Goal: Information Seeking & Learning: Learn about a topic

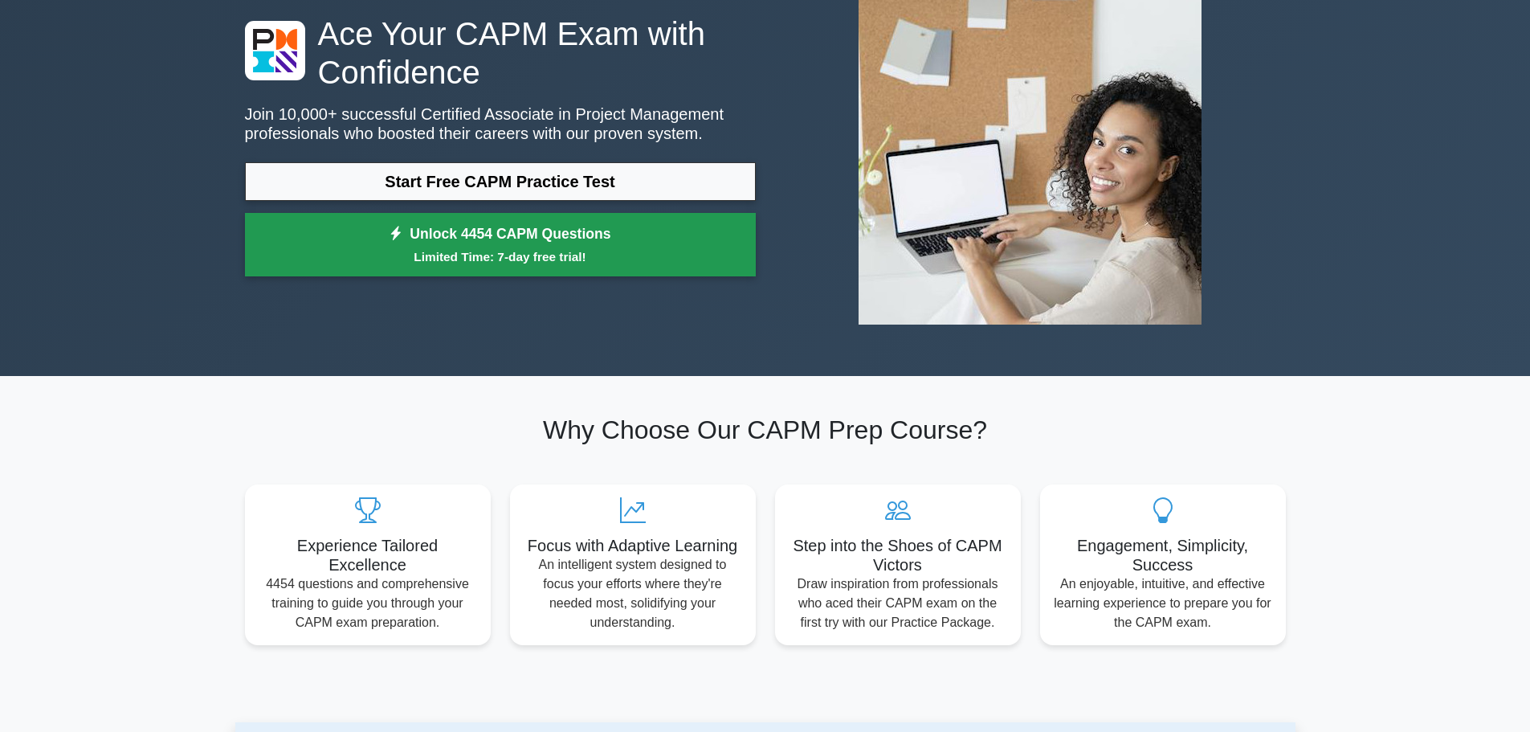
scroll to position [80, 0]
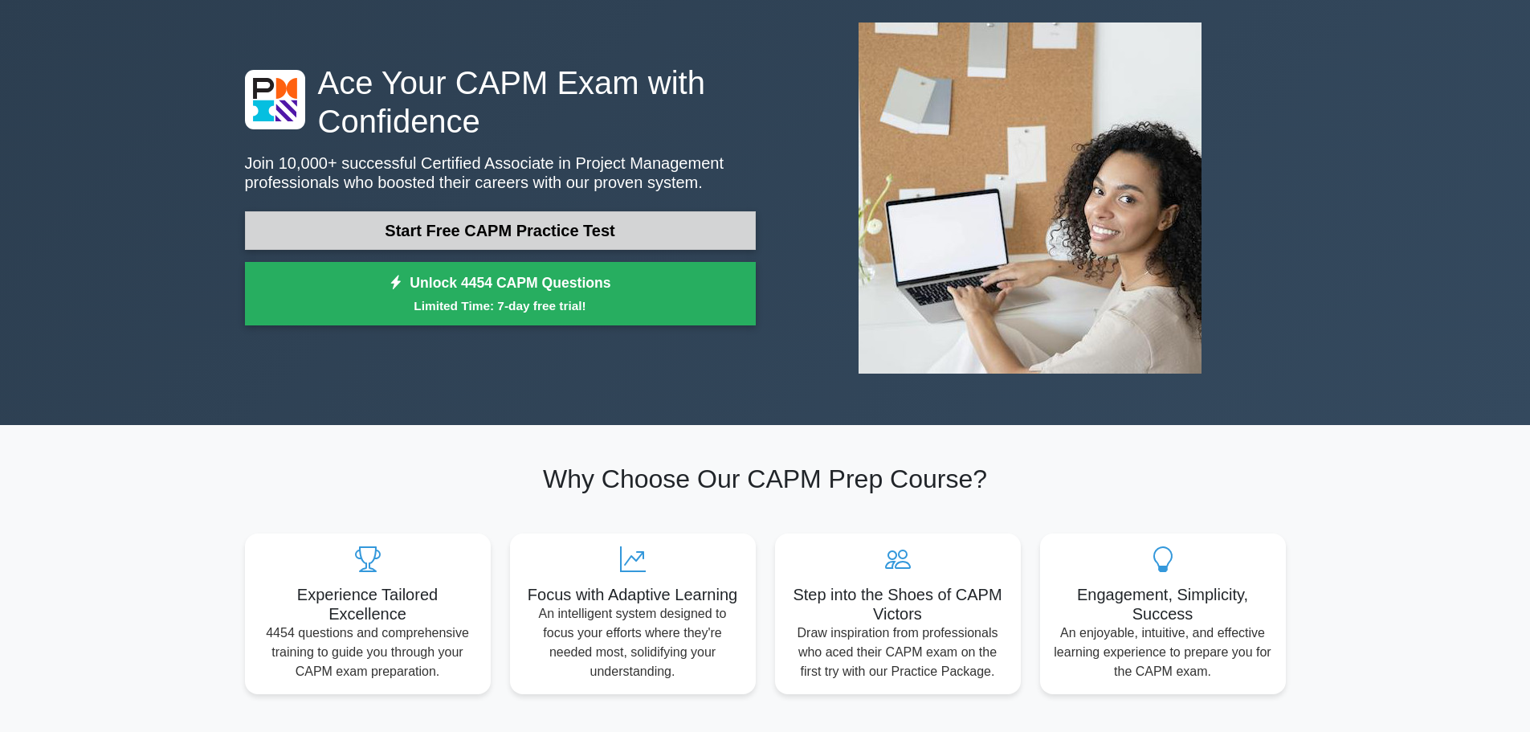
click at [460, 233] on link "Start Free CAPM Practice Test" at bounding box center [500, 230] width 511 height 39
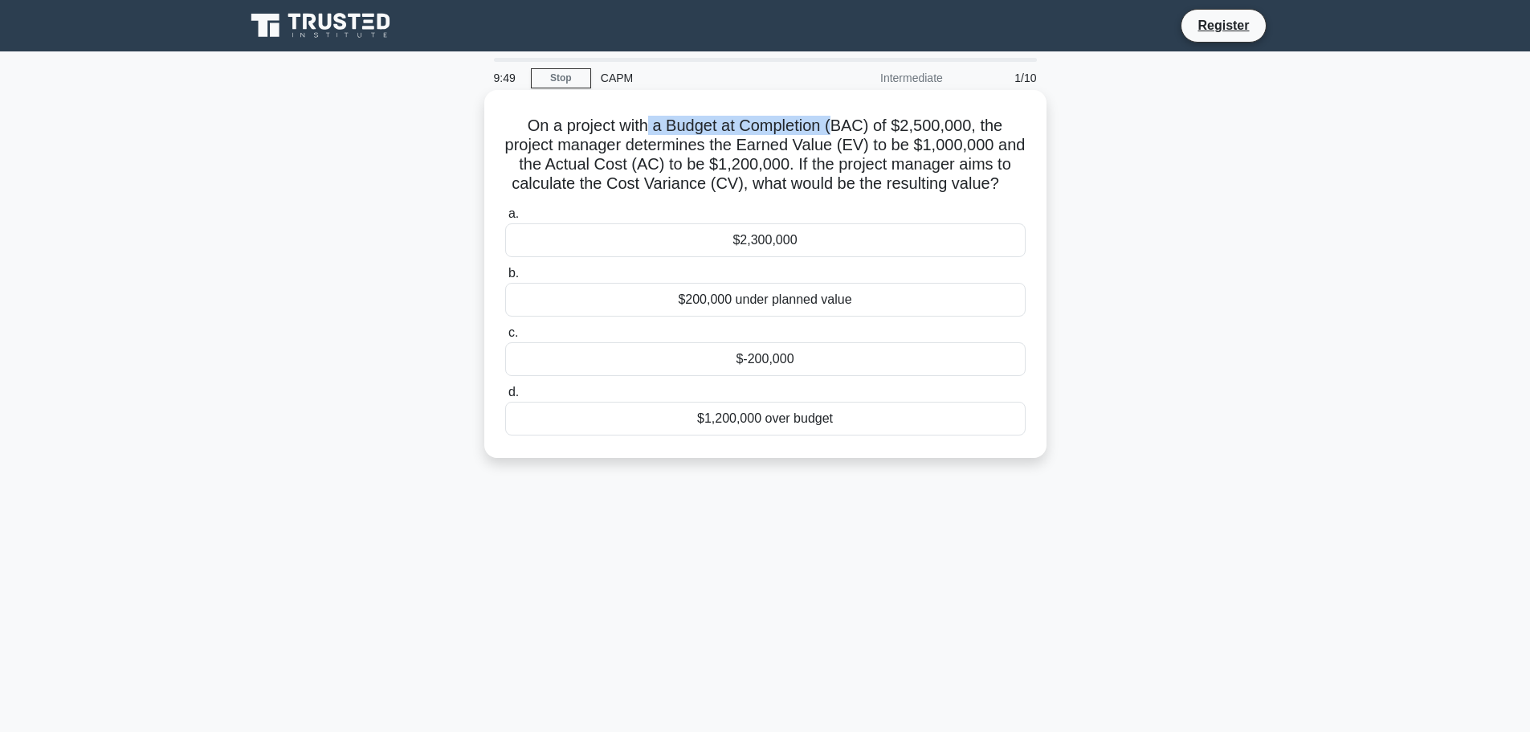
drag, startPoint x: 652, startPoint y: 125, endPoint x: 838, endPoint y: 128, distance: 186.3
click at [838, 128] on h5 "On a project with a Budget at Completion (BAC) of $2,500,000, the project manag…" at bounding box center [765, 155] width 524 height 79
drag, startPoint x: 931, startPoint y: 124, endPoint x: 993, endPoint y: 124, distance: 62.6
click at [993, 124] on h5 "On a project with a Budget at Completion (BAC) of $2,500,000, the project manag…" at bounding box center [765, 155] width 524 height 79
drag, startPoint x: 533, startPoint y: 153, endPoint x: 771, endPoint y: 142, distance: 237.9
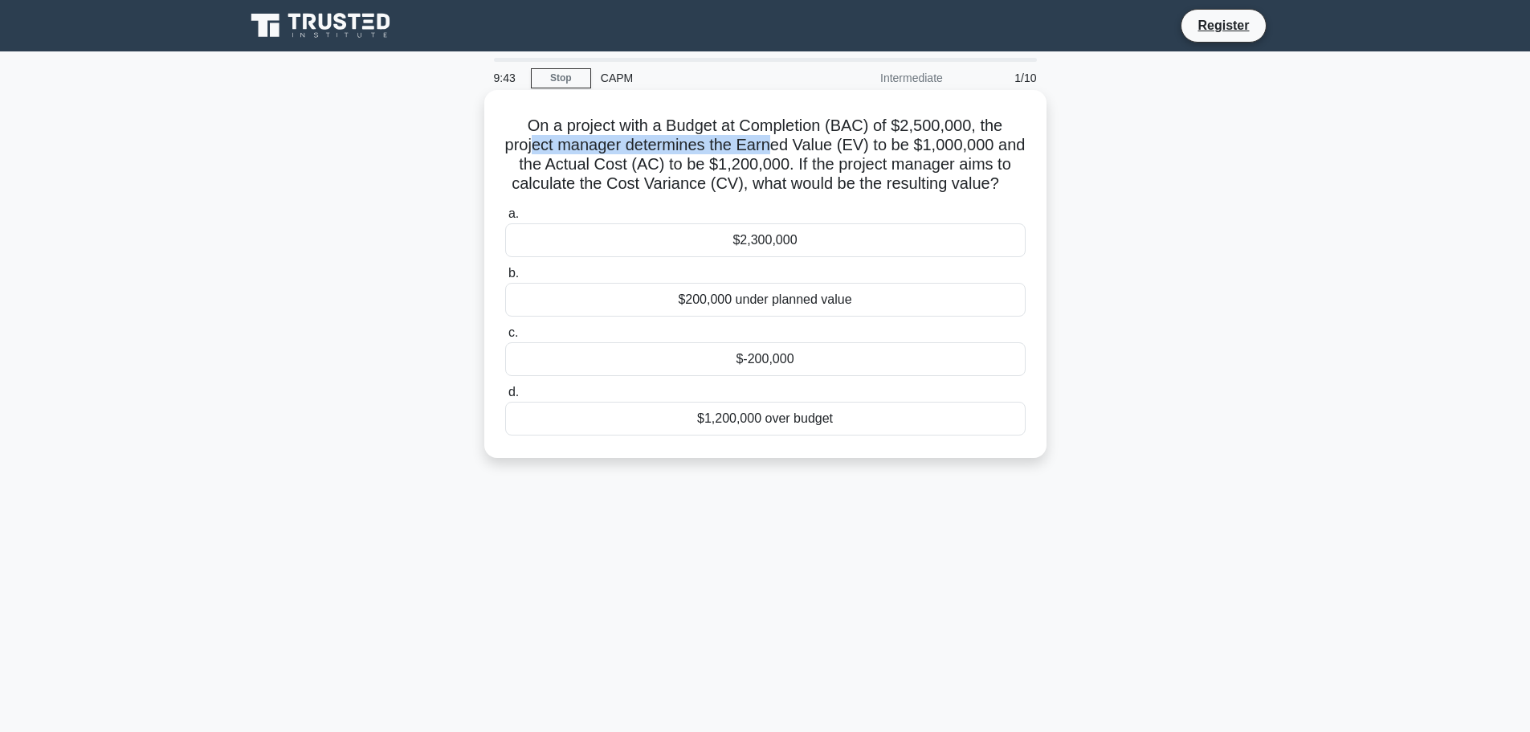
click at [771, 142] on h5 "On a project with a Budget at Completion (BAC) of $2,500,000, the project manag…" at bounding box center [765, 155] width 524 height 79
drag, startPoint x: 800, startPoint y: 140, endPoint x: 838, endPoint y: 139, distance: 38.6
click at [836, 140] on h5 "On a project with a Budget at Completion (BAC) of $2,500,000, the project manag…" at bounding box center [765, 155] width 524 height 79
drag, startPoint x: 1019, startPoint y: 141, endPoint x: 799, endPoint y: 136, distance: 220.1
click at [874, 141] on h5 "On a project with a Budget at Completion (BAC) of $2,500,000, the project manag…" at bounding box center [765, 155] width 524 height 79
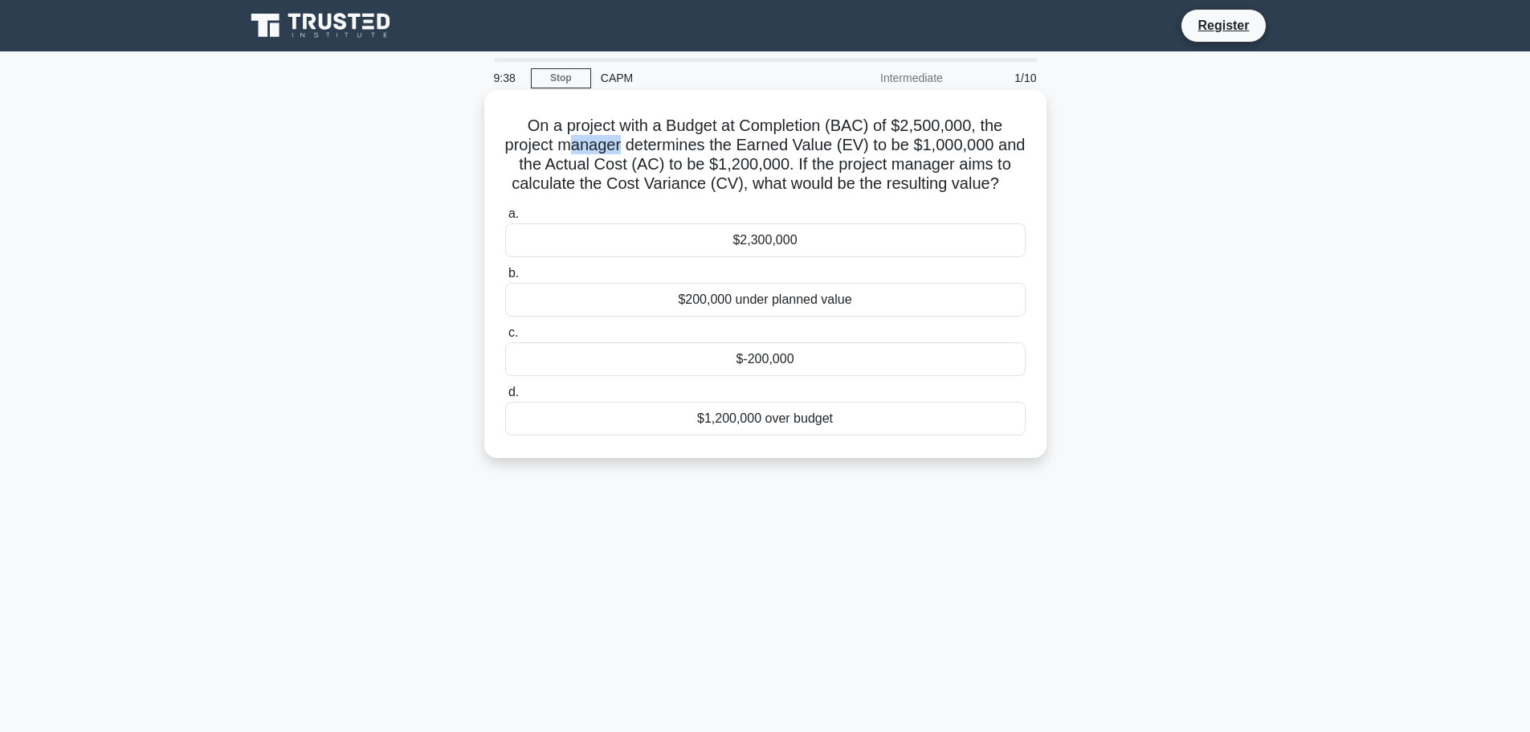
drag, startPoint x: 582, startPoint y: 152, endPoint x: 634, endPoint y: 154, distance: 52.3
click at [629, 153] on h5 "On a project with a Budget at Completion (BAC) of $2,500,000, the project manag…" at bounding box center [765, 155] width 524 height 79
drag, startPoint x: 776, startPoint y: 169, endPoint x: 789, endPoint y: 164, distance: 13.0
click at [789, 164] on h5 "On a project with a Budget at Completion (BAC) of $2,500,000, the project manag…" at bounding box center [765, 155] width 524 height 79
drag, startPoint x: 838, startPoint y: 165, endPoint x: 1005, endPoint y: 156, distance: 168.1
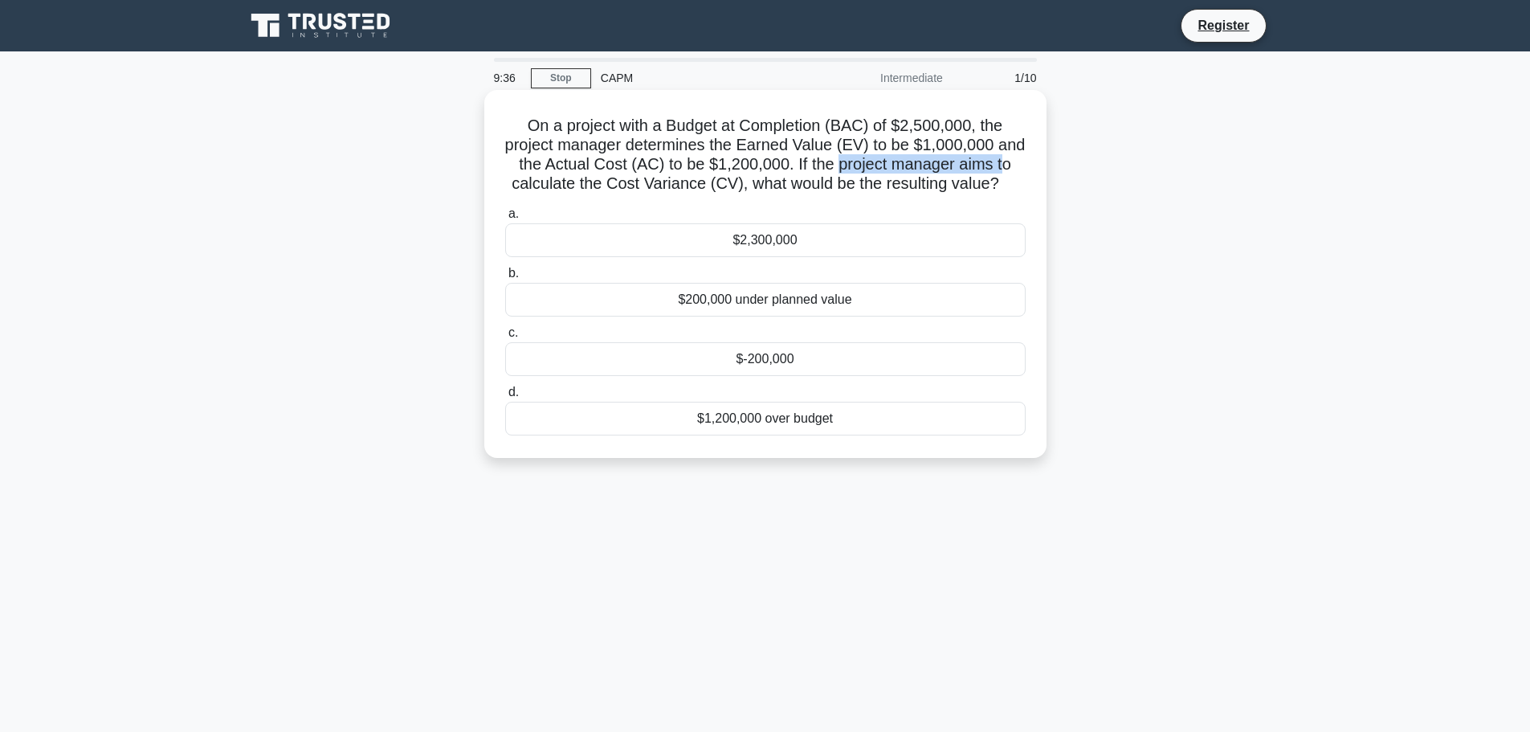
click at [1005, 156] on h5 "On a project with a Budget at Completion (BAC) of $2,500,000, the project manag…" at bounding box center [765, 155] width 524 height 79
drag, startPoint x: 606, startPoint y: 198, endPoint x: 673, endPoint y: 186, distance: 67.6
click at [673, 186] on div "On a project with a Budget at Completion (BAC) of $2,500,000, the project manag…" at bounding box center [765, 273] width 549 height 355
click at [702, 355] on div "$-200,000" at bounding box center [765, 359] width 520 height 34
click at [505, 338] on input "c. $-200,000" at bounding box center [505, 333] width 0 height 10
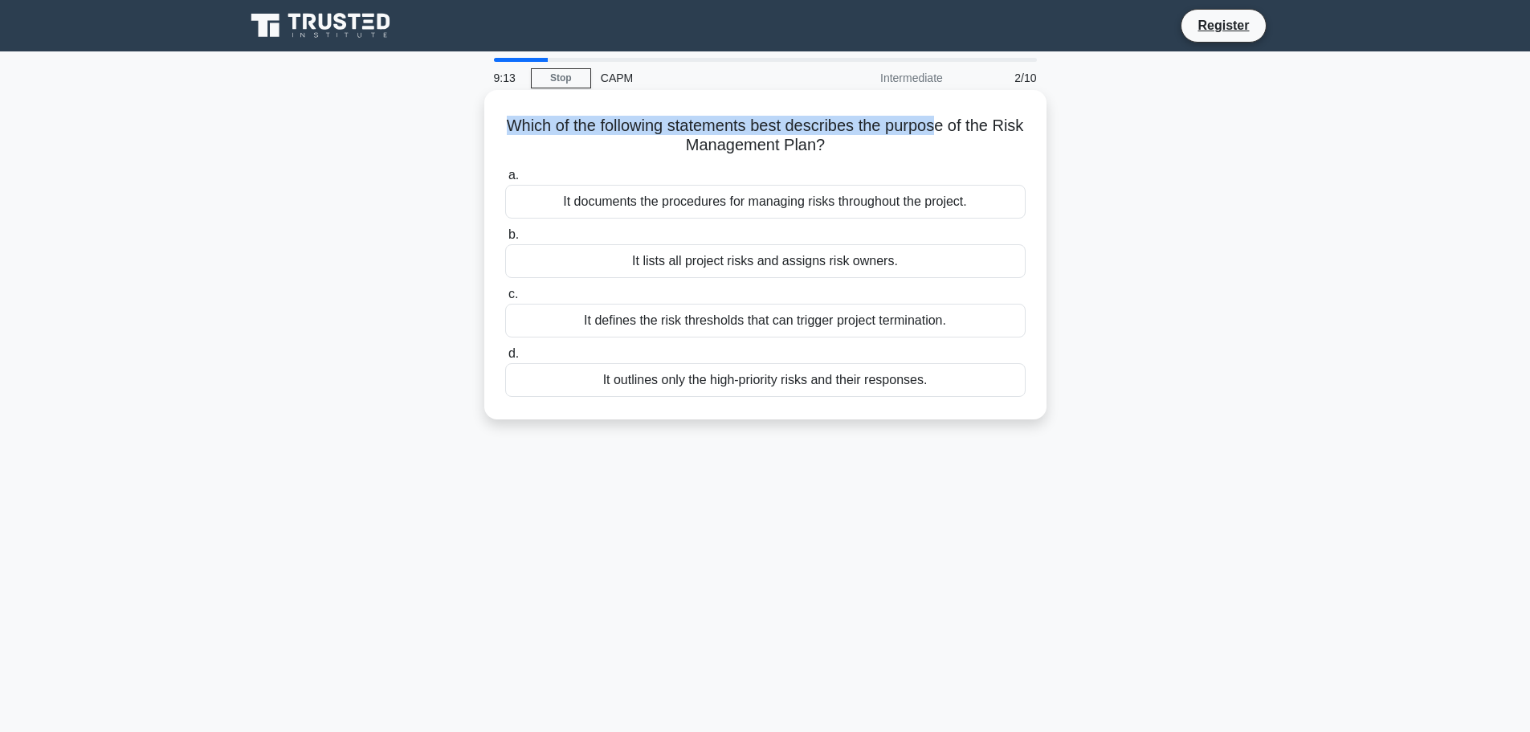
drag, startPoint x: 522, startPoint y: 128, endPoint x: 961, endPoint y: 130, distance: 439.2
click at [961, 130] on h5 "Which of the following statements best describes the purpose of the Risk Manage…" at bounding box center [765, 136] width 524 height 40
drag, startPoint x: 683, startPoint y: 141, endPoint x: 861, endPoint y: 125, distance: 179.0
click at [861, 125] on h5 "Which of the following statements best describes the purpose of the Risk Manage…" at bounding box center [765, 136] width 524 height 40
click at [643, 128] on h5 "Which of the following statements best describes the purpose of the Risk Manage…" at bounding box center [765, 136] width 524 height 40
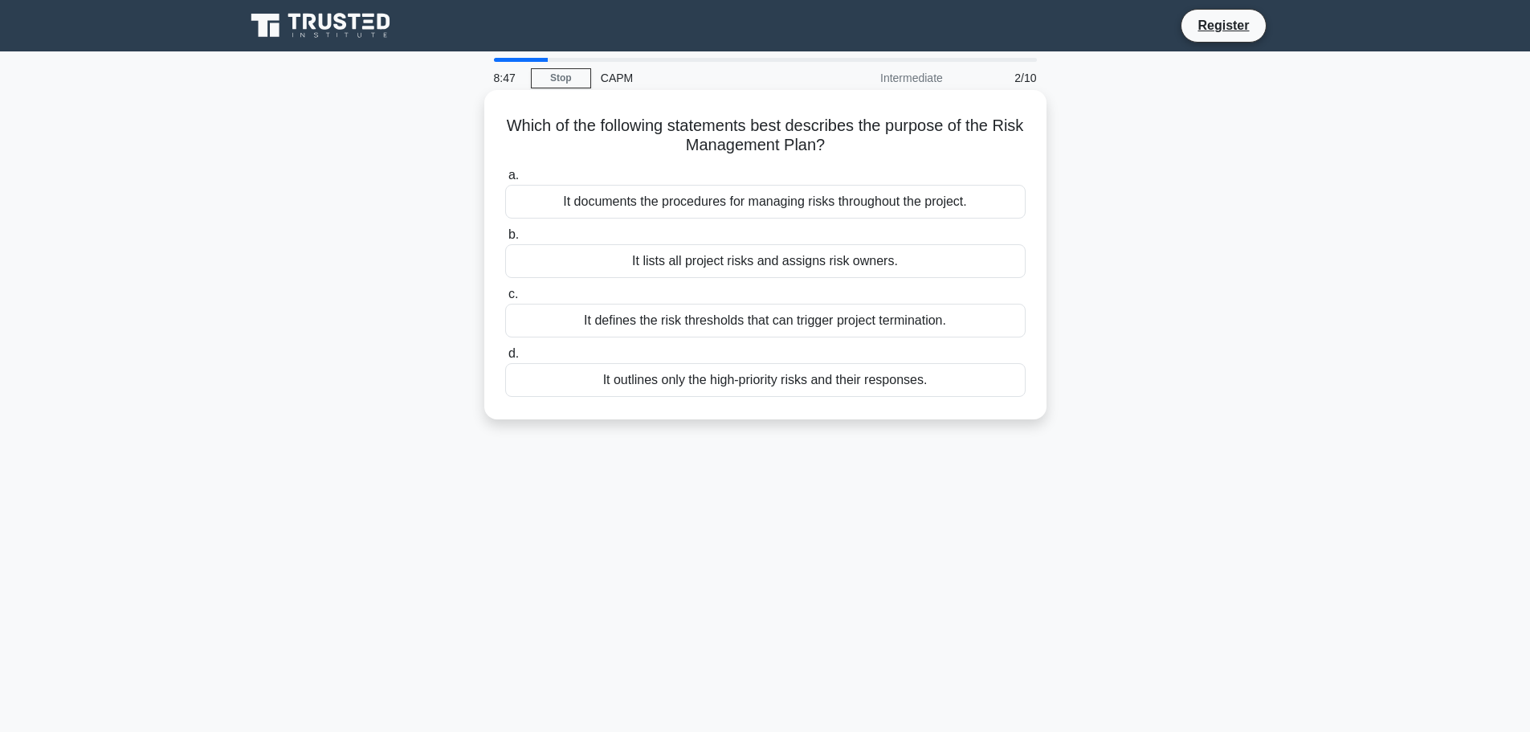
click at [809, 208] on div "It documents the procedures for managing risks throughout the project." at bounding box center [765, 202] width 520 height 34
click at [505, 181] on input "a. It documents the procedures for managing risks throughout the project." at bounding box center [505, 175] width 0 height 10
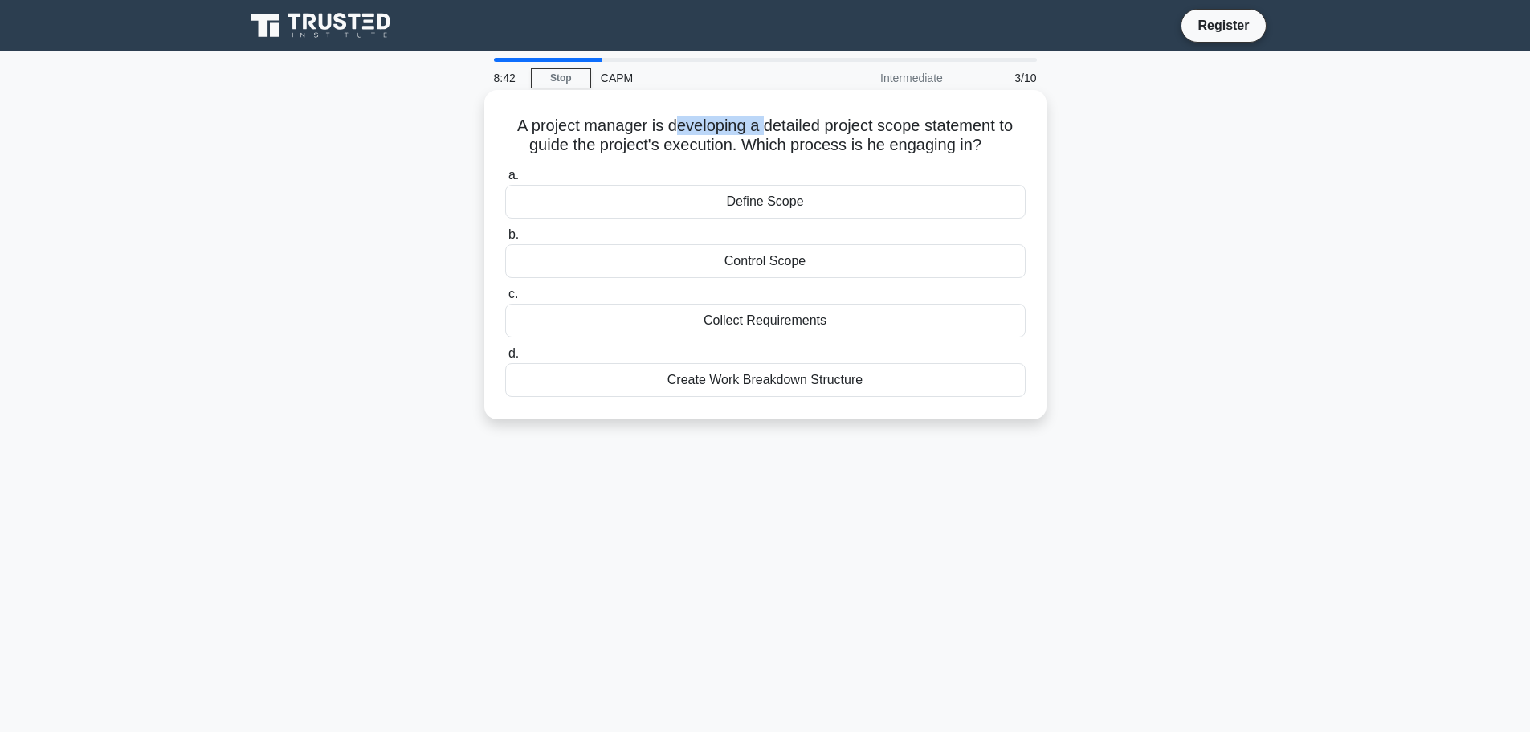
drag, startPoint x: 676, startPoint y: 124, endPoint x: 765, endPoint y: 124, distance: 89.1
click at [765, 124] on h5 "A project manager is developing a detailed project scope statement to guide the…" at bounding box center [765, 136] width 524 height 40
drag, startPoint x: 525, startPoint y: 143, endPoint x: 710, endPoint y: 140, distance: 184.7
click at [710, 140] on h5 "A project manager is developing a detailed project scope statement to guide the…" at bounding box center [765, 136] width 524 height 40
drag, startPoint x: 796, startPoint y: 121, endPoint x: 1006, endPoint y: 126, distance: 210.4
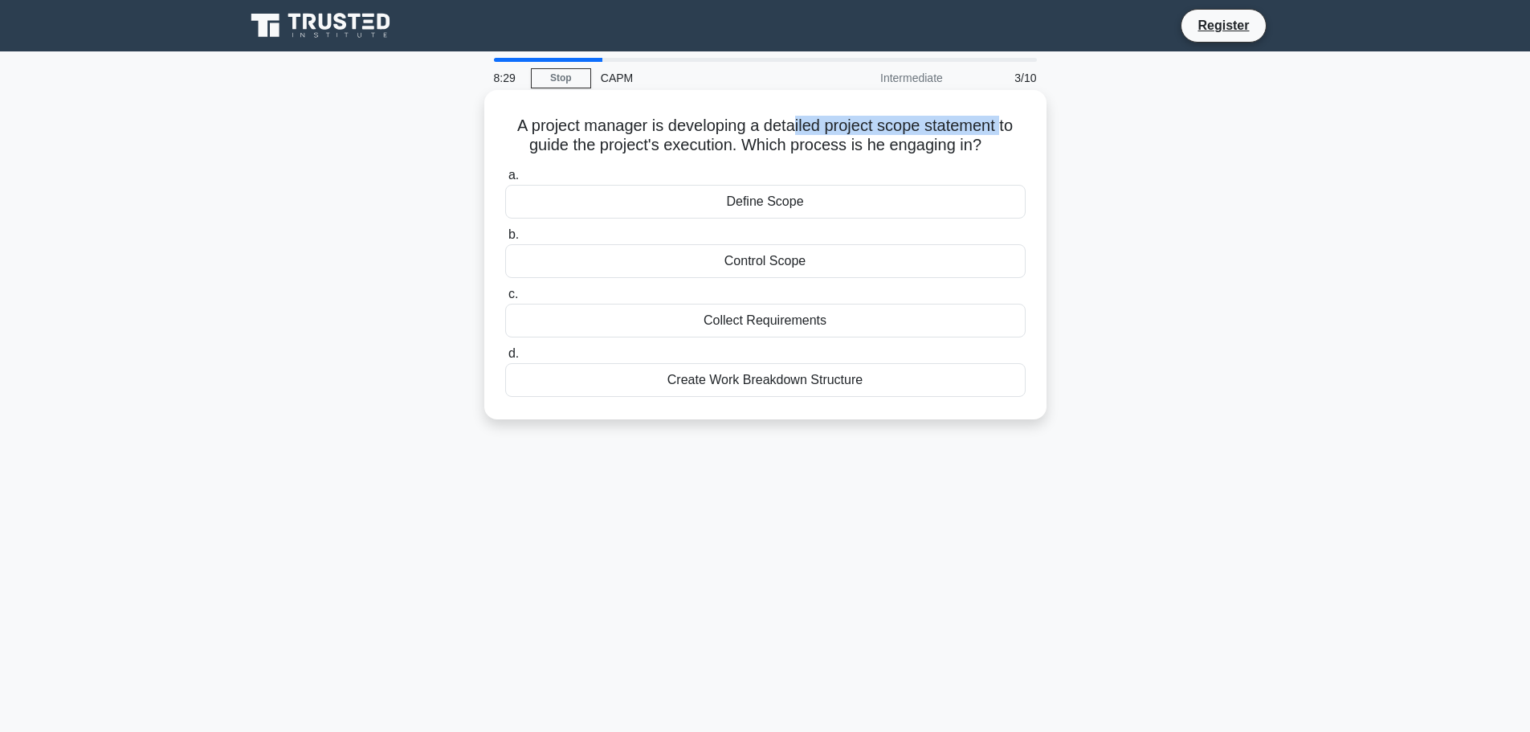
click at [1006, 126] on h5 "A project manager is developing a detailed project scope statement to guide the…" at bounding box center [765, 136] width 524 height 40
drag, startPoint x: 532, startPoint y: 150, endPoint x: 724, endPoint y: 151, distance: 192.7
click at [724, 151] on h5 "A project manager is developing a detailed project scope statement to guide the…" at bounding box center [765, 136] width 524 height 40
click at [757, 129] on h5 "A project manager is developing a detailed project scope statement to guide the…" at bounding box center [765, 136] width 524 height 40
drag, startPoint x: 663, startPoint y: 120, endPoint x: 825, endPoint y: 120, distance: 162.2
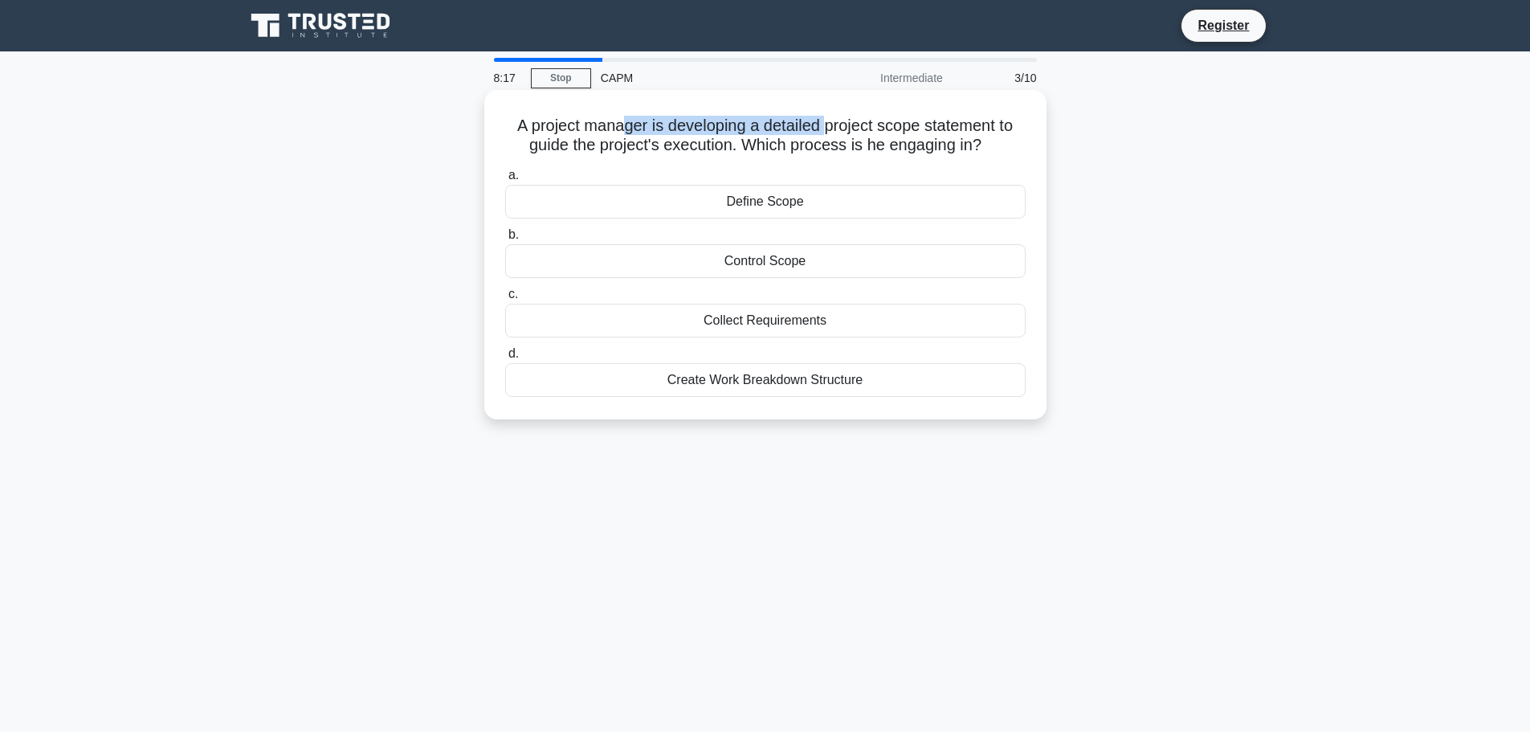
click at [825, 120] on h5 "A project manager is developing a detailed project scope statement to guide the…" at bounding box center [765, 136] width 524 height 40
click at [789, 197] on div "Define Scope" at bounding box center [765, 202] width 520 height 34
click at [505, 181] on input "a. Define Scope" at bounding box center [505, 175] width 0 height 10
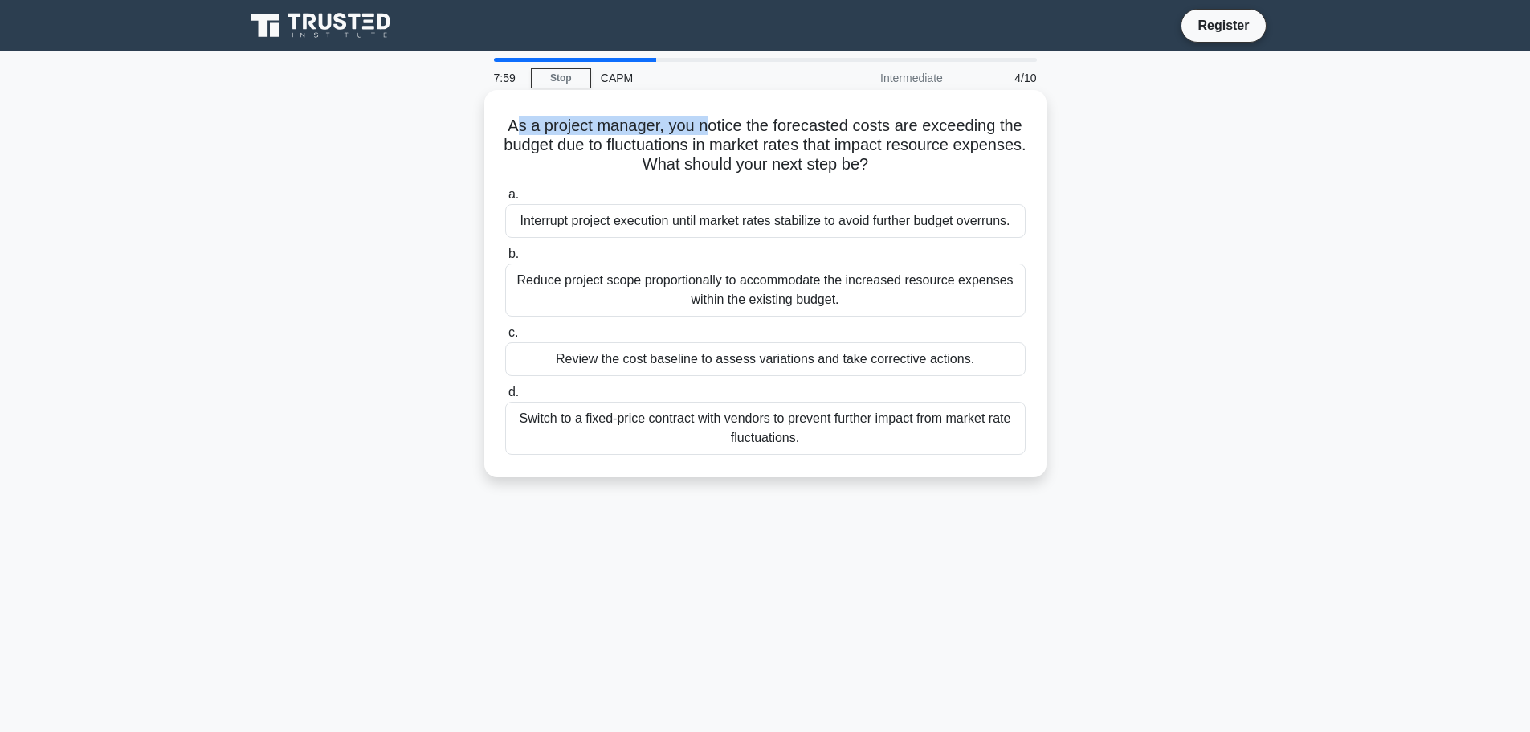
drag, startPoint x: 520, startPoint y: 124, endPoint x: 711, endPoint y: 128, distance: 191.1
click at [711, 128] on h5 "As a project manager, you notice the forecasted costs are exceeding the budget …" at bounding box center [765, 145] width 524 height 59
drag, startPoint x: 748, startPoint y: 122, endPoint x: 1029, endPoint y: 121, distance: 281.9
click at [1029, 121] on div "As a project manager, you notice the forecasted costs are exceeding the budget …" at bounding box center [765, 283] width 549 height 374
drag, startPoint x: 546, startPoint y: 140, endPoint x: 730, endPoint y: 138, distance: 183.9
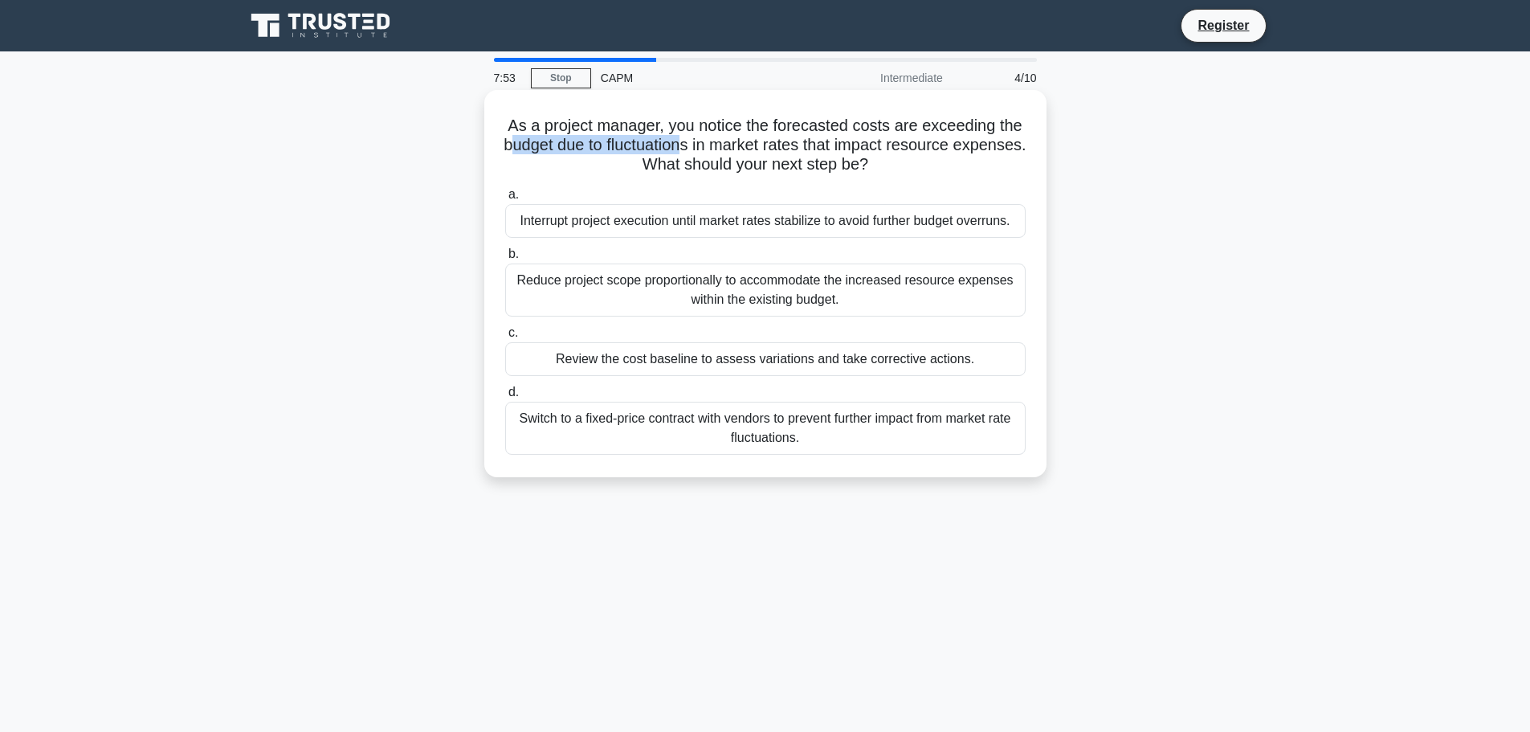
click at [727, 143] on h5 "As a project manager, you notice the forecasted costs are exceeding the budget …" at bounding box center [765, 145] width 524 height 59
drag, startPoint x: 690, startPoint y: 161, endPoint x: 894, endPoint y: 177, distance: 204.5
click at [894, 177] on div "As a project manager, you notice the forecasted costs are exceeding the budget …" at bounding box center [765, 283] width 549 height 374
click at [743, 349] on div "Review the cost baseline to assess variations and take corrective actions." at bounding box center [765, 359] width 520 height 34
click at [505, 338] on input "c. Review the cost baseline to assess variations and take corrective actions." at bounding box center [505, 333] width 0 height 10
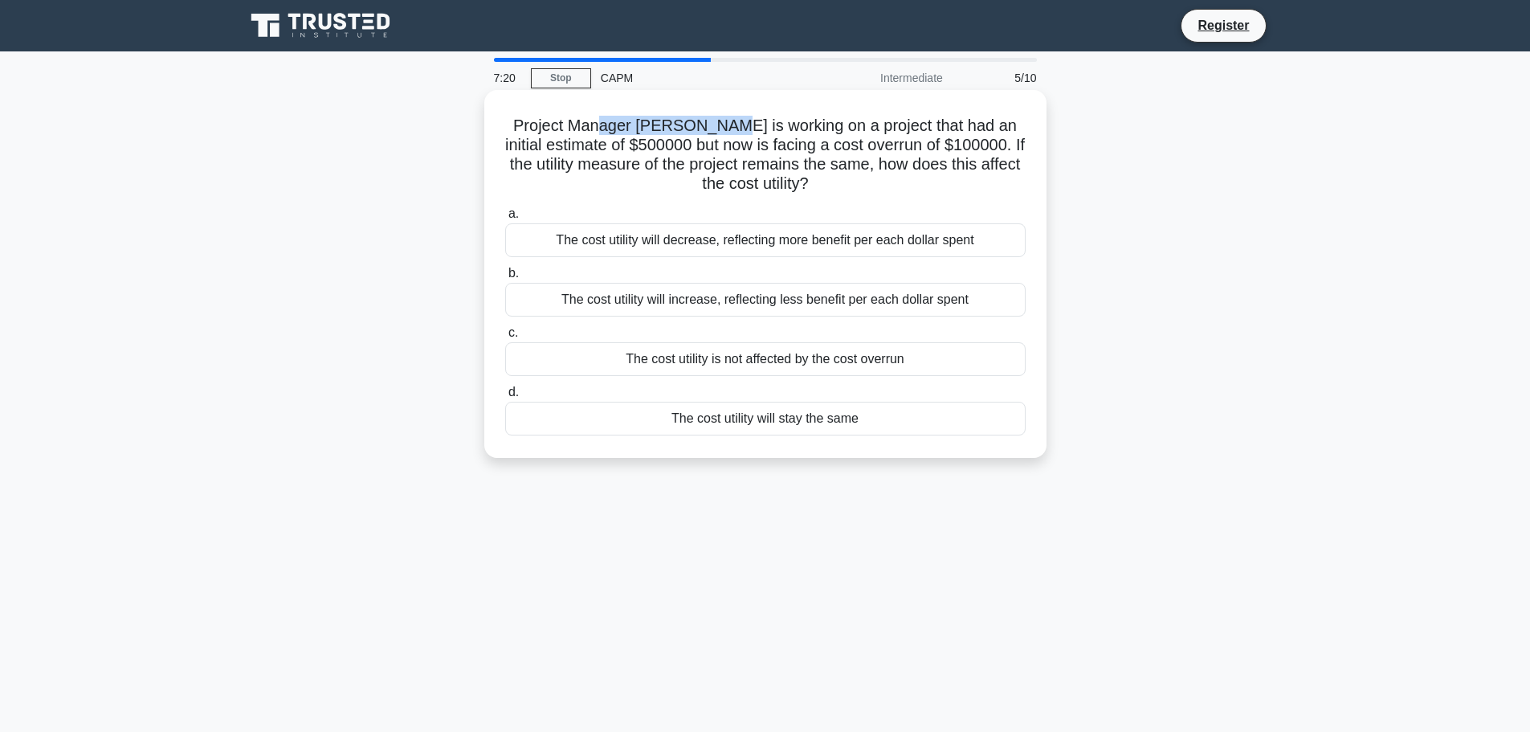
drag, startPoint x: 643, startPoint y: 127, endPoint x: 747, endPoint y: 124, distance: 103.6
click at [747, 124] on h5 "Project Manager Ann is working on a project that had an initial estimate of $50…" at bounding box center [765, 155] width 524 height 79
click at [721, 134] on h5 "Project Manager Ann is working on a project that had an initial estimate of $50…" at bounding box center [765, 155] width 524 height 79
drag, startPoint x: 656, startPoint y: 120, endPoint x: 713, endPoint y: 121, distance: 57.0
click at [713, 121] on h5 "Project Manager Ann is working on a project that had an initial estimate of $50…" at bounding box center [765, 155] width 524 height 79
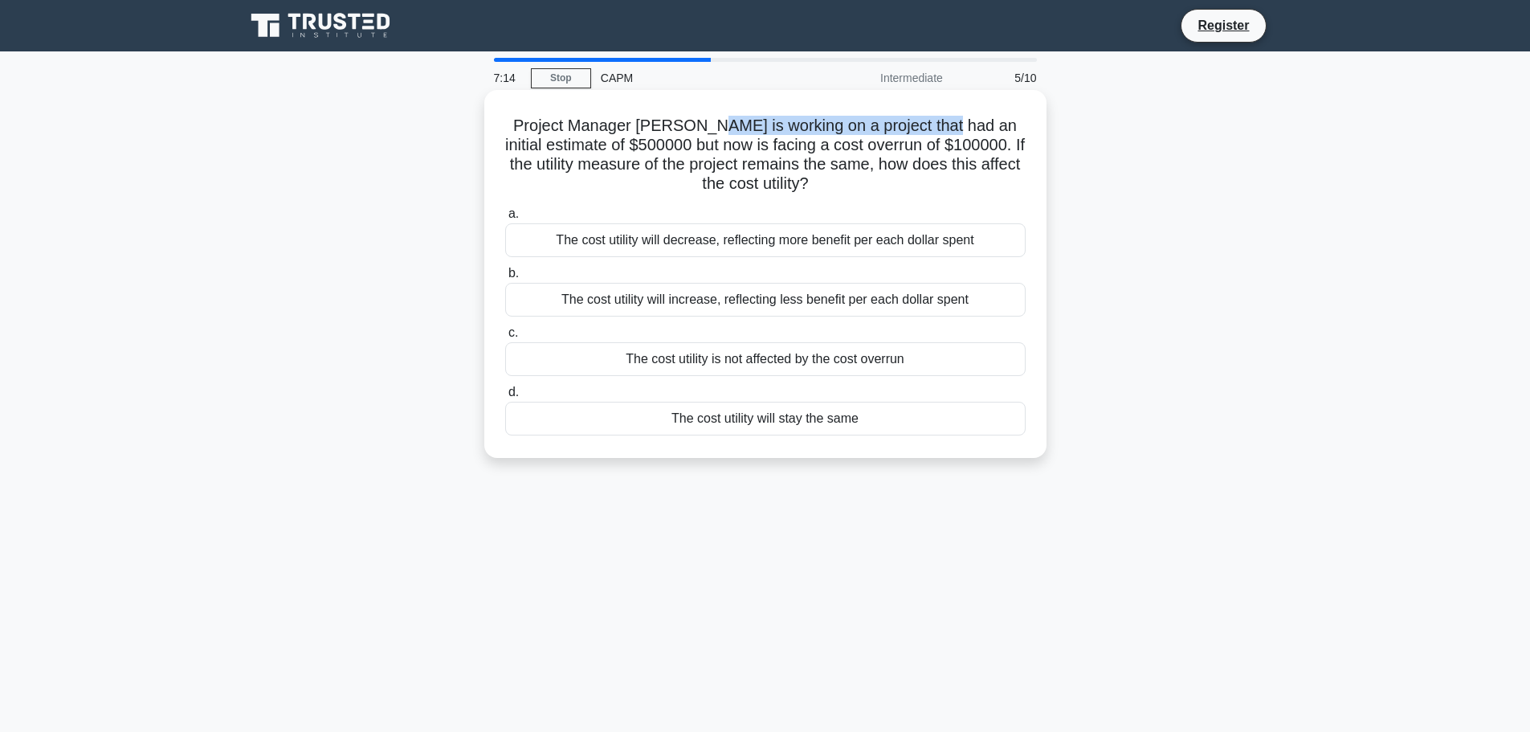
drag, startPoint x: 732, startPoint y: 124, endPoint x: 969, endPoint y: 130, distance: 237.0
click at [969, 130] on h5 "Project Manager Ann is working on a project that had an initial estimate of $50…" at bounding box center [765, 155] width 524 height 79
drag, startPoint x: 790, startPoint y: 142, endPoint x: 1008, endPoint y: 150, distance: 217.8
click at [1008, 150] on h5 "Project Manager Ann is working on a project that had an initial estimate of $50…" at bounding box center [765, 155] width 524 height 79
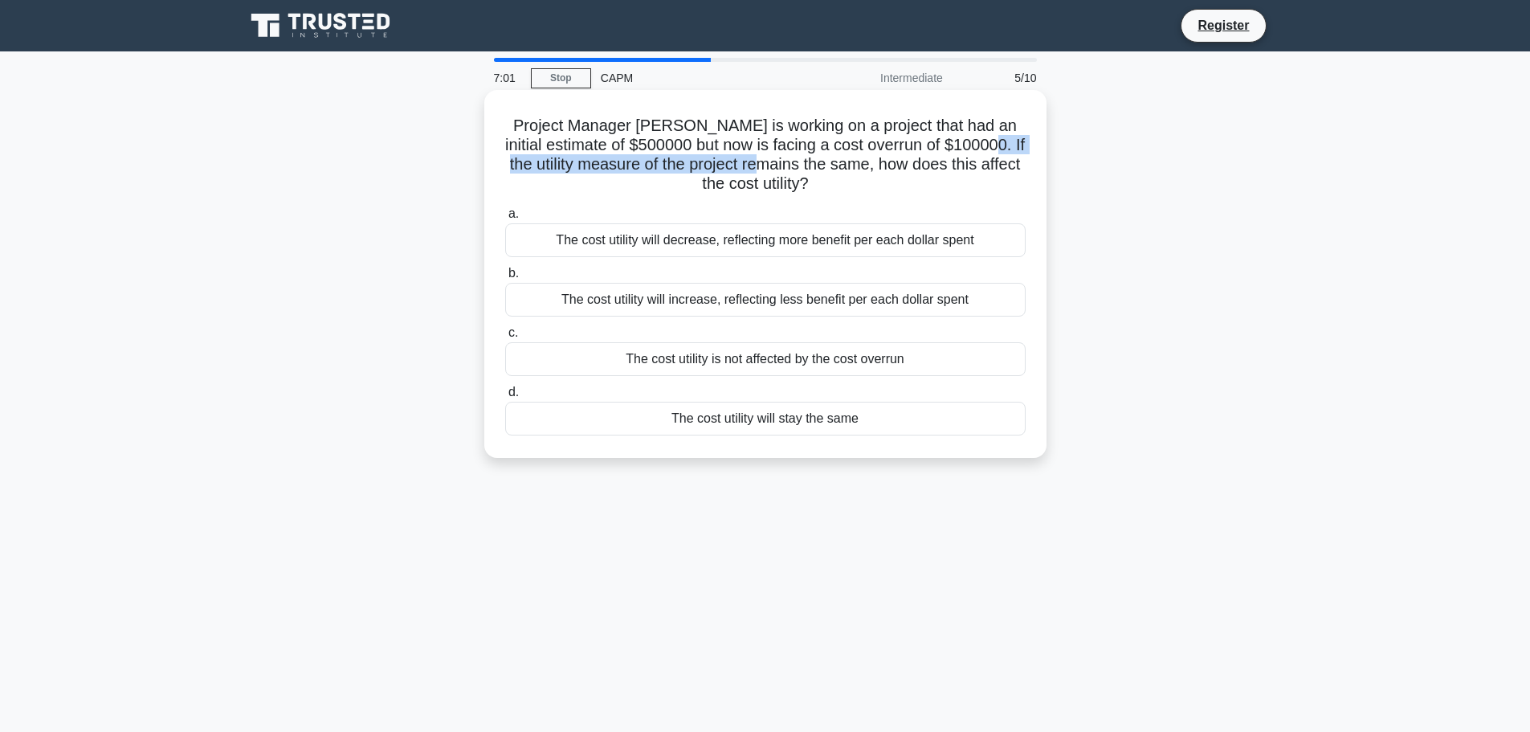
drag, startPoint x: 517, startPoint y: 168, endPoint x: 829, endPoint y: 168, distance: 311.6
click at [827, 168] on h5 "Project Manager Ann is working on a project that had an initial estimate of $50…" at bounding box center [765, 155] width 524 height 79
drag, startPoint x: 809, startPoint y: 182, endPoint x: 657, endPoint y: 165, distance: 153.5
click at [657, 168] on h5 "Project Manager Ann is working on a project that had an initial estimate of $50…" at bounding box center [765, 155] width 524 height 79
click at [664, 165] on h5 "Project Manager Ann is working on a project that had an initial estimate of $50…" at bounding box center [765, 155] width 524 height 79
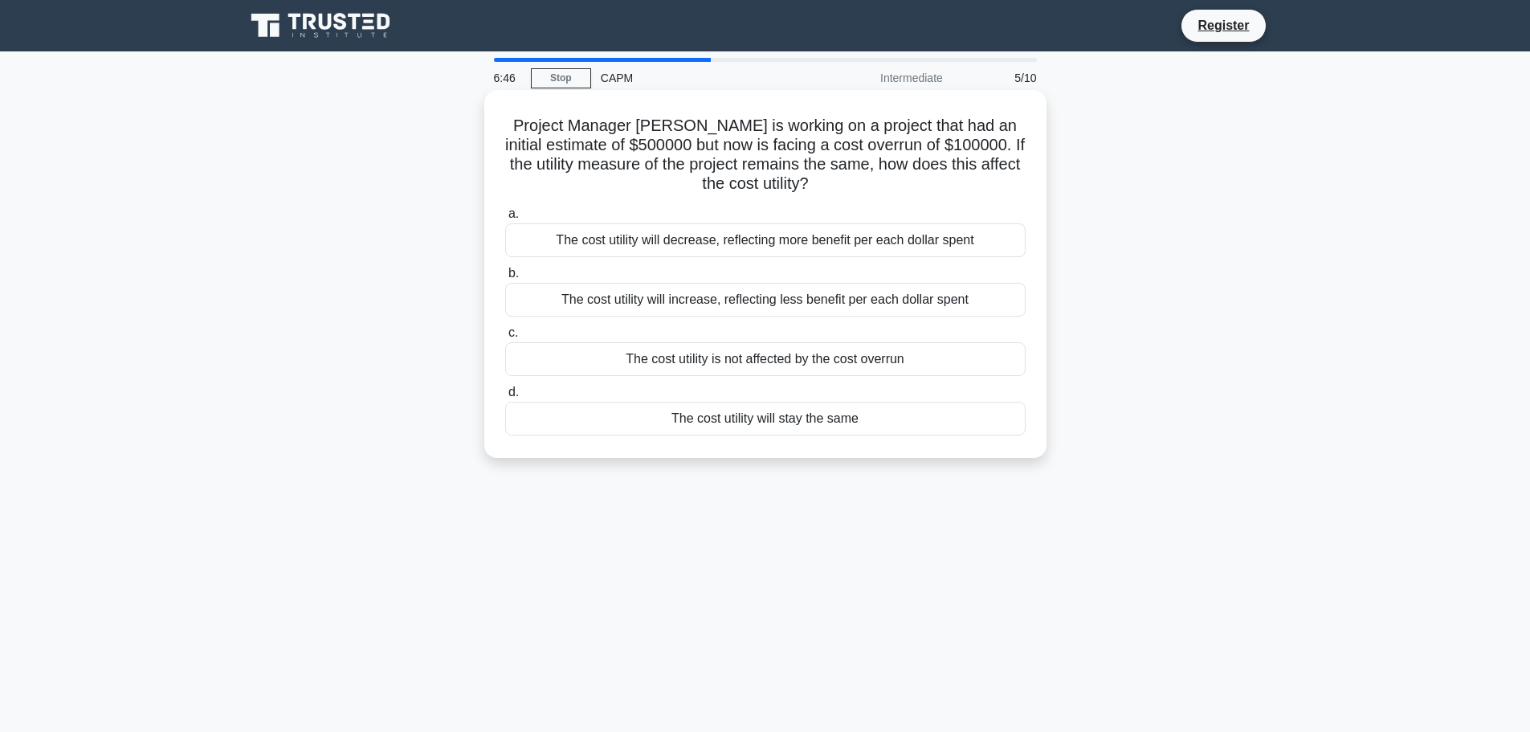
click at [632, 161] on h5 "Project Manager Ann is working on a project that had an initial estimate of $50…" at bounding box center [765, 155] width 524 height 79
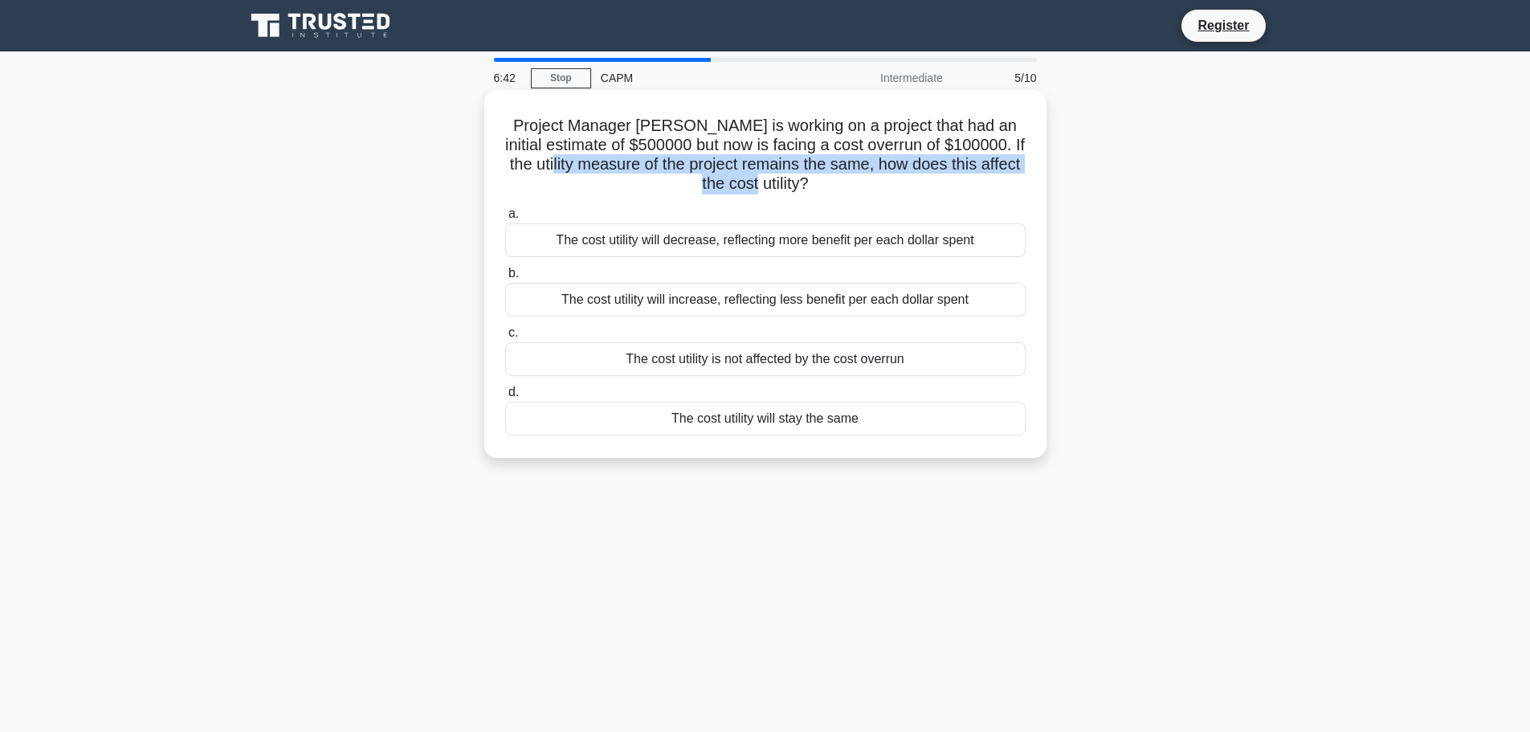
drag, startPoint x: 605, startPoint y: 171, endPoint x: 905, endPoint y: 183, distance: 300.6
click at [905, 183] on h5 "Project Manager Ann is working on a project that had an initial estimate of $50…" at bounding box center [765, 155] width 524 height 79
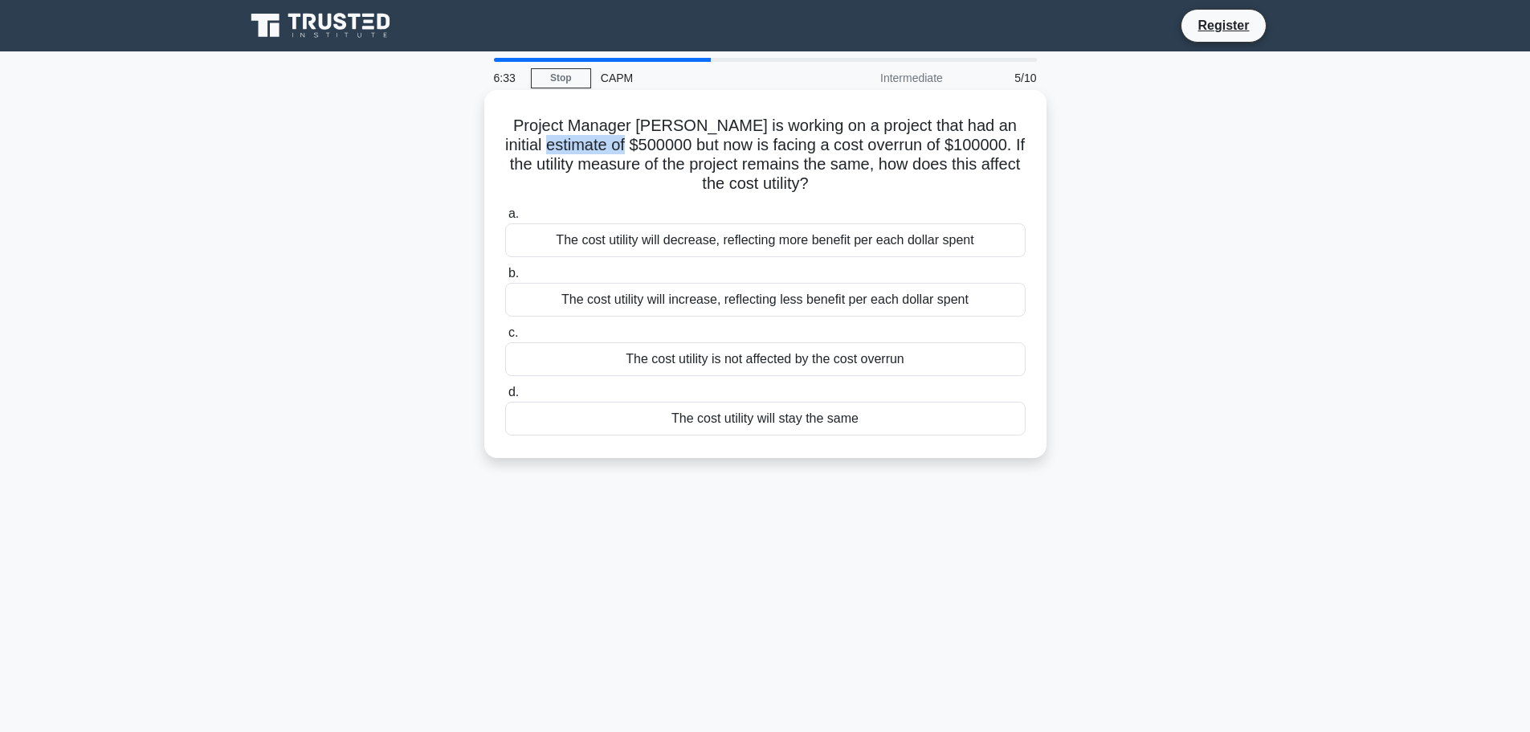
drag, startPoint x: 589, startPoint y: 144, endPoint x: 675, endPoint y: 147, distance: 86.0
click at [671, 148] on h5 "Project Manager Ann is working on a project that had an initial estimate of $50…" at bounding box center [765, 155] width 524 height 79
click at [899, 128] on h5 "Project Manager Ann is working on a project that had an initial estimate of $50…" at bounding box center [765, 155] width 524 height 79
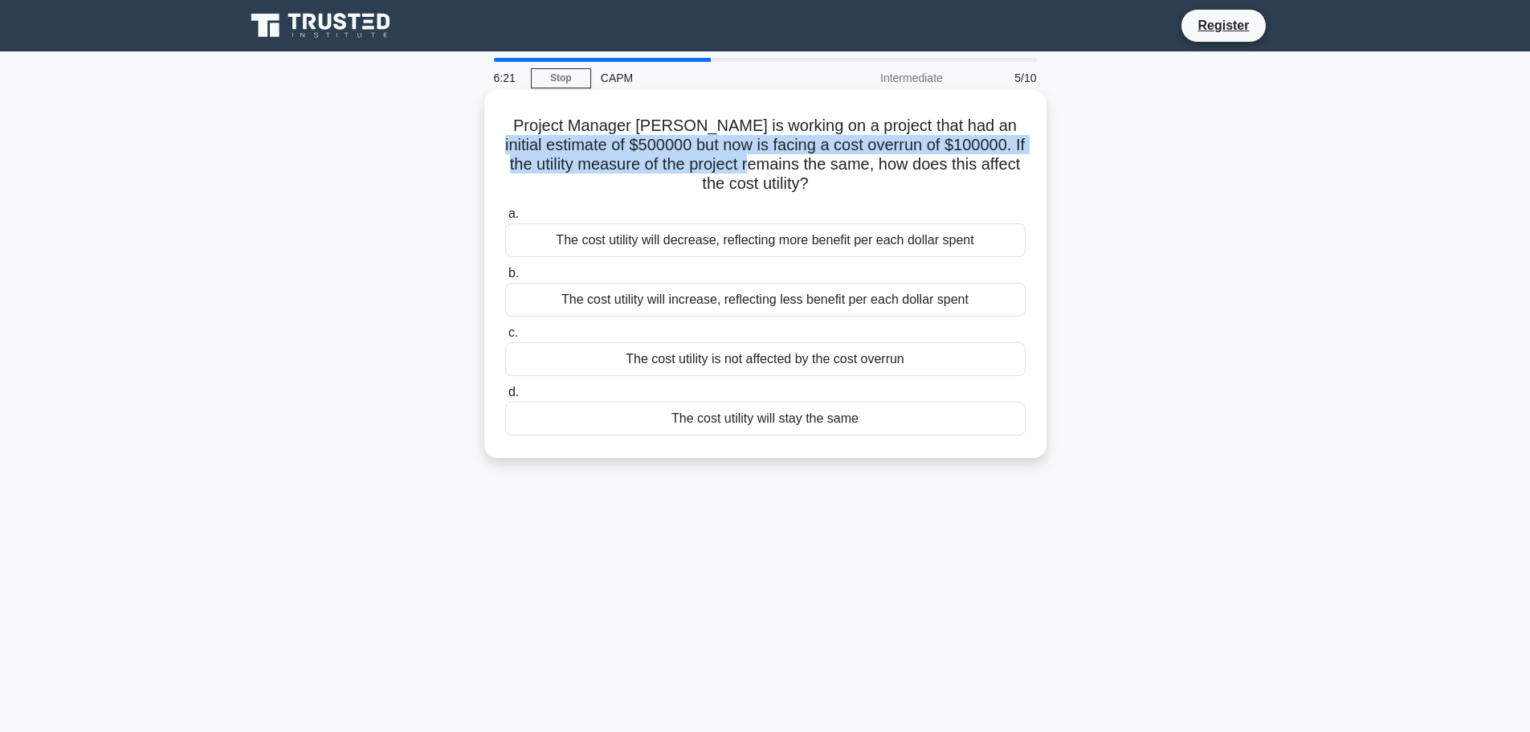
drag, startPoint x: 518, startPoint y: 152, endPoint x: 813, endPoint y: 165, distance: 295.0
click at [813, 165] on h5 "Project Manager Ann is working on a project that had an initial estimate of $50…" at bounding box center [765, 155] width 524 height 79
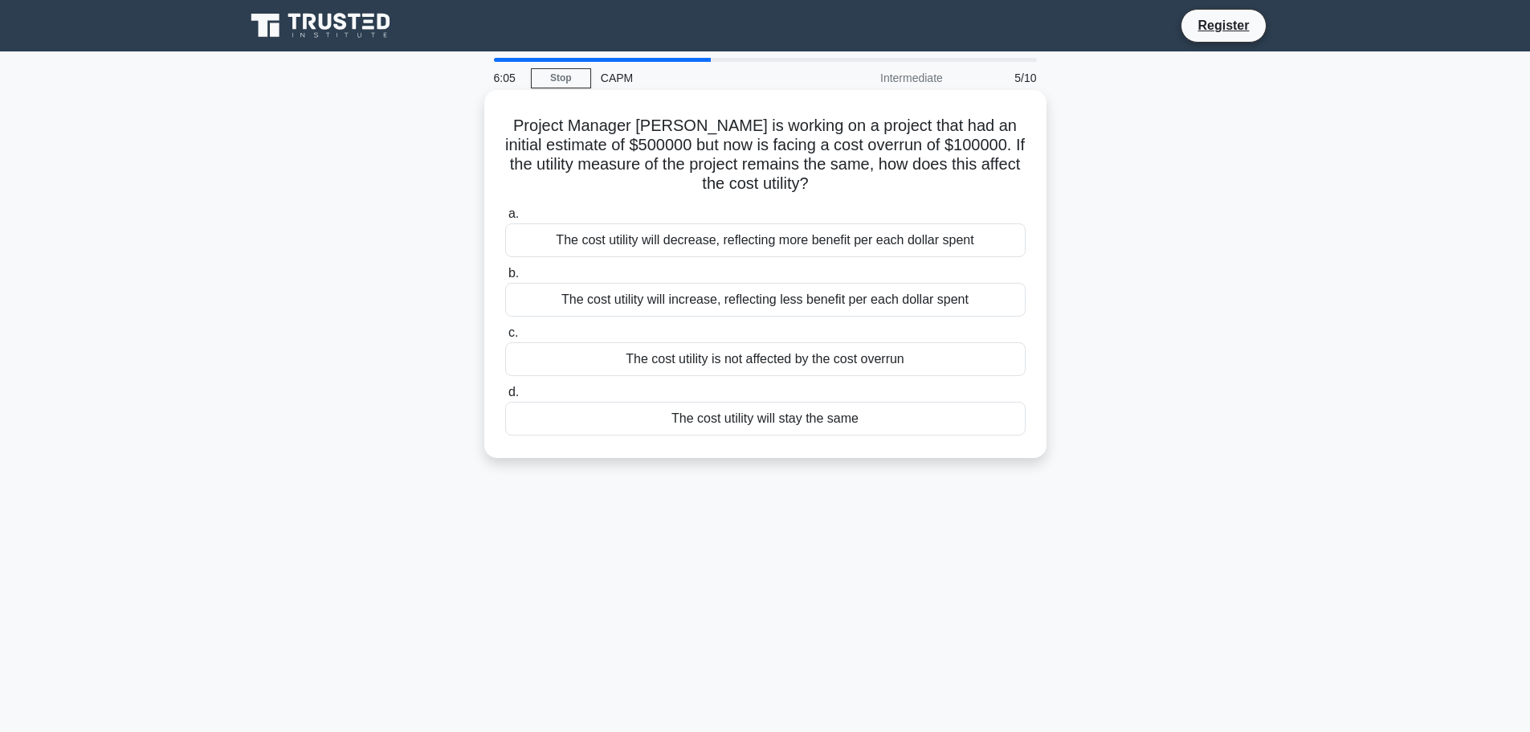
click at [787, 302] on div "The cost utility will increase, reflecting less benefit per each dollar spent" at bounding box center [765, 300] width 520 height 34
click at [505, 279] on input "b. The cost utility will increase, reflecting less benefit per each dollar spent" at bounding box center [505, 273] width 0 height 10
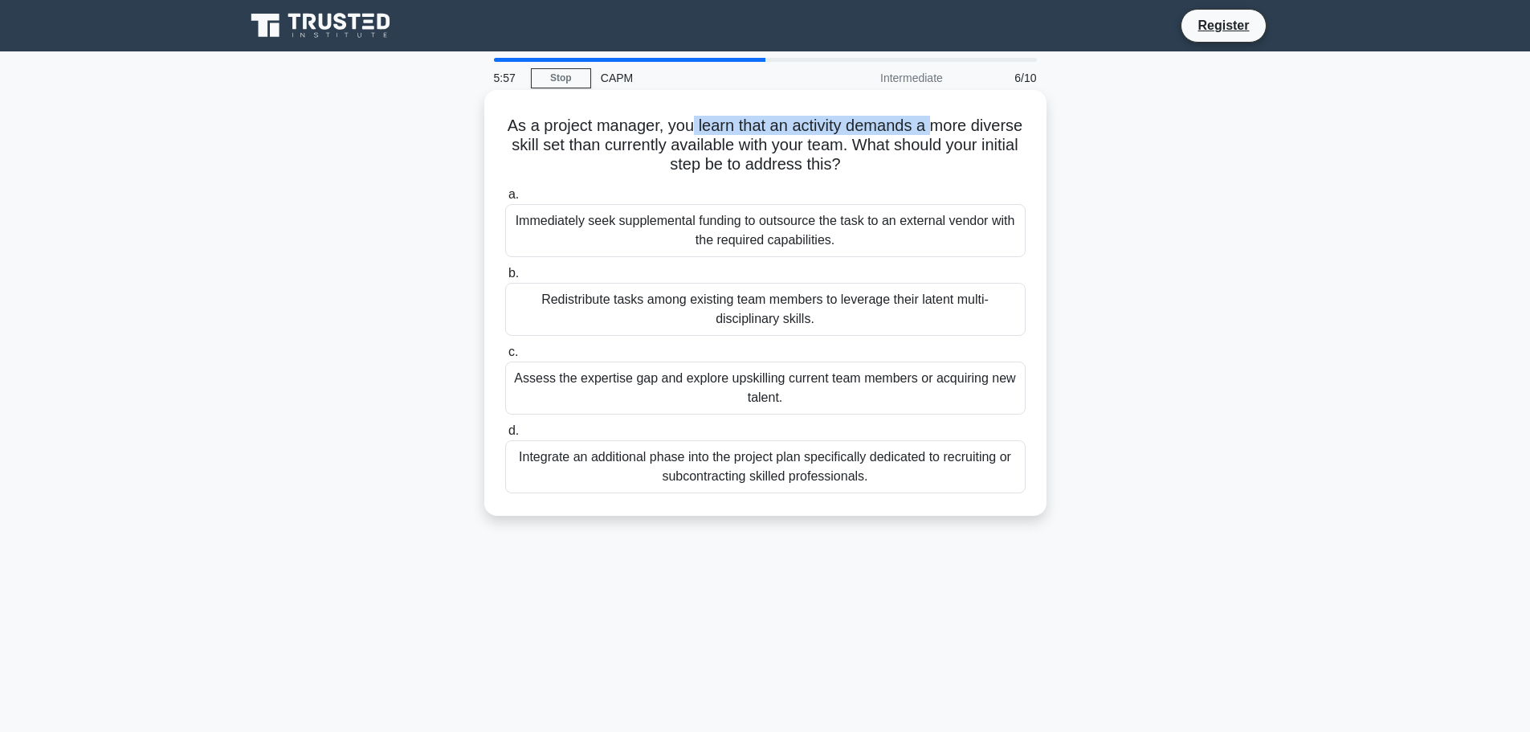
drag, startPoint x: 732, startPoint y: 124, endPoint x: 964, endPoint y: 129, distance: 232.9
click at [964, 129] on h5 "As a project manager, you learn that an activity demands a more diverse skill s…" at bounding box center [765, 145] width 524 height 59
drag, startPoint x: 522, startPoint y: 148, endPoint x: 748, endPoint y: 147, distance: 225.6
click at [748, 147] on h5 "As a project manager, you learn that an activity demands a more diverse skill s…" at bounding box center [765, 145] width 524 height 59
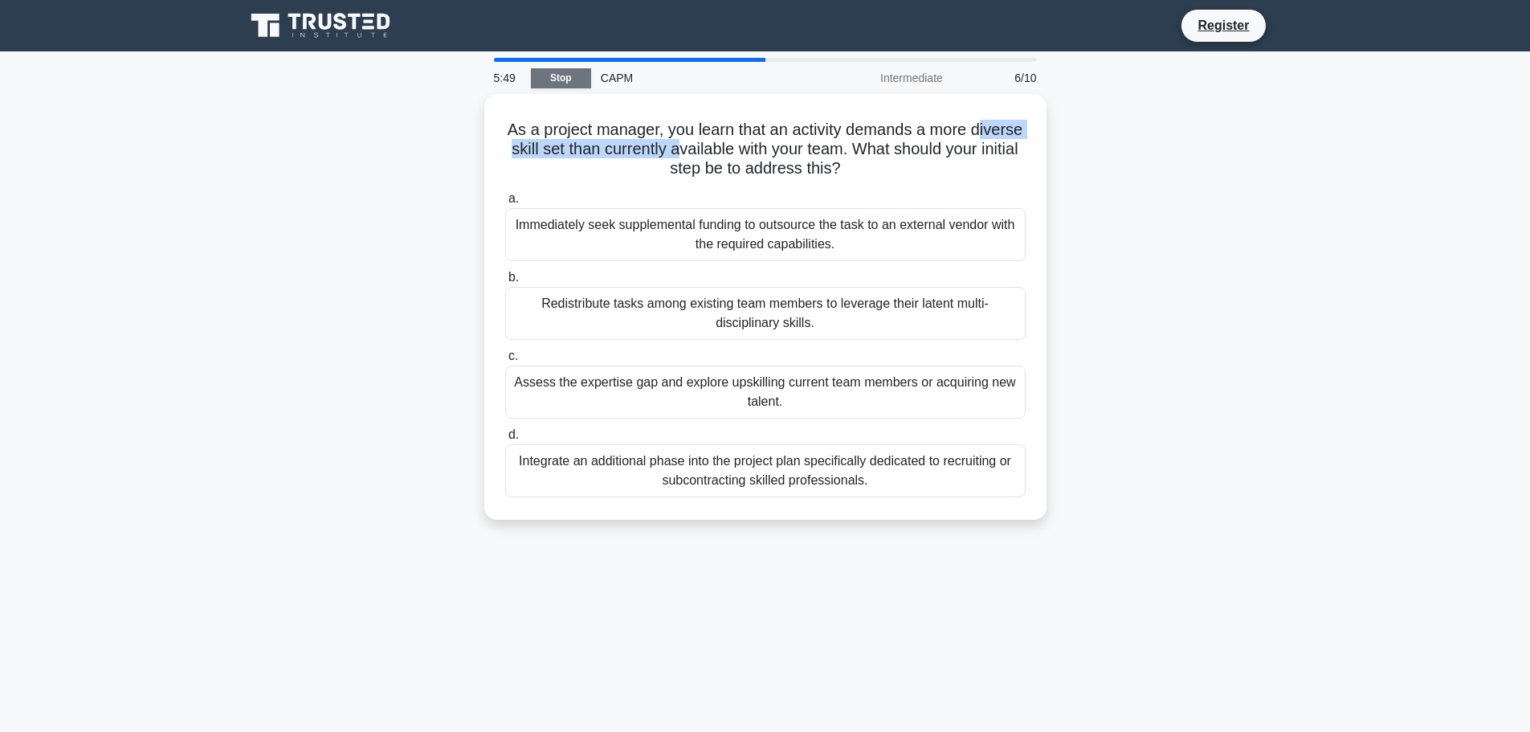
click at [552, 77] on link "Stop" at bounding box center [561, 78] width 60 height 20
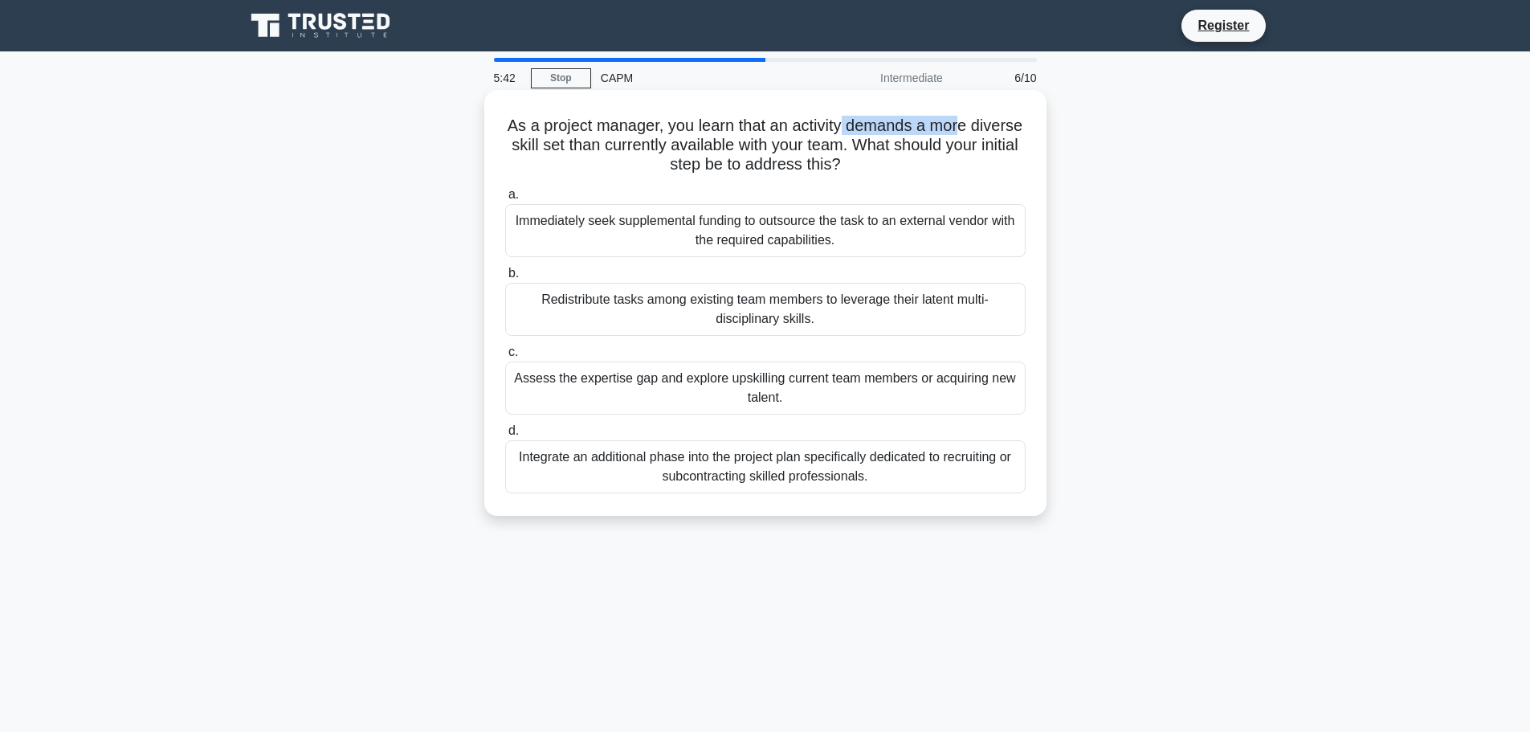
drag, startPoint x: 877, startPoint y: 128, endPoint x: 980, endPoint y: 137, distance: 104.0
click at [992, 134] on h5 "As a project manager, you learn that an activity demands a more diverse skill s…" at bounding box center [765, 145] width 524 height 59
drag, startPoint x: 530, startPoint y: 141, endPoint x: 913, endPoint y: 152, distance: 383.2
click at [912, 152] on h5 "As a project manager, you learn that an activity demands a more diverse skill s…" at bounding box center [765, 145] width 524 height 59
click at [939, 139] on h5 "As a project manager, you learn that an activity demands a more diverse skill s…" at bounding box center [765, 145] width 524 height 59
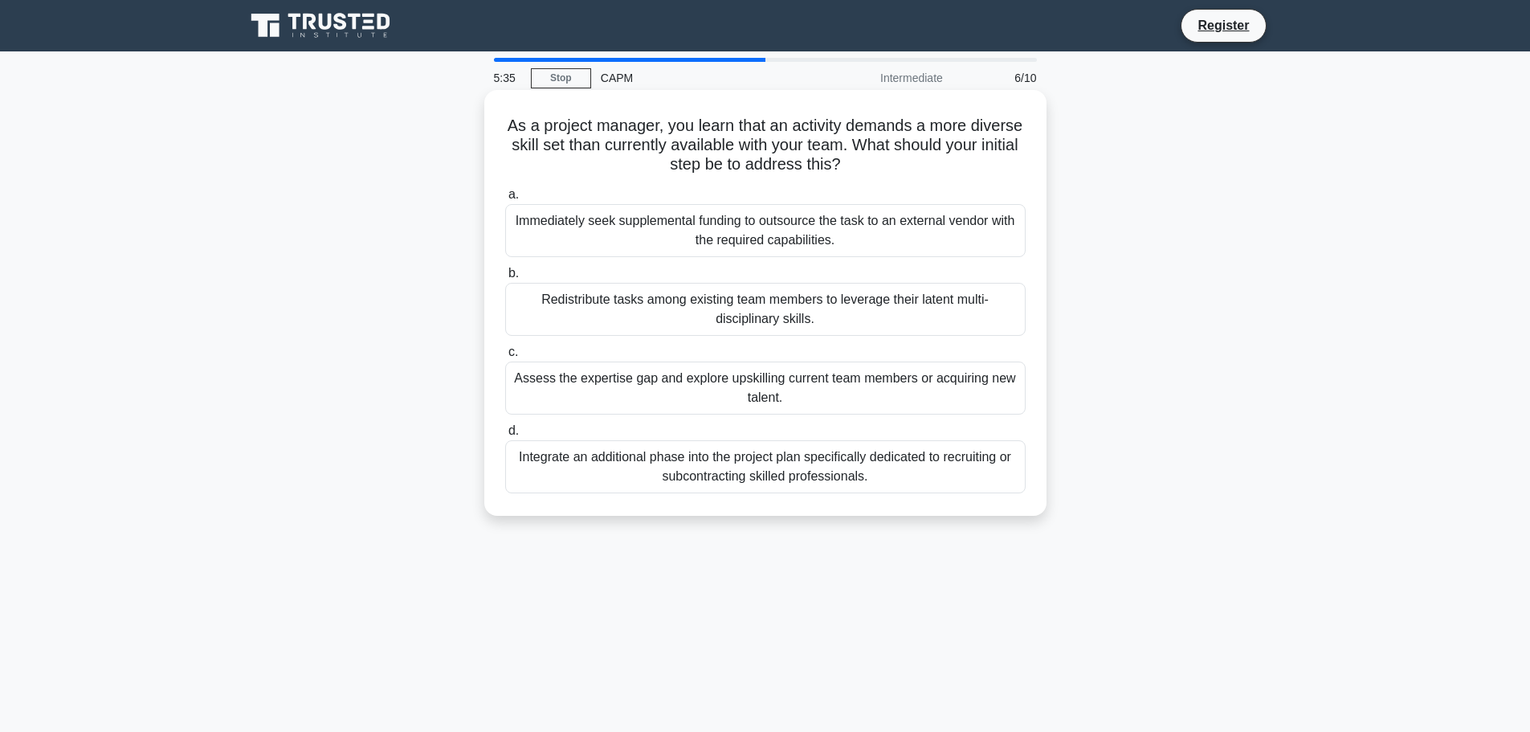
drag, startPoint x: 935, startPoint y: 143, endPoint x: 834, endPoint y: 167, distance: 104.8
click at [828, 168] on h5 "As a project manager, you learn that an activity demands a more diverse skill s…" at bounding box center [765, 145] width 524 height 59
drag, startPoint x: 825, startPoint y: 126, endPoint x: 982, endPoint y: 132, distance: 157.5
click at [982, 132] on h5 "As a project manager, you learn that an activity demands a more diverse skill s…" at bounding box center [765, 145] width 524 height 59
click at [893, 394] on div "Assess the expertise gap and explore upskilling current team members or acquiri…" at bounding box center [765, 387] width 520 height 53
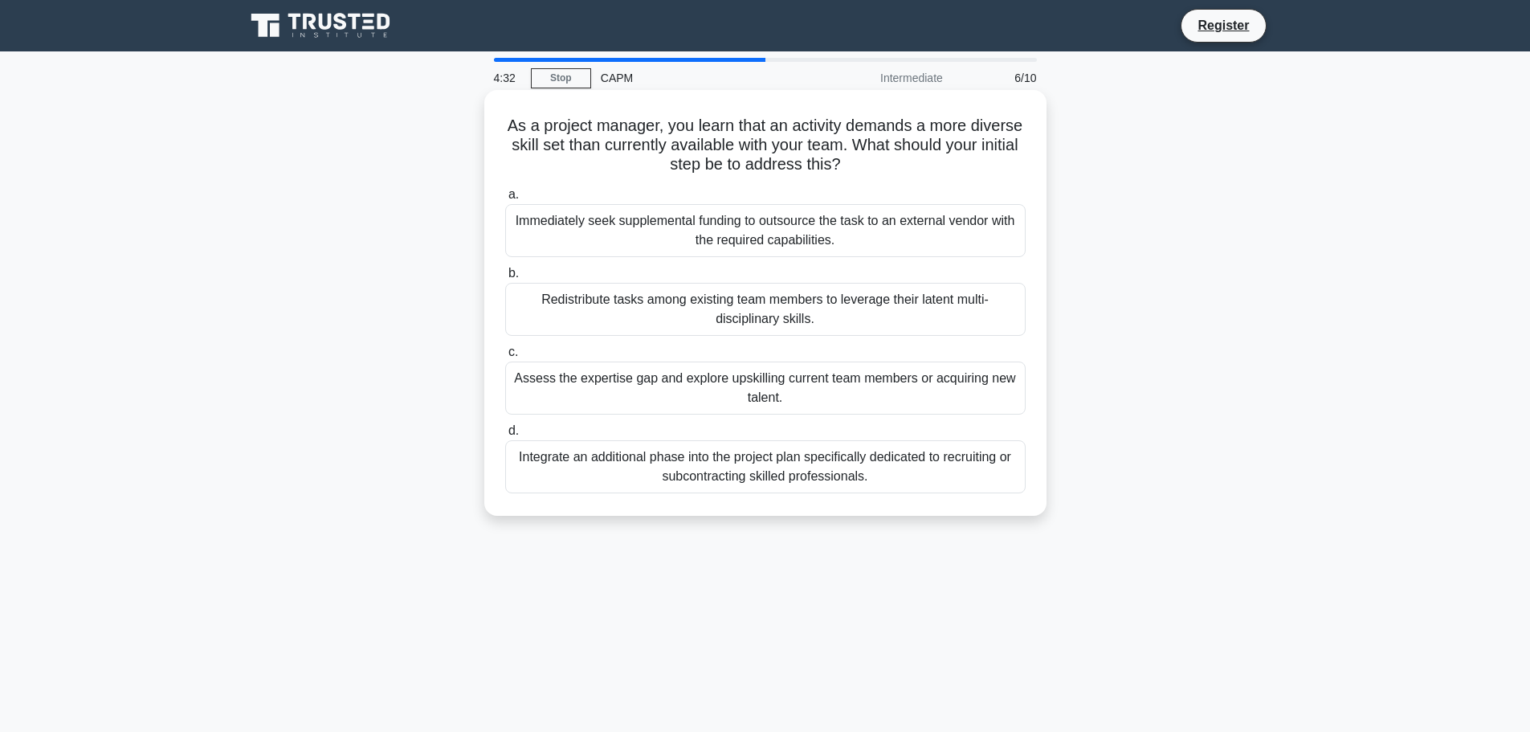
click at [505, 357] on input "c. Assess the expertise gap and explore upskilling current team members or acqu…" at bounding box center [505, 352] width 0 height 10
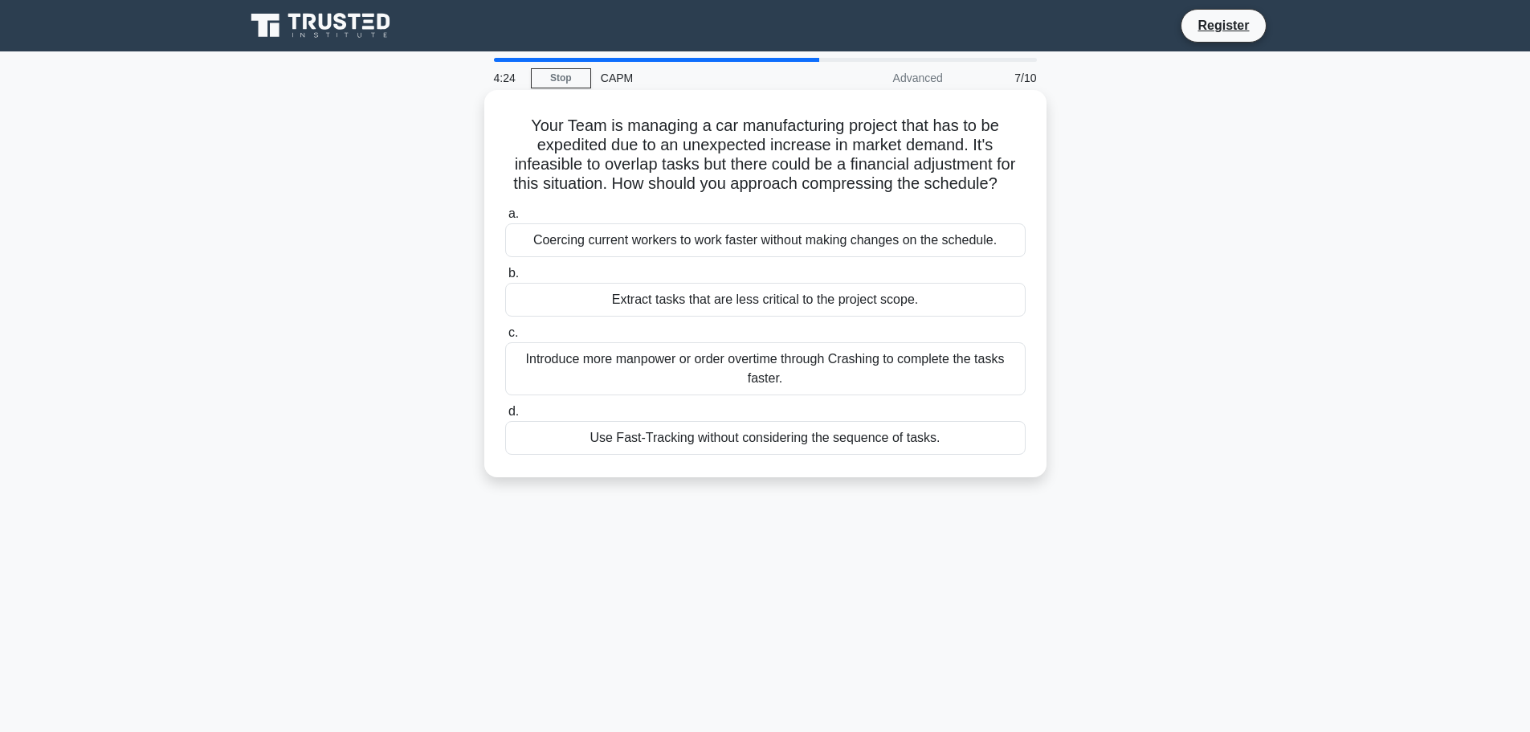
click at [849, 144] on h5 "Your Team is managing a car manufacturing project that has to be expedited due …" at bounding box center [765, 155] width 524 height 79
drag, startPoint x: 850, startPoint y: 149, endPoint x: 842, endPoint y: 124, distance: 26.2
click at [839, 124] on h5 "Your Team is managing a car manufacturing project that has to be expedited due …" at bounding box center [765, 155] width 524 height 79
drag, startPoint x: 740, startPoint y: 132, endPoint x: 804, endPoint y: 144, distance: 65.4
click at [1002, 131] on h5 "Your Team is managing a car manufacturing project that has to be expedited due …" at bounding box center [765, 155] width 524 height 79
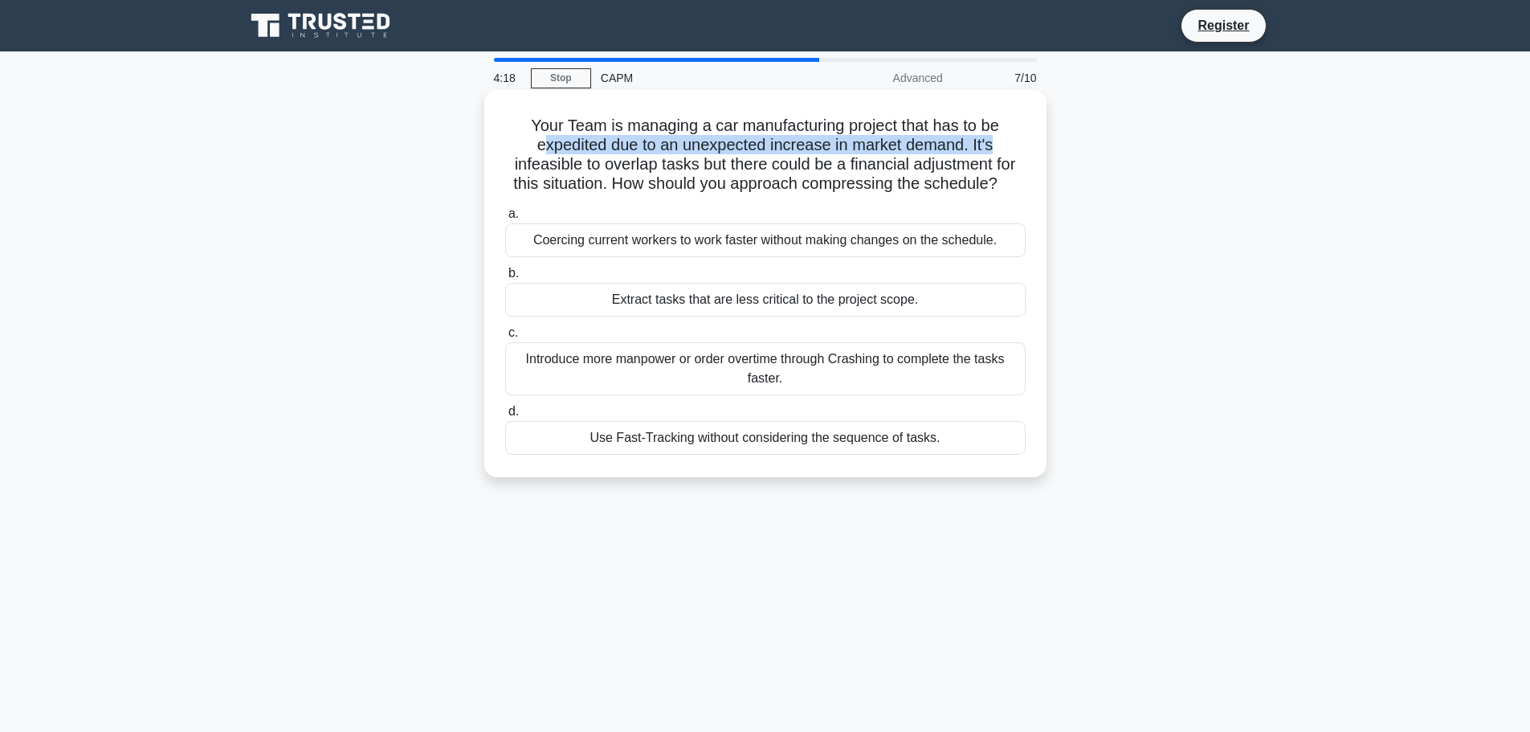
drag, startPoint x: 542, startPoint y: 153, endPoint x: 1000, endPoint y: 146, distance: 457.8
click at [1000, 146] on h5 "Your Team is managing a car manufacturing project that has to be expedited due …" at bounding box center [765, 155] width 524 height 79
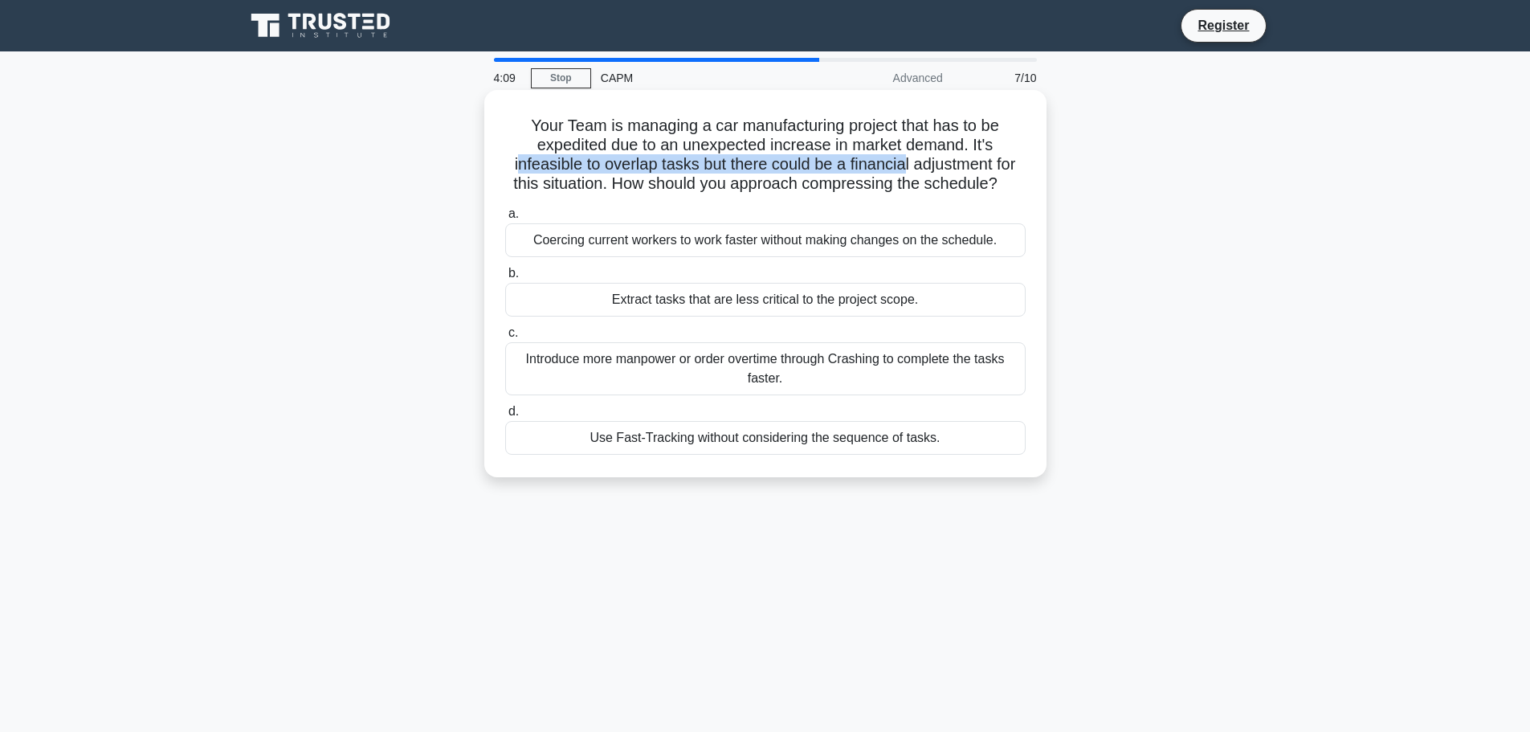
drag, startPoint x: 510, startPoint y: 166, endPoint x: 825, endPoint y: 156, distance: 314.9
click at [897, 166] on h5 "Your Team is managing a car manufacturing project that has to be expedited due …" at bounding box center [765, 155] width 524 height 79
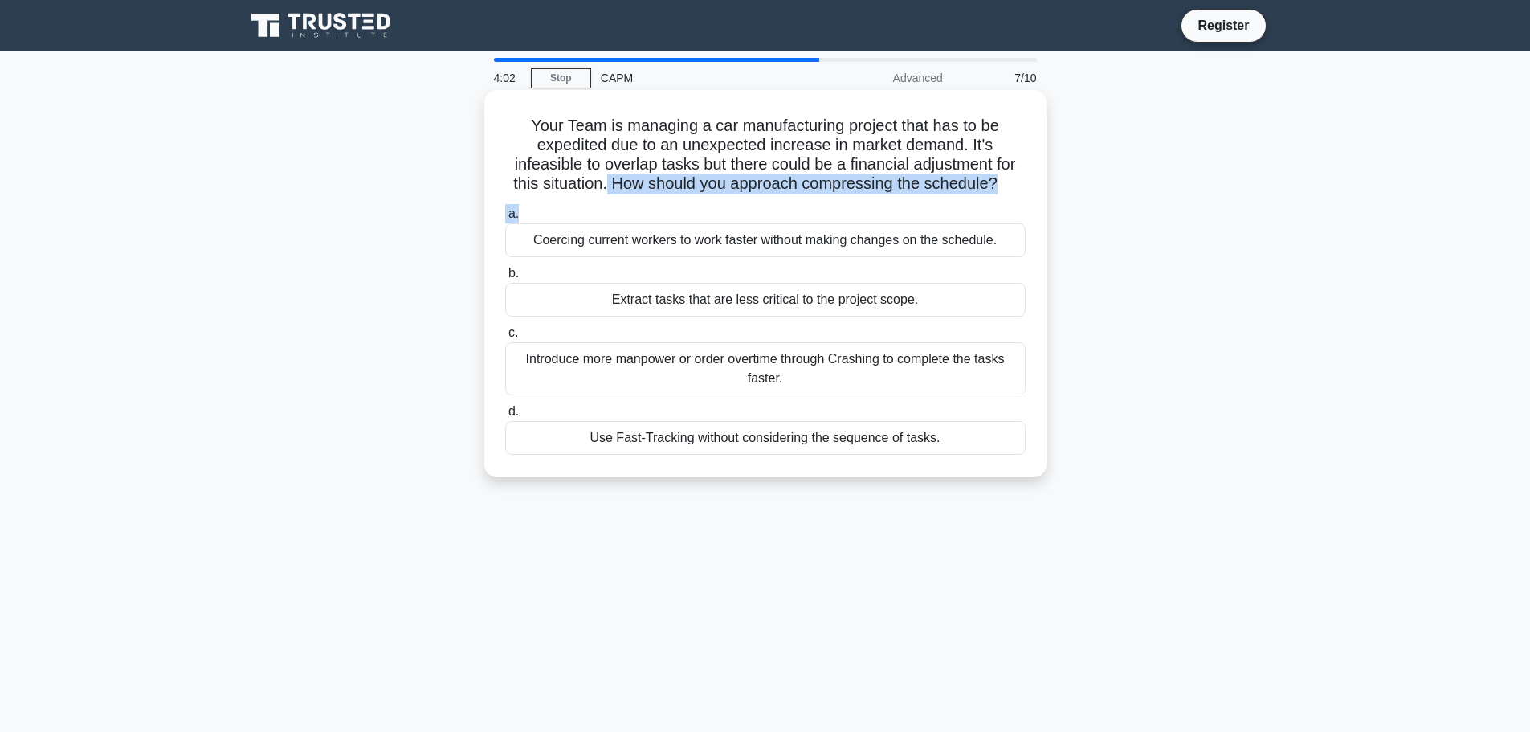
drag, startPoint x: 605, startPoint y: 183, endPoint x: 868, endPoint y: 216, distance: 264.6
click at [877, 203] on div "Your Team is managing a car manufacturing project that has to be expedited due …" at bounding box center [765, 283] width 549 height 374
click at [626, 180] on h5 "Your Team is managing a car manufacturing project that has to be expedited due …" at bounding box center [765, 155] width 524 height 79
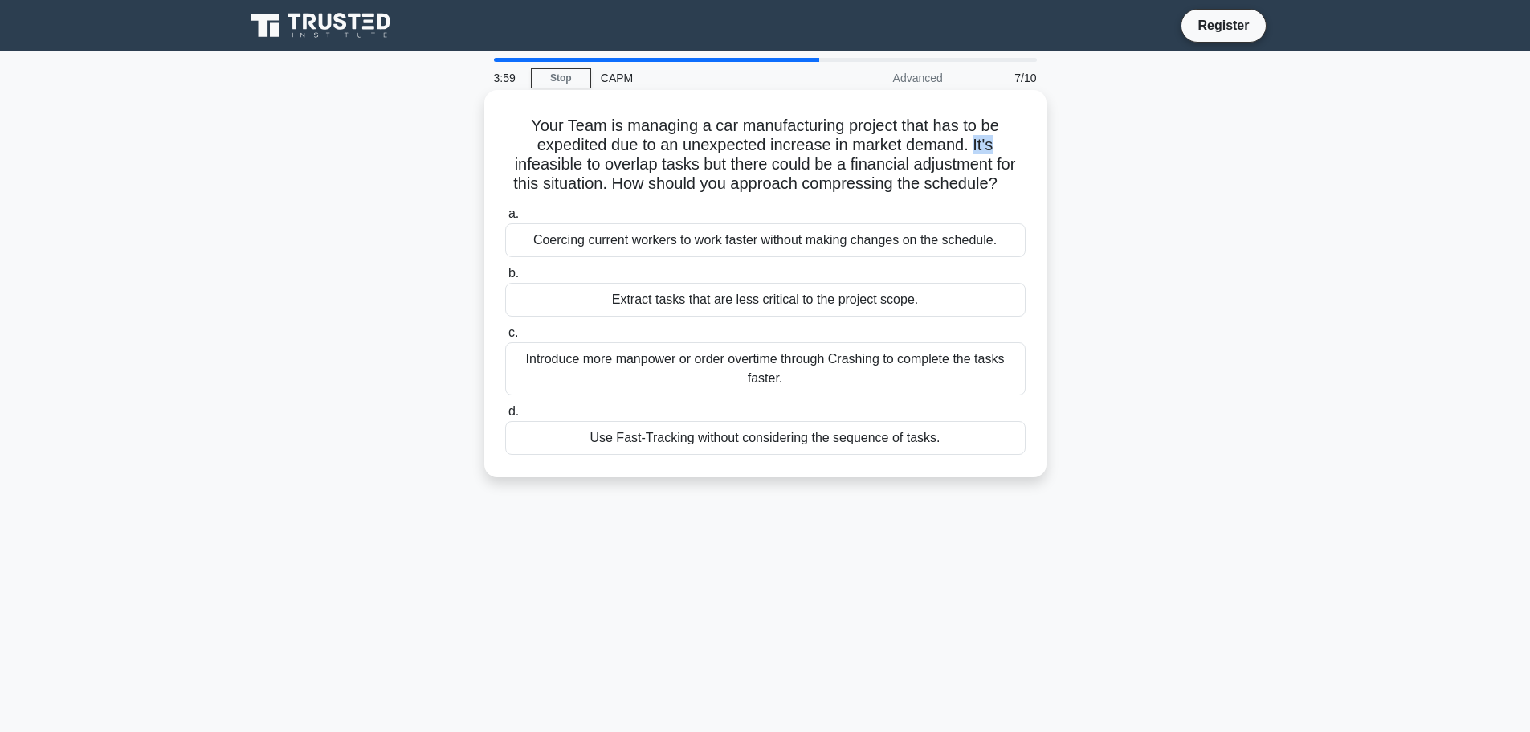
drag, startPoint x: 1003, startPoint y: 146, endPoint x: 1020, endPoint y: 149, distance: 17.0
click at [1020, 149] on h5 "Your Team is managing a car manufacturing project that has to be expedited due …" at bounding box center [765, 155] width 524 height 79
drag, startPoint x: 598, startPoint y: 168, endPoint x: 680, endPoint y: 164, distance: 82.0
click at [680, 164] on h5 "Your Team is managing a car manufacturing project that has to be expedited due …" at bounding box center [765, 155] width 524 height 79
drag, startPoint x: 718, startPoint y: 164, endPoint x: 569, endPoint y: 191, distance: 151.8
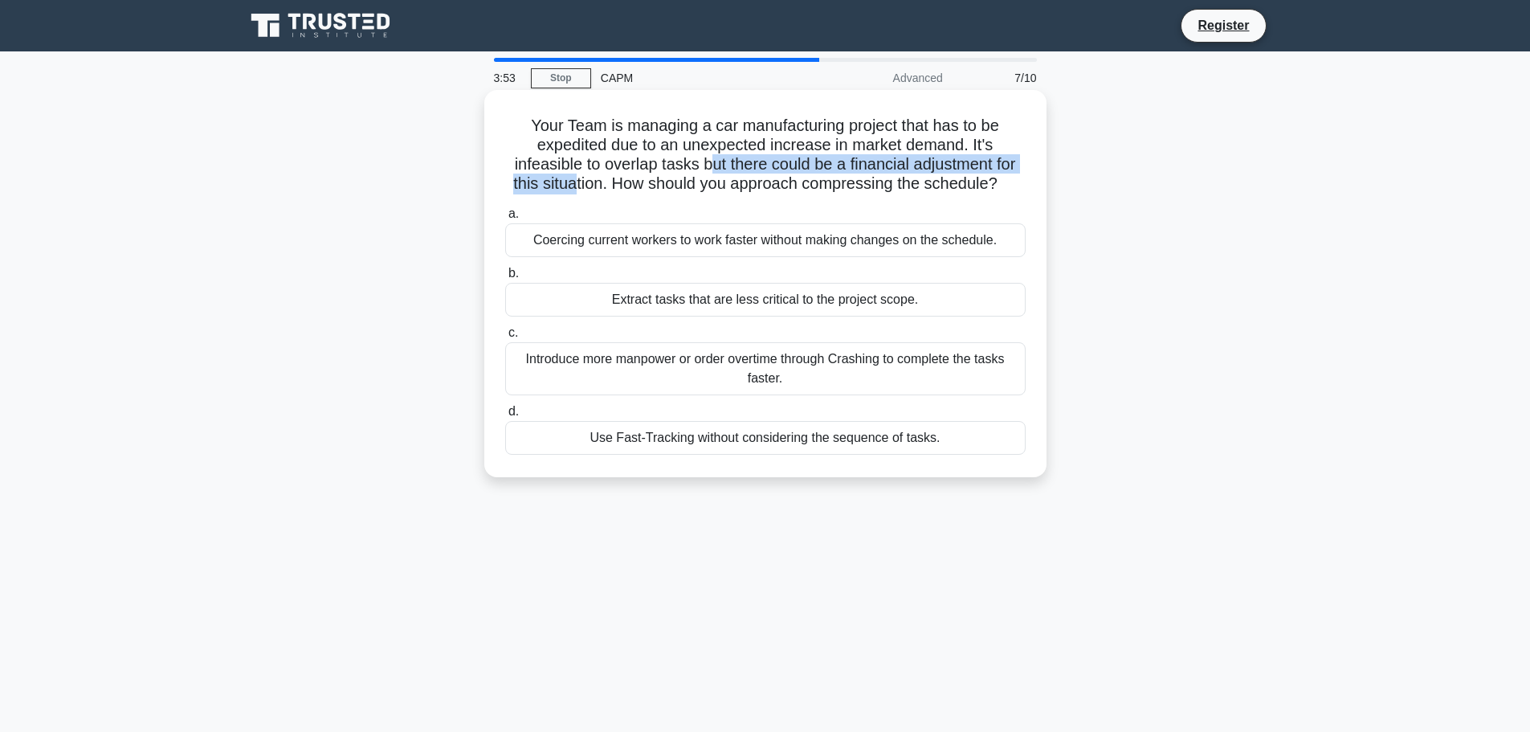
click at [569, 191] on h5 "Your Team is managing a car manufacturing project that has to be expedited due …" at bounding box center [765, 155] width 524 height 79
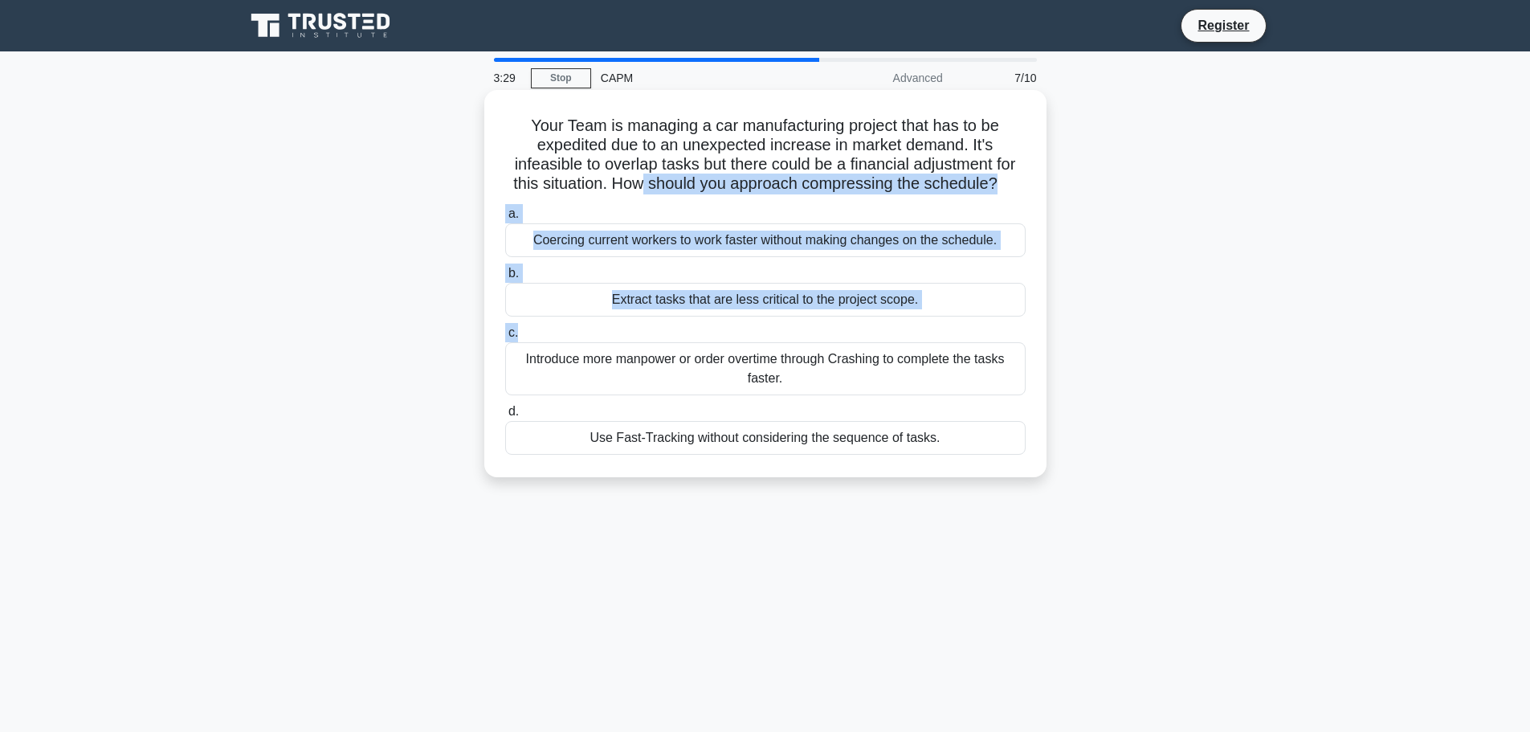
drag, startPoint x: 645, startPoint y: 185, endPoint x: 903, endPoint y: 340, distance: 301.9
click at [903, 340] on div "Your Team is managing a car manufacturing project that has to be expedited due …" at bounding box center [765, 283] width 549 height 374
click at [707, 309] on div "Extract tasks that are less critical to the project scope." at bounding box center [765, 300] width 520 height 34
click at [505, 279] on input "b. Extract tasks that are less critical to the project scope." at bounding box center [505, 273] width 0 height 10
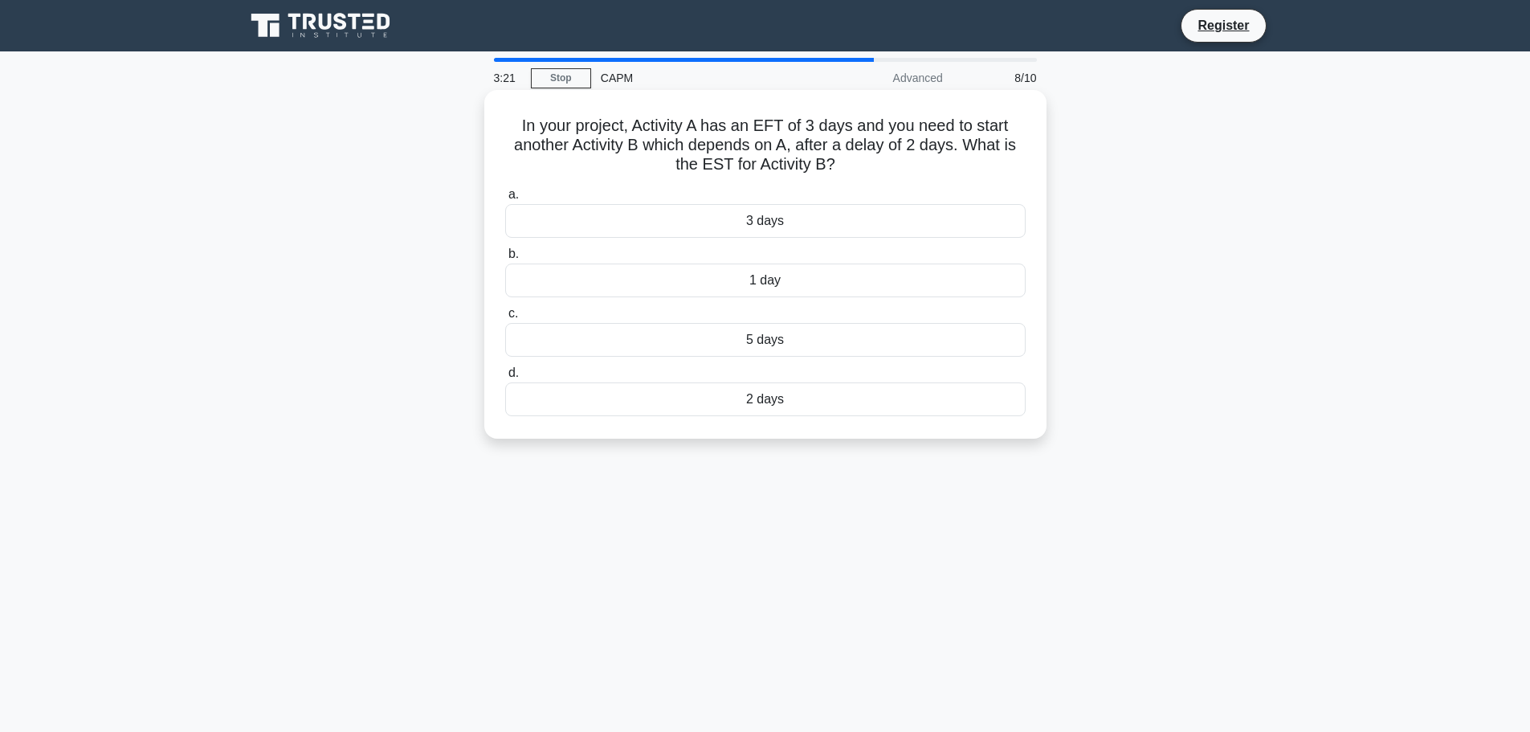
click at [828, 139] on h5 "In your project, Activity A has an EFT of 3 days and you need to start another …" at bounding box center [765, 145] width 524 height 59
drag, startPoint x: 828, startPoint y: 139, endPoint x: 768, endPoint y: 117, distance: 63.3
click at [768, 117] on h5 "In your project, Activity A has an EFT of 3 days and you need to start another …" at bounding box center [765, 145] width 524 height 59
click at [1009, 135] on h5 "In your project, Activity A has an EFT of 3 days and you need to start another …" at bounding box center [765, 145] width 524 height 59
drag, startPoint x: 496, startPoint y: 143, endPoint x: 740, endPoint y: 150, distance: 243.4
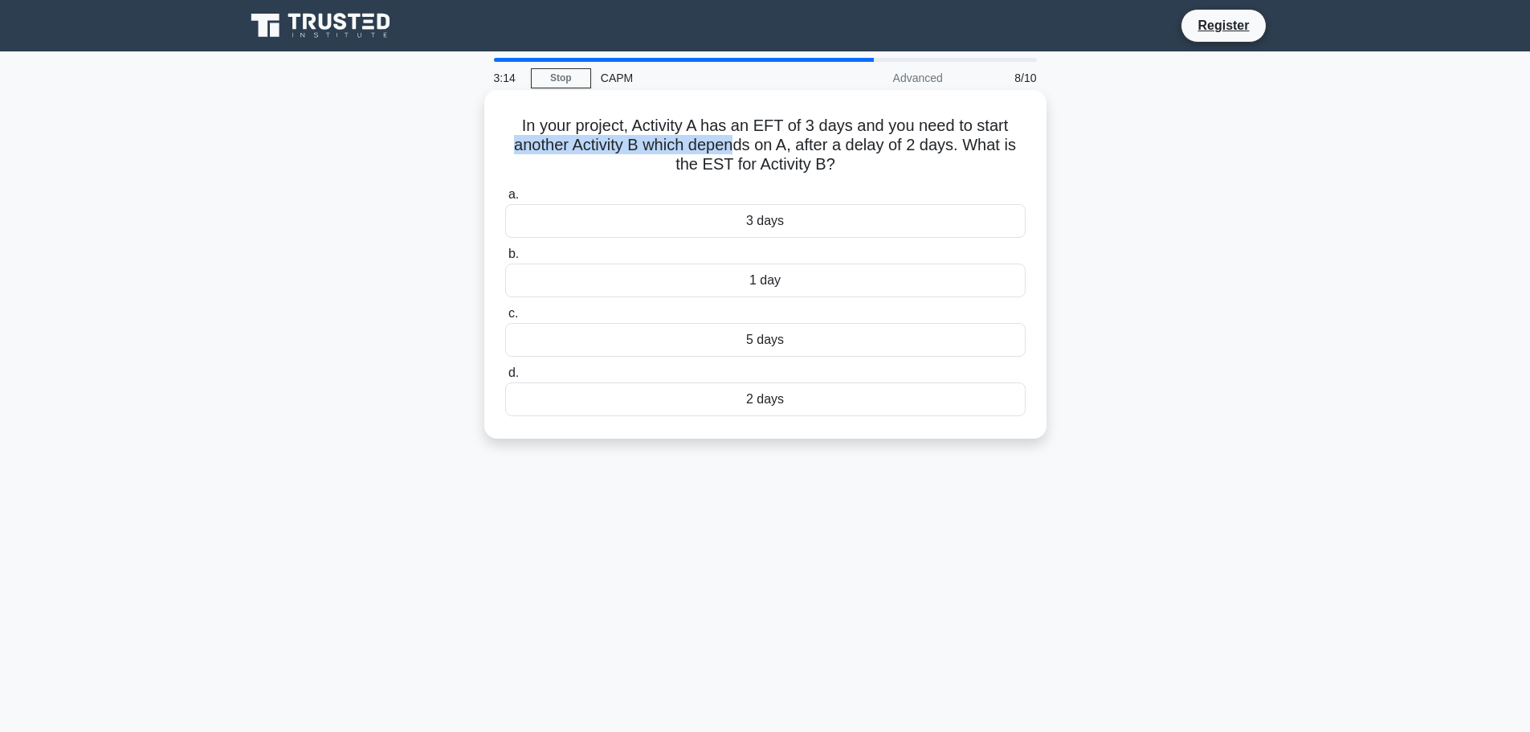
click at [740, 150] on div "In your project, Activity A has an EFT of 3 days and you need to start another …" at bounding box center [765, 264] width 549 height 336
drag, startPoint x: 759, startPoint y: 154, endPoint x: 822, endPoint y: 153, distance: 63.5
click at [822, 153] on h5 "In your project, Activity A has an EFT of 3 days and you need to start another …" at bounding box center [765, 145] width 524 height 59
drag, startPoint x: 834, startPoint y: 147, endPoint x: 968, endPoint y: 154, distance: 135.1
click at [951, 153] on h5 "In your project, Activity A has an EFT of 3 days and you need to start another …" at bounding box center [765, 145] width 524 height 59
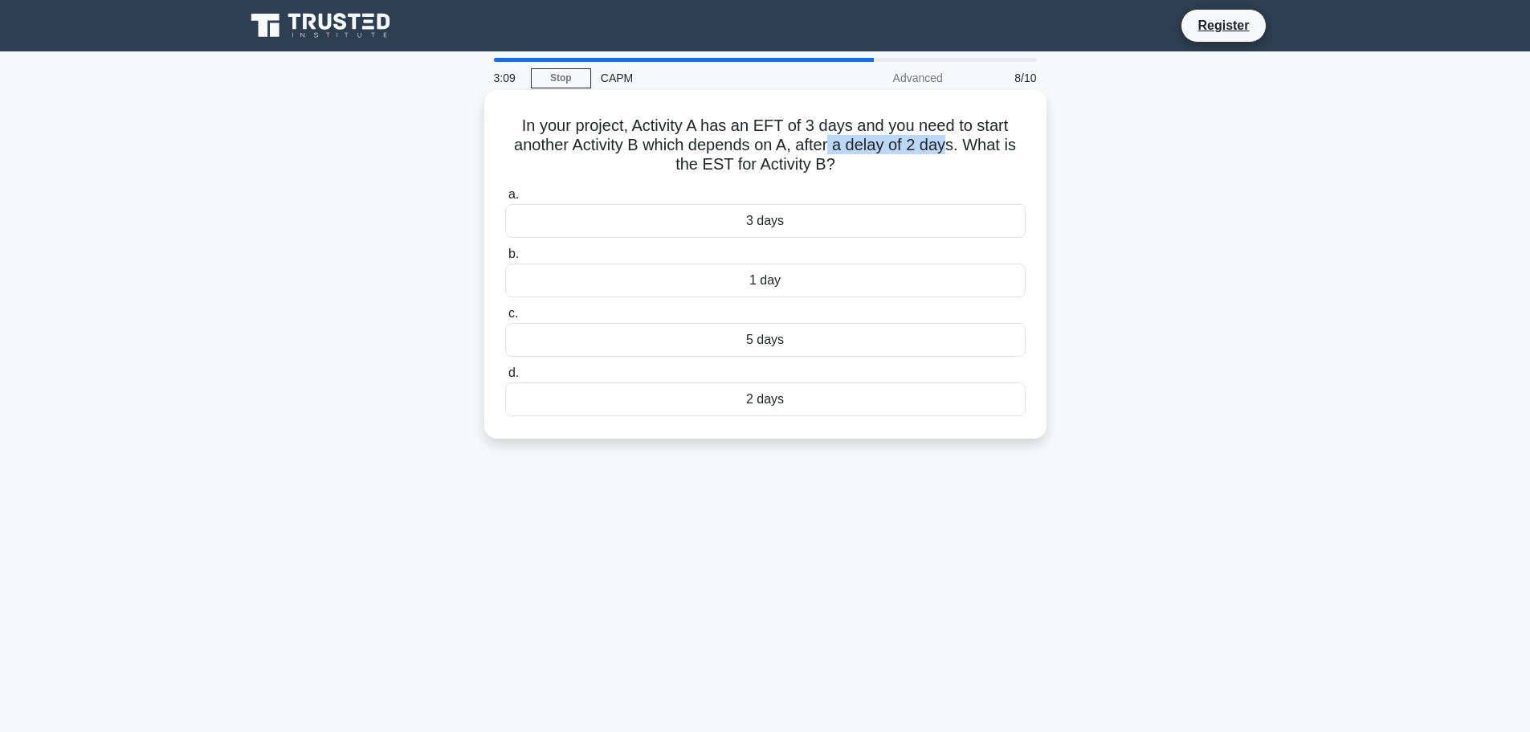
drag, startPoint x: 744, startPoint y: 169, endPoint x: 854, endPoint y: 169, distance: 110.0
click at [854, 169] on h5 "In your project, Activity A has an EFT of 3 days and you need to start another …" at bounding box center [765, 145] width 524 height 59
click at [874, 173] on h5 "In your project, Activity A has an EFT of 3 days and you need to start another …" at bounding box center [765, 145] width 524 height 59
drag, startPoint x: 826, startPoint y: 121, endPoint x: 964, endPoint y: 131, distance: 137.6
click at [985, 129] on h5 "In your project, Activity A has an EFT of 3 days and you need to start another …" at bounding box center [765, 145] width 524 height 59
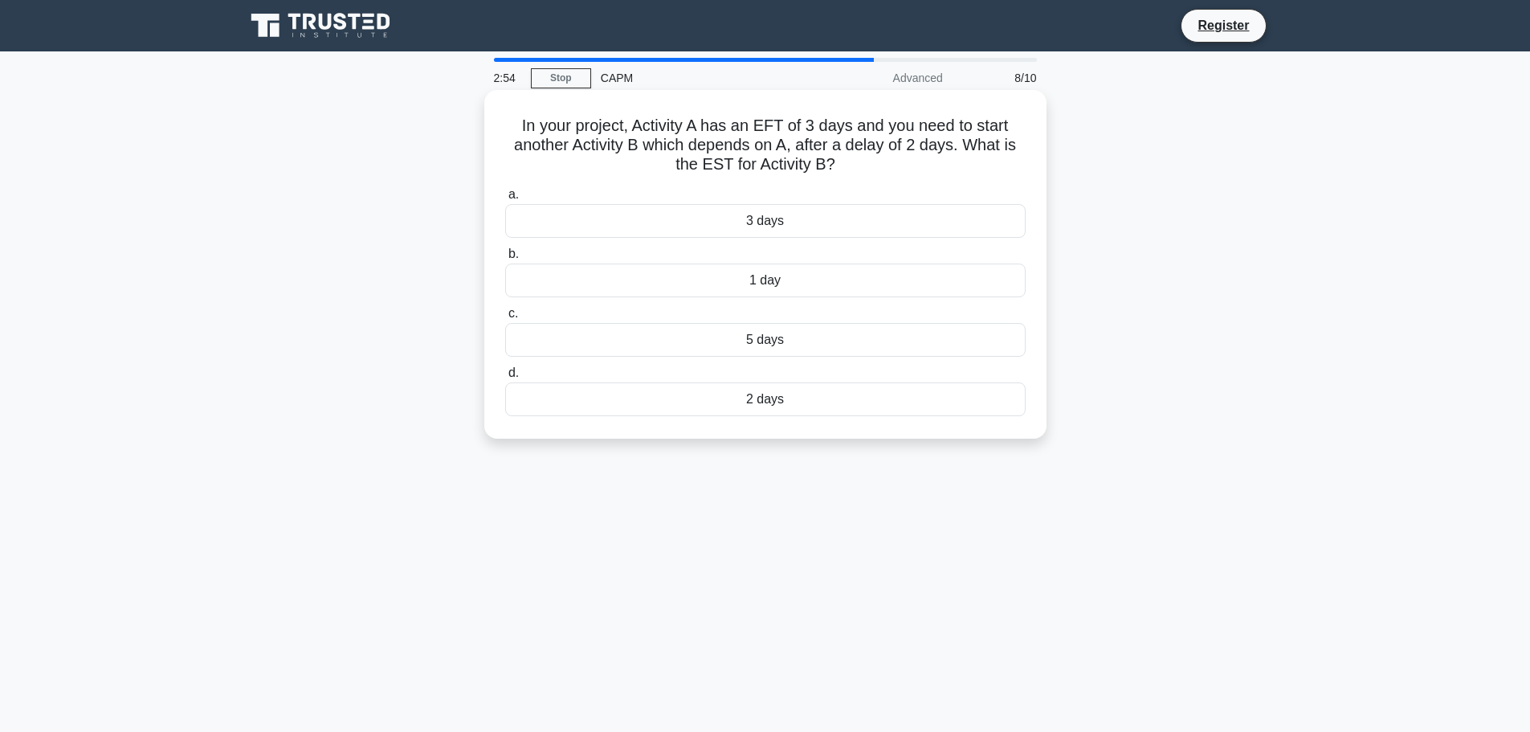
click at [752, 344] on div "5 days" at bounding box center [765, 340] width 520 height 34
click at [505, 319] on input "c. 5 days" at bounding box center [505, 313] width 0 height 10
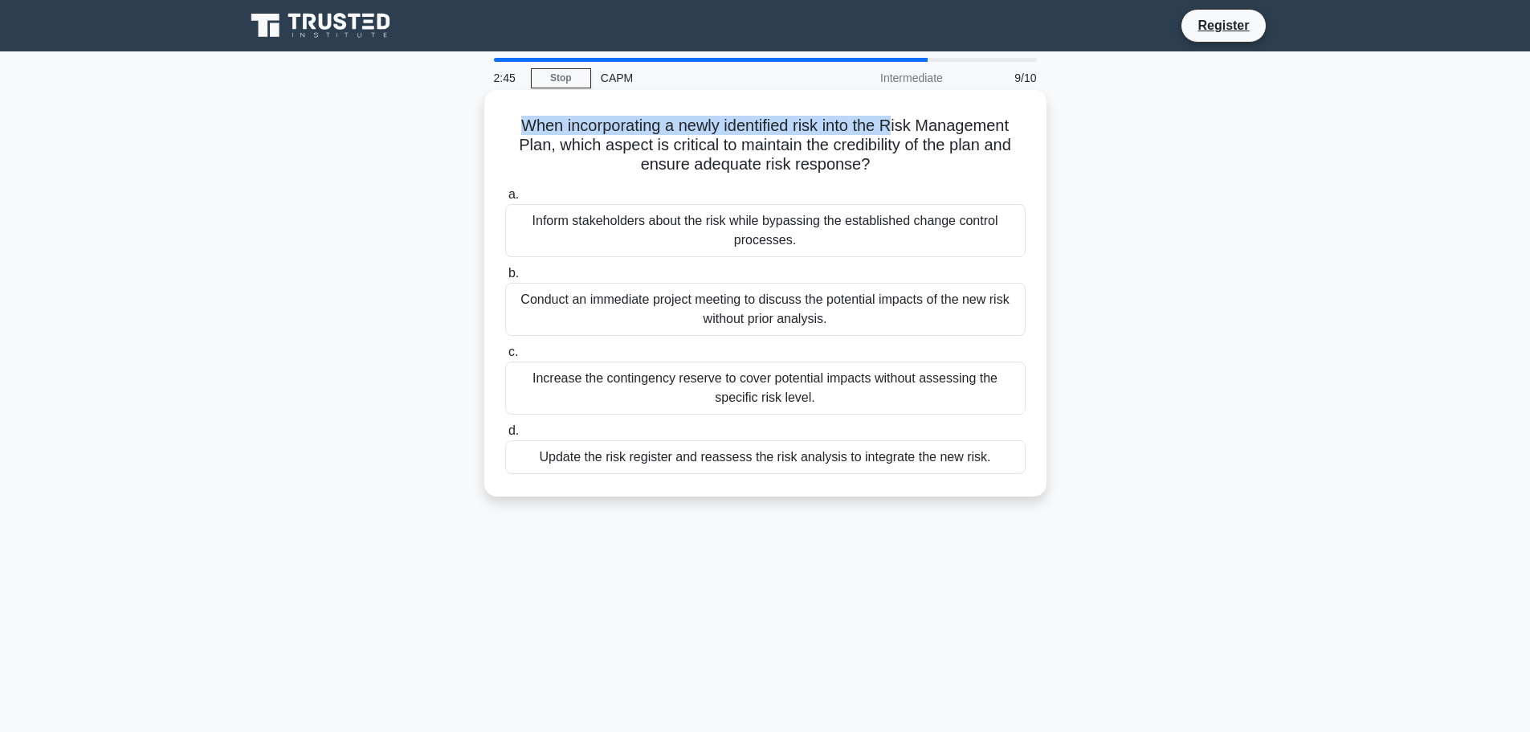
drag, startPoint x: 513, startPoint y: 129, endPoint x: 872, endPoint y: 135, distance: 359.0
click at [888, 134] on h5 "When incorporating a newly identified risk into the Risk Management Plan, which…" at bounding box center [765, 145] width 524 height 59
drag, startPoint x: 550, startPoint y: 151, endPoint x: 730, endPoint y: 149, distance: 179.9
click at [730, 149] on h5 "When incorporating a newly identified risk into the Risk Management Plan, which…" at bounding box center [765, 145] width 524 height 59
click at [774, 147] on h5 "When incorporating a newly identified risk into the Risk Management Plan, which…" at bounding box center [765, 145] width 524 height 59
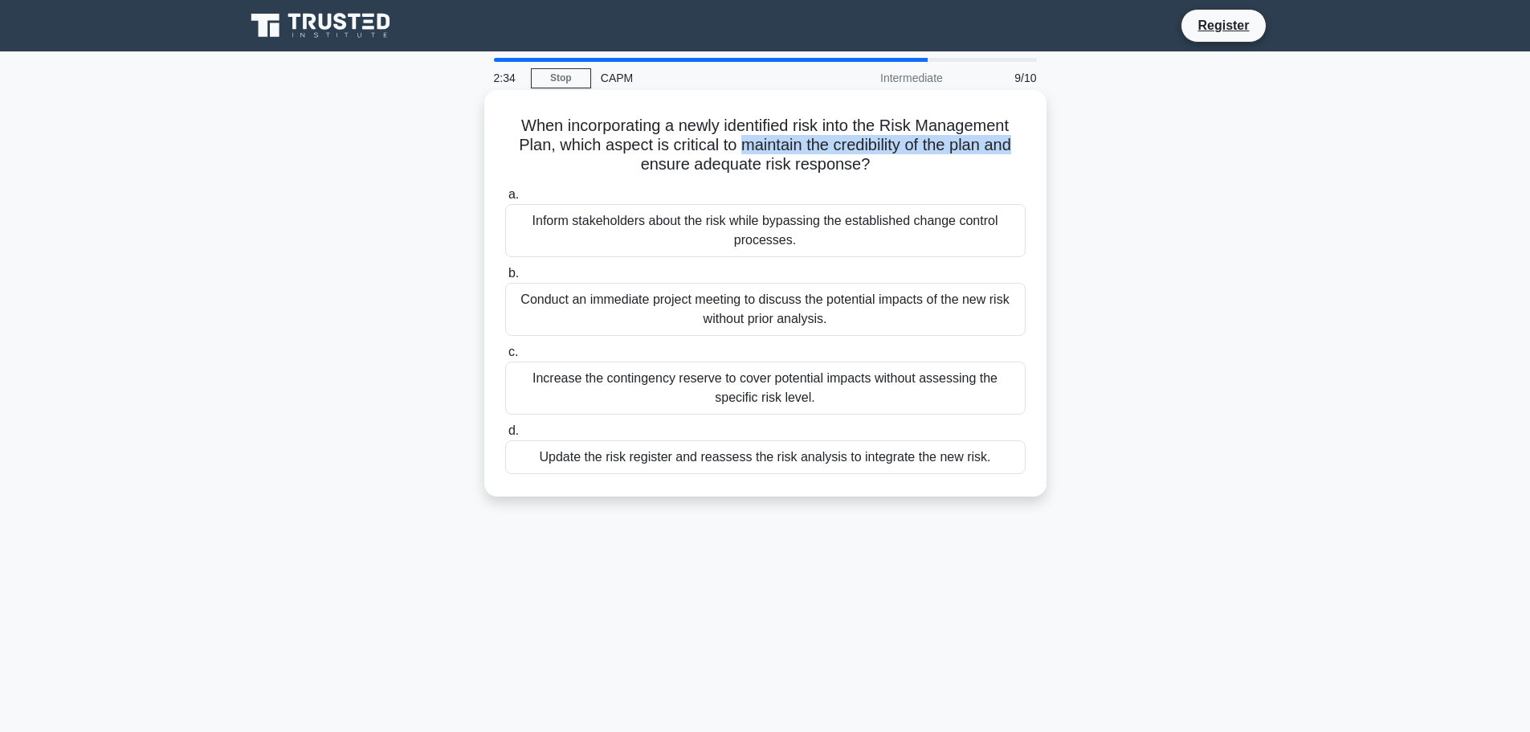
drag, startPoint x: 735, startPoint y: 143, endPoint x: 1025, endPoint y: 146, distance: 290.7
click at [1025, 146] on h5 "When incorporating a newly identified risk into the Risk Management Plan, which…" at bounding box center [765, 145] width 524 height 59
drag, startPoint x: 634, startPoint y: 165, endPoint x: 900, endPoint y: 164, distance: 265.8
click at [899, 165] on h5 "When incorporating a newly identified risk into the Risk Management Plan, which…" at bounding box center [765, 145] width 524 height 59
click at [903, 160] on h5 "When incorporating a newly identified risk into the Risk Management Plan, which…" at bounding box center [765, 145] width 524 height 59
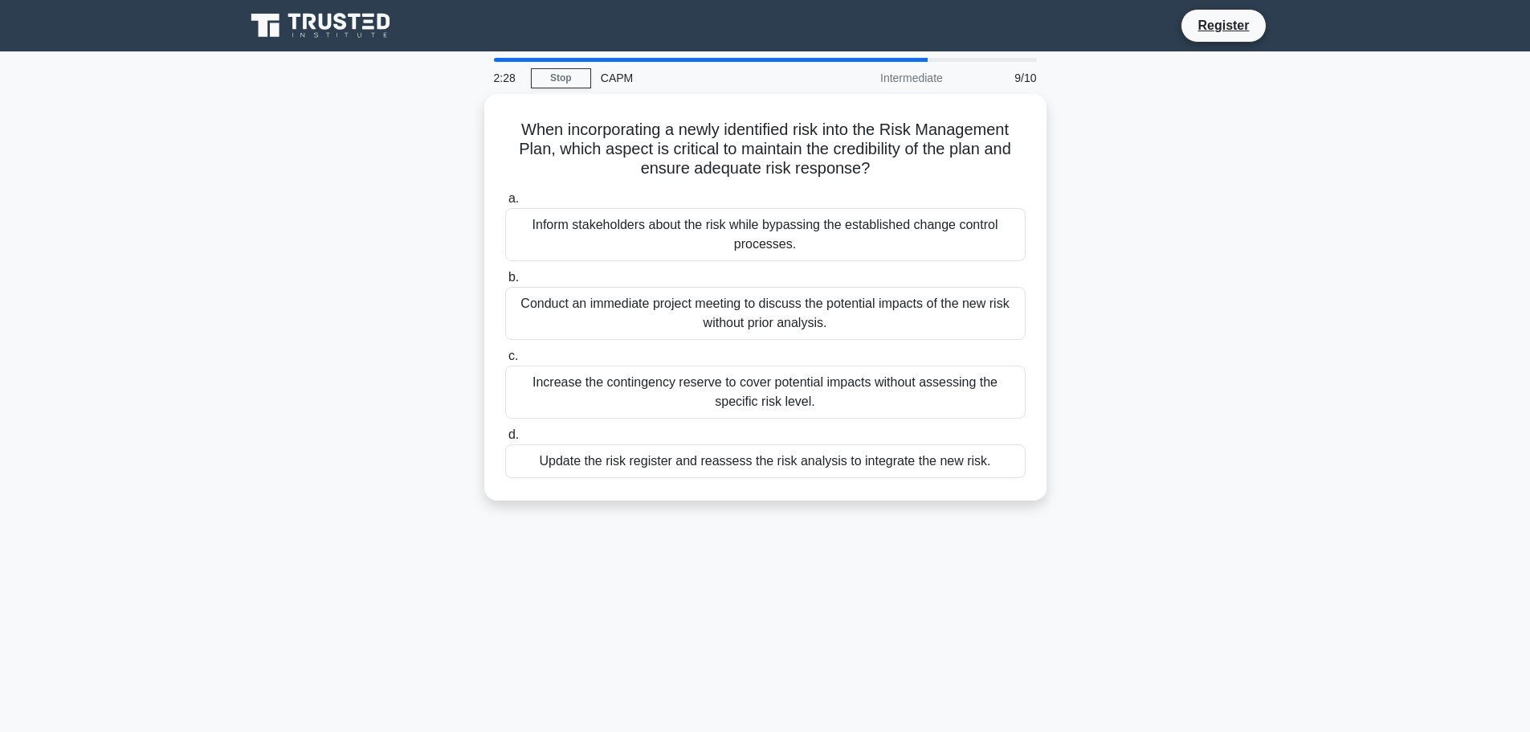
drag, startPoint x: 866, startPoint y: 161, endPoint x: 473, endPoint y: 124, distance: 395.2
click at [473, 124] on div "When incorporating a newly identified risk into the Risk Management Plan, which…" at bounding box center [765, 307] width 1060 height 426
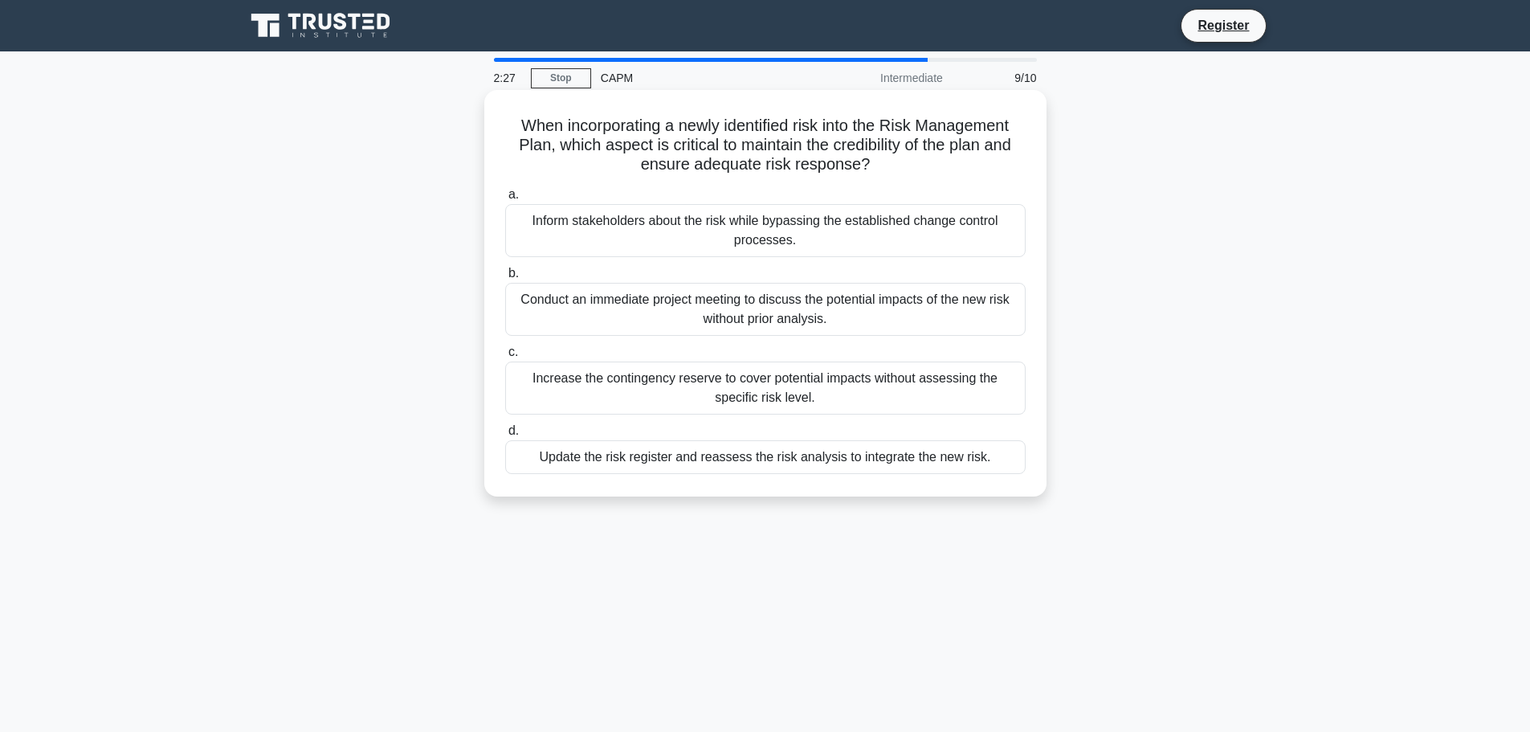
click at [622, 165] on h5 "When incorporating a newly identified risk into the Risk Management Plan, which…" at bounding box center [765, 145] width 524 height 59
drag, startPoint x: 803, startPoint y: 129, endPoint x: 976, endPoint y: 131, distance: 173.5
click at [976, 131] on h5 "When incorporating a newly identified risk into the Risk Management Plan, which…" at bounding box center [765, 145] width 524 height 59
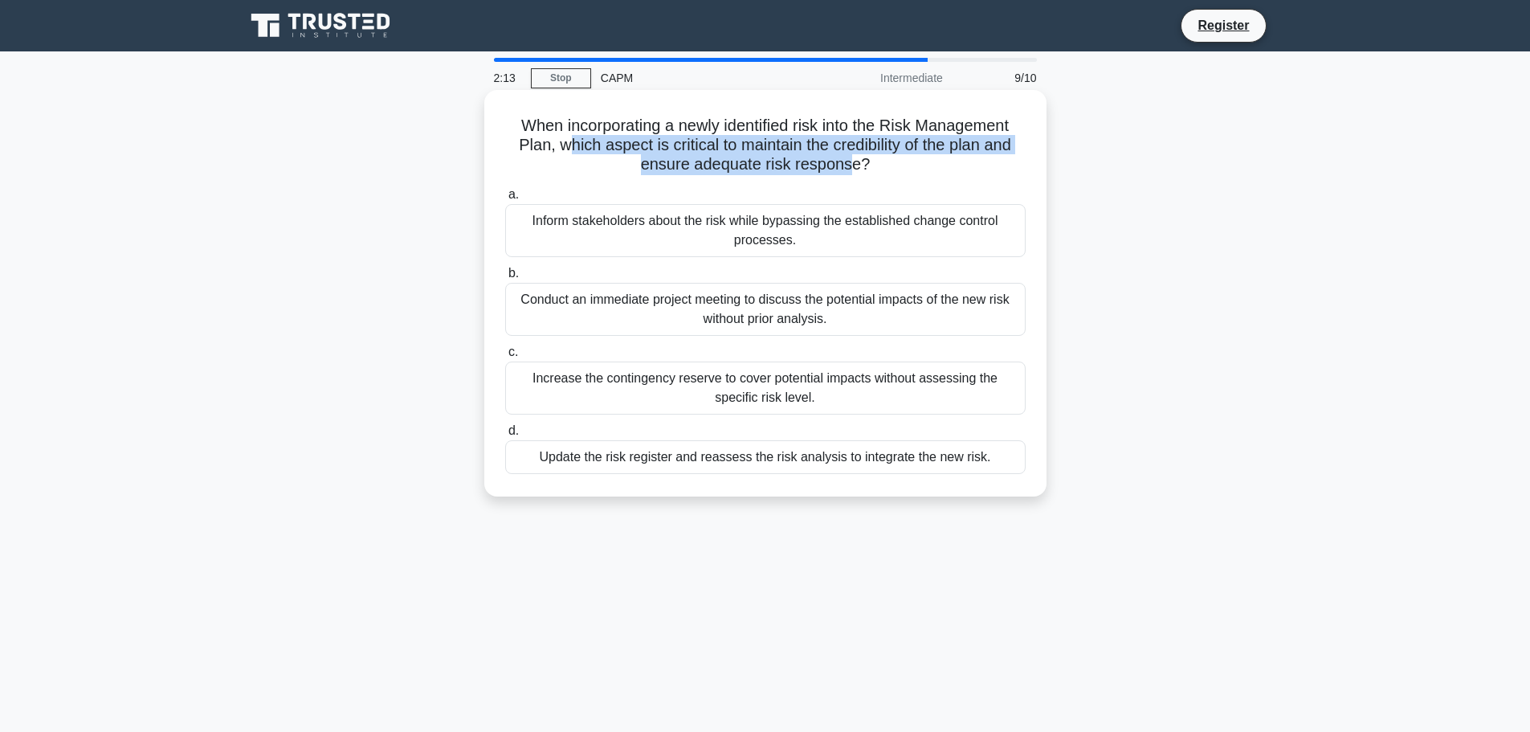
drag, startPoint x: 564, startPoint y: 141, endPoint x: 850, endPoint y: 169, distance: 287.2
click at [850, 169] on h5 "When incorporating a newly identified risk into the Risk Management Plan, which…" at bounding box center [765, 145] width 524 height 59
click at [636, 162] on h5 "When incorporating a newly identified risk into the Risk Management Plan, which…" at bounding box center [765, 145] width 524 height 59
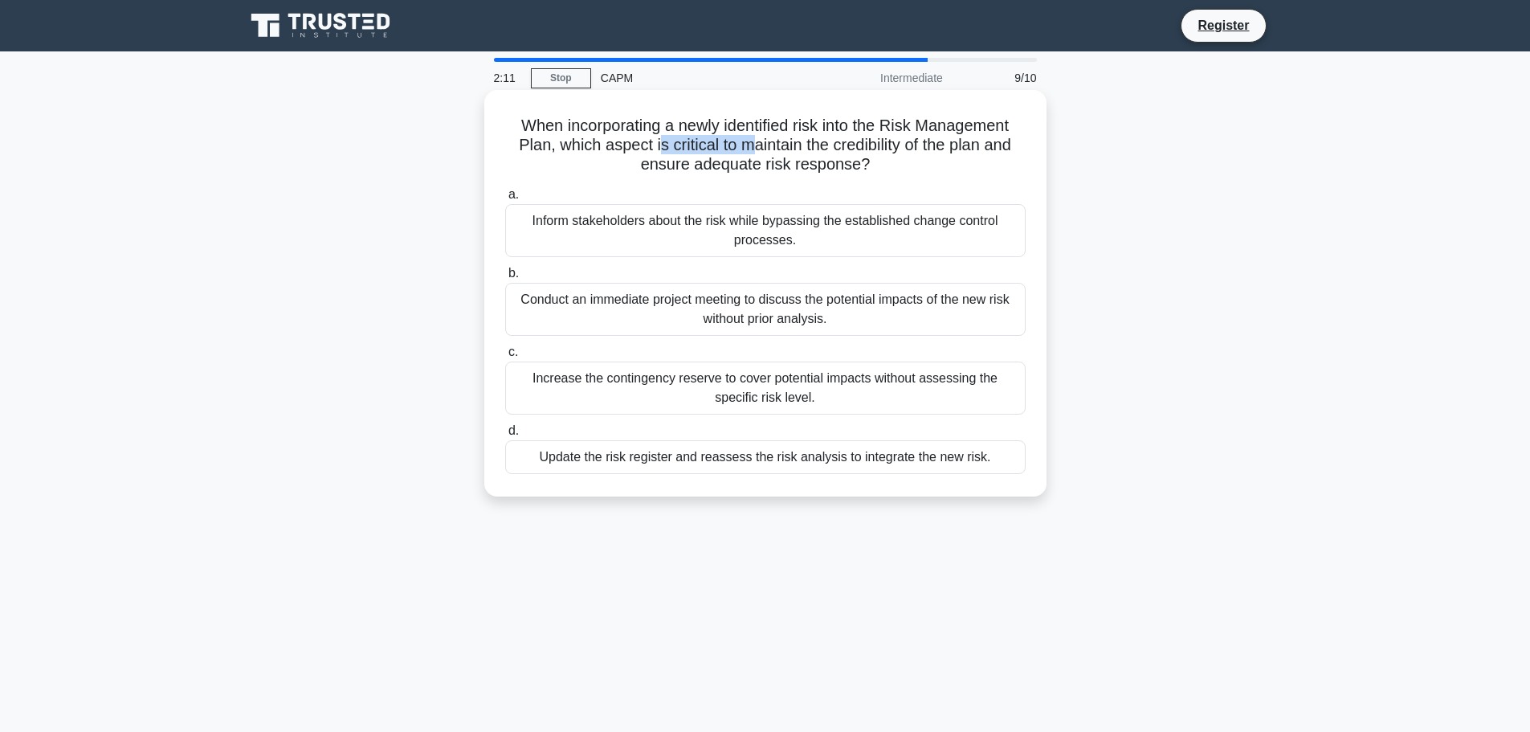
drag, startPoint x: 652, startPoint y: 150, endPoint x: 756, endPoint y: 146, distance: 103.7
click at [756, 146] on h5 "When incorporating a newly identified risk into the Risk Management Plan, which…" at bounding box center [765, 145] width 524 height 59
drag, startPoint x: 638, startPoint y: 191, endPoint x: 842, endPoint y: 243, distance: 209.8
click at [842, 243] on label "a. Inform stakeholders about the risk while bypassing the established change co…" at bounding box center [765, 221] width 520 height 72
drag, startPoint x: 894, startPoint y: 318, endPoint x: 846, endPoint y: 341, distance: 52.8
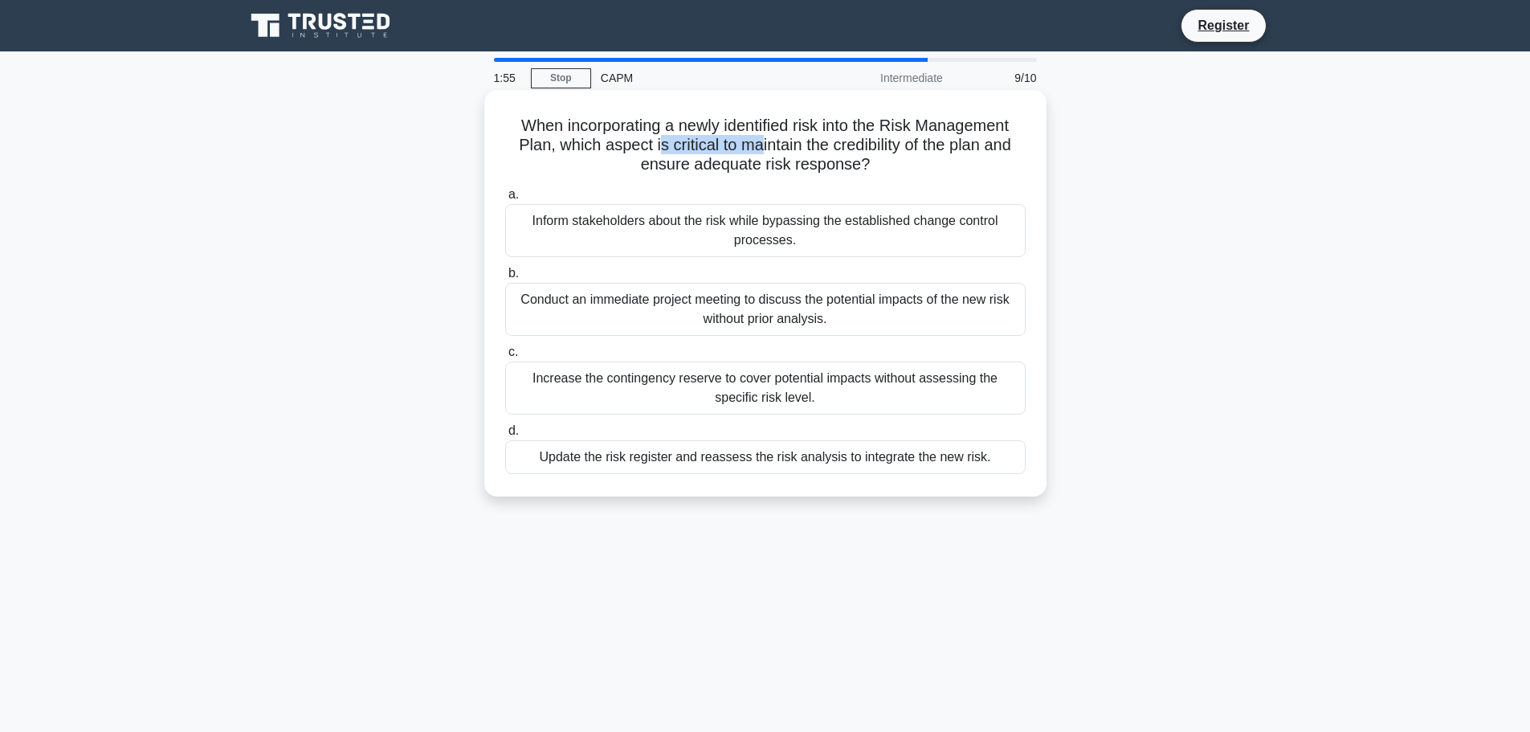
click at [861, 339] on div "a. Inform stakeholders about the risk while bypassing the established change co…" at bounding box center [765, 329] width 540 height 296
drag, startPoint x: 544, startPoint y: 359, endPoint x: 741, endPoint y: 416, distance: 205.6
click at [909, 410] on label "c. Increase the contingency reserve to cover potential impacts without assessin…" at bounding box center [765, 378] width 520 height 72
drag, startPoint x: 553, startPoint y: 430, endPoint x: 925, endPoint y: 463, distance: 373.2
click at [925, 463] on label "d. Update the risk register and reassess the risk analysis to integrate the new…" at bounding box center [765, 447] width 520 height 53
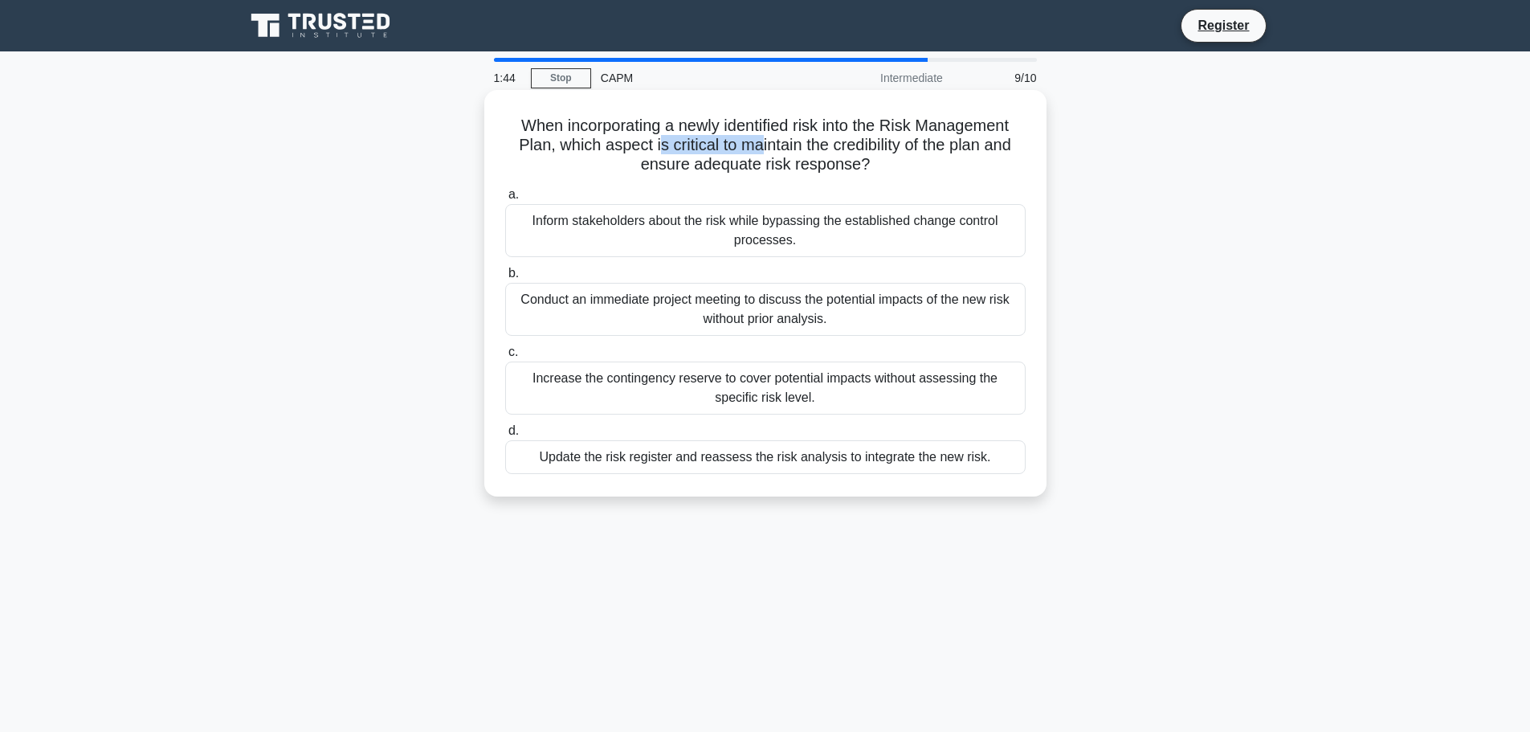
click at [925, 462] on div "Update the risk register and reassess the risk analysis to integrate the new ri…" at bounding box center [765, 457] width 520 height 34
click at [505, 436] on input "d. Update the risk register and reassess the risk analysis to integrate the new…" at bounding box center [505, 431] width 0 height 10
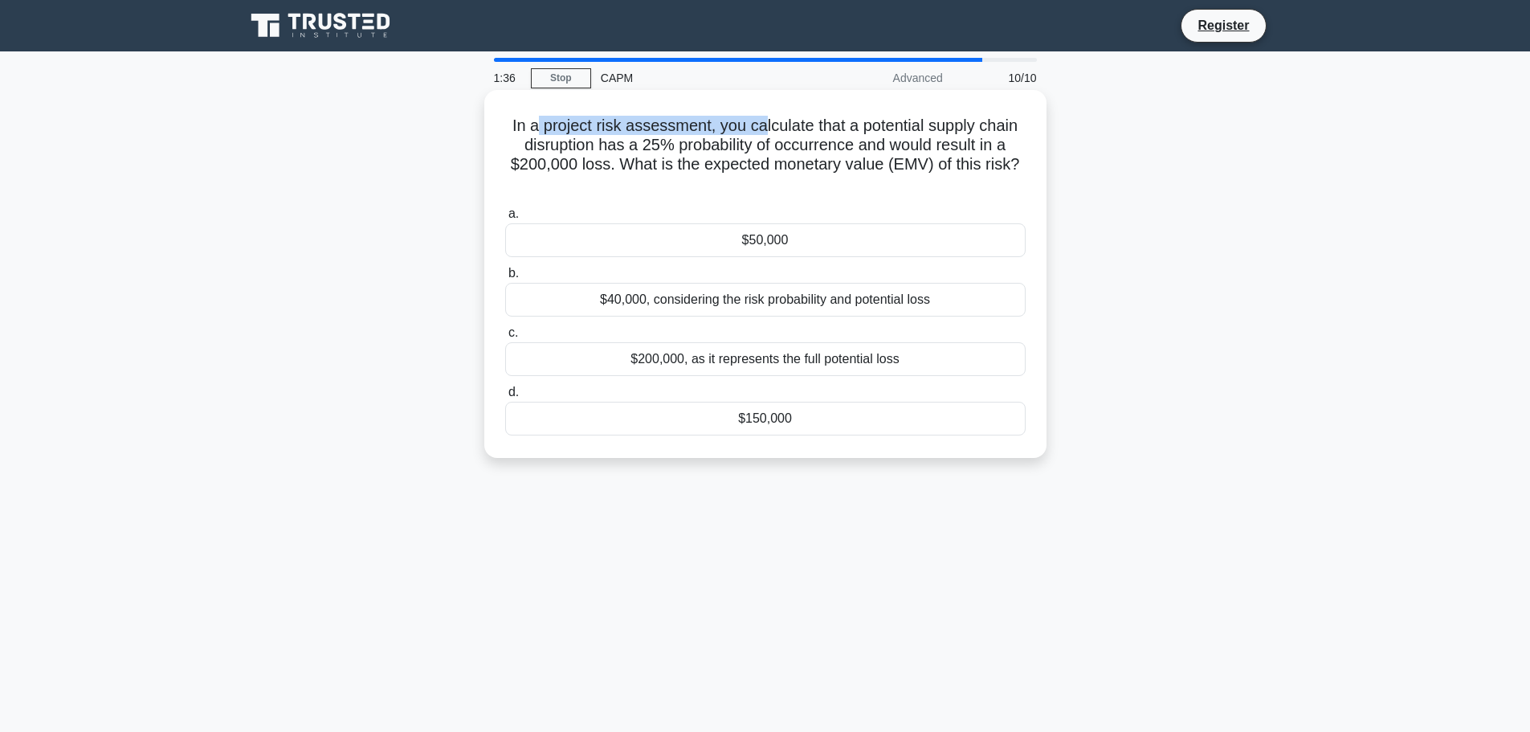
drag, startPoint x: 536, startPoint y: 129, endPoint x: 761, endPoint y: 134, distance: 224.9
click at [761, 134] on h5 "In a project risk assessment, you calculate that a potential supply chain disru…" at bounding box center [765, 155] width 524 height 79
drag, startPoint x: 533, startPoint y: 149, endPoint x: 657, endPoint y: 150, distance: 123.7
click at [657, 150] on h5 "In a project risk assessment, you calculate that a potential supply chain disru…" at bounding box center [765, 155] width 524 height 79
drag, startPoint x: 778, startPoint y: 144, endPoint x: 982, endPoint y: 141, distance: 204.0
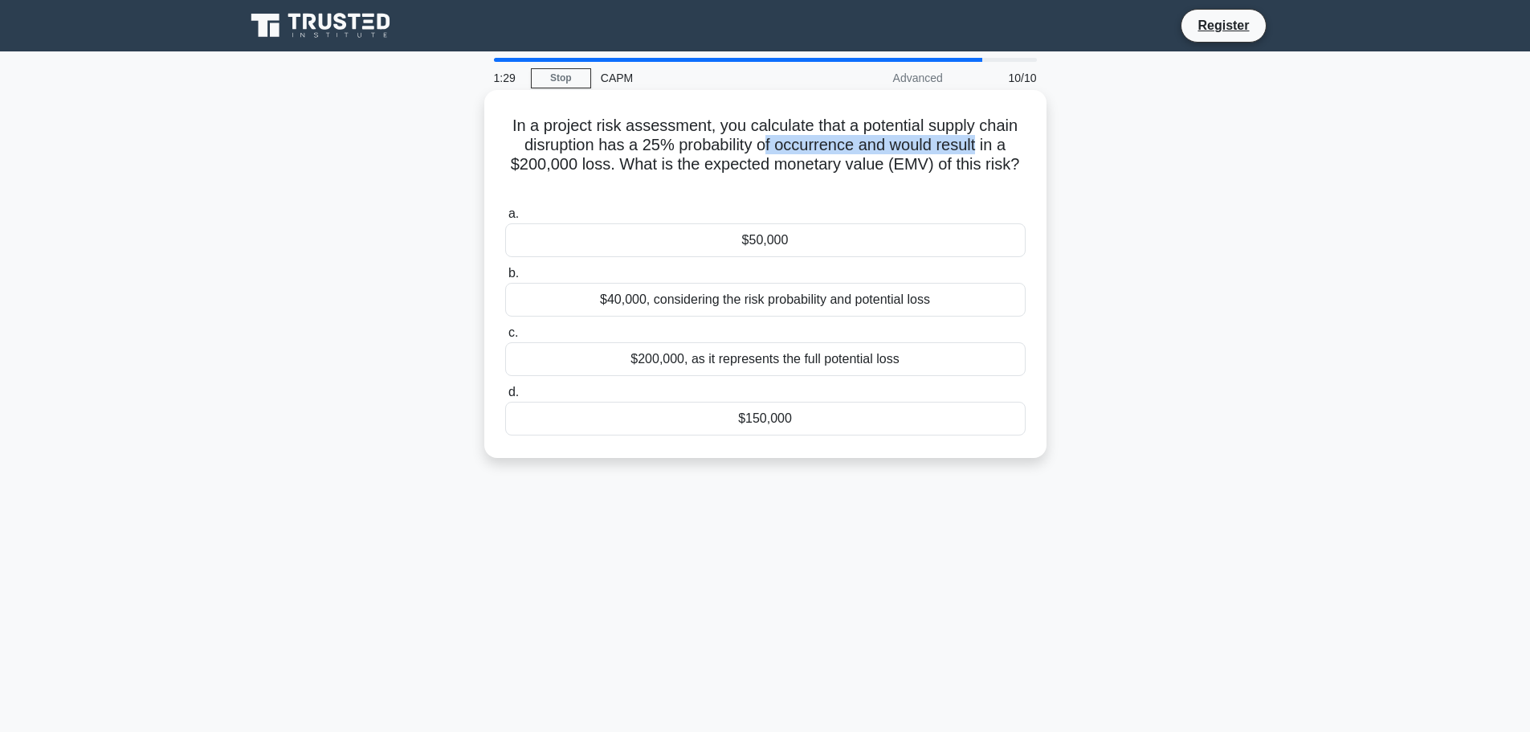
click at [982, 141] on h5 "In a project risk assessment, you calculate that a potential supply chain disru…" at bounding box center [765, 155] width 524 height 79
drag, startPoint x: 617, startPoint y: 157, endPoint x: 940, endPoint y: 173, distance: 323.2
click at [927, 169] on h5 "In a project risk assessment, you calculate that a potential supply chain disru…" at bounding box center [765, 155] width 524 height 79
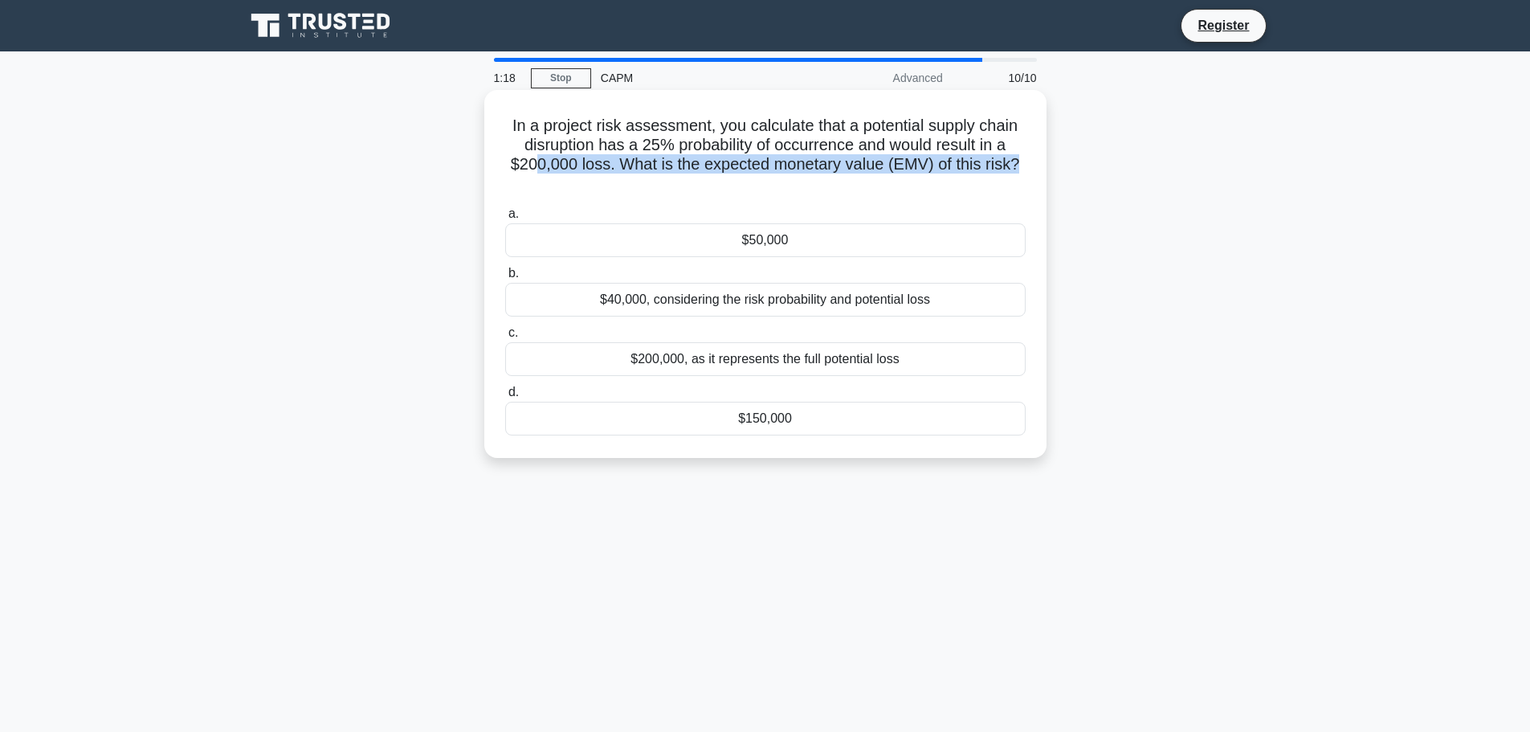
drag, startPoint x: 1025, startPoint y: 159, endPoint x: 601, endPoint y: 170, distance: 424.1
click at [552, 168] on h5 "In a project risk assessment, you calculate that a potential supply chain disru…" at bounding box center [765, 155] width 524 height 79
click at [735, 170] on h5 "In a project risk assessment, you calculate that a potential supply chain disru…" at bounding box center [765, 155] width 524 height 79
drag, startPoint x: 924, startPoint y: 145, endPoint x: 606, endPoint y: 158, distance: 318.3
click at [606, 158] on h5 "In a project risk assessment, you calculate that a potential supply chain disru…" at bounding box center [765, 155] width 524 height 79
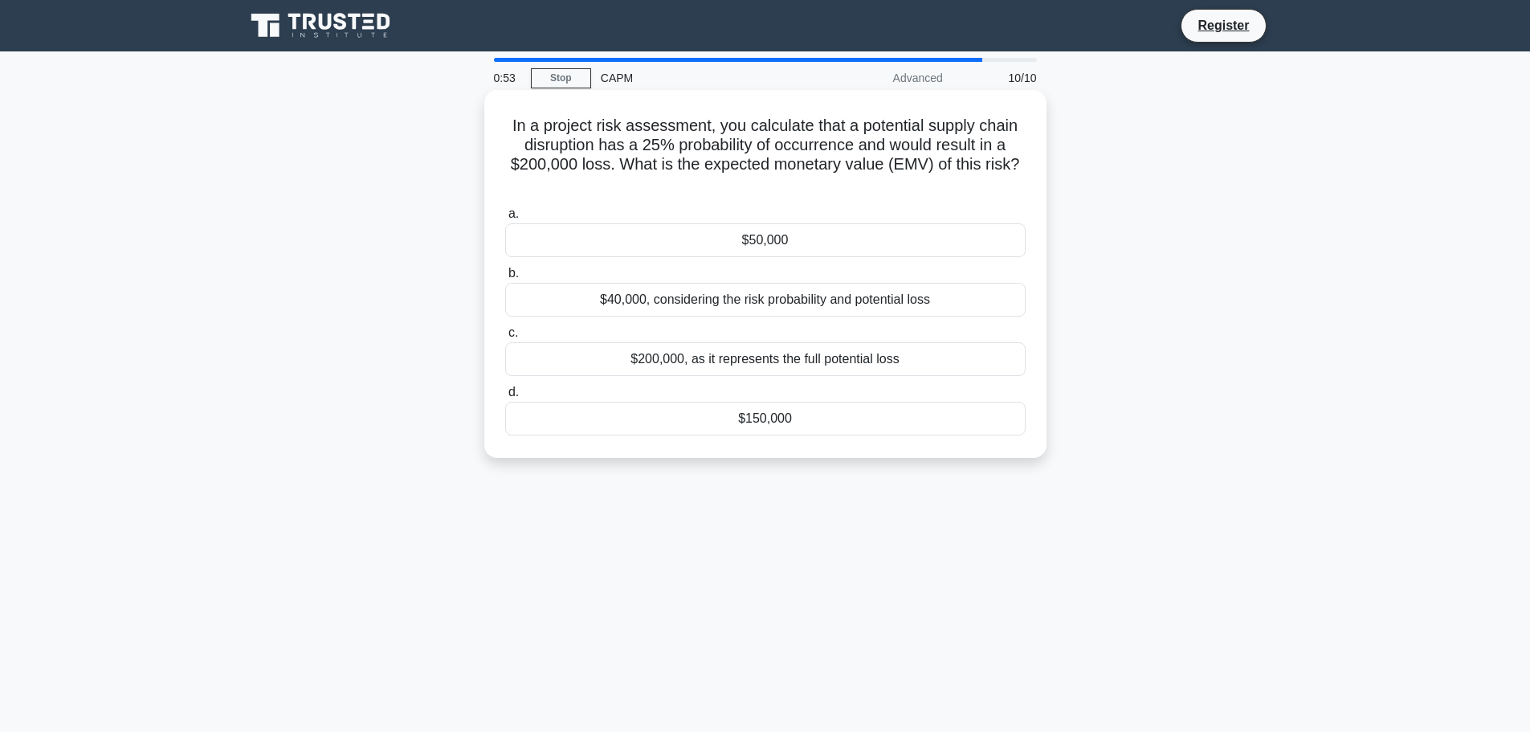
click at [816, 365] on div "$200,000, as it represents the full potential loss" at bounding box center [765, 359] width 520 height 34
click at [505, 338] on input "c. $200,000, as it represents the full potential loss" at bounding box center [505, 333] width 0 height 10
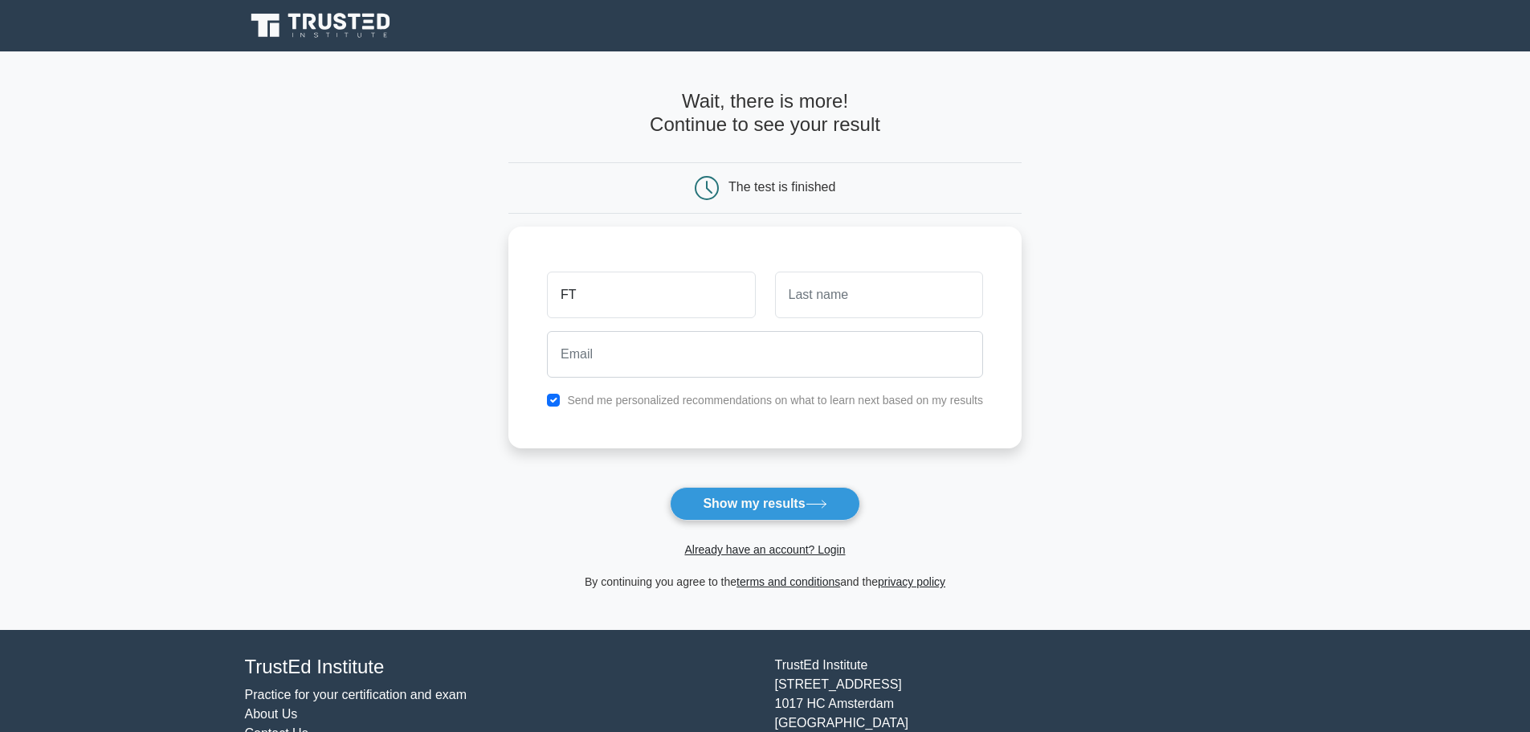
type input "FT"
type input "M"
drag, startPoint x: 633, startPoint y: 356, endPoint x: 629, endPoint y: 365, distance: 9.7
click at [633, 356] on input "email" at bounding box center [765, 350] width 436 height 47
type input "[EMAIL_ADDRESS][DOMAIN_NAME]"
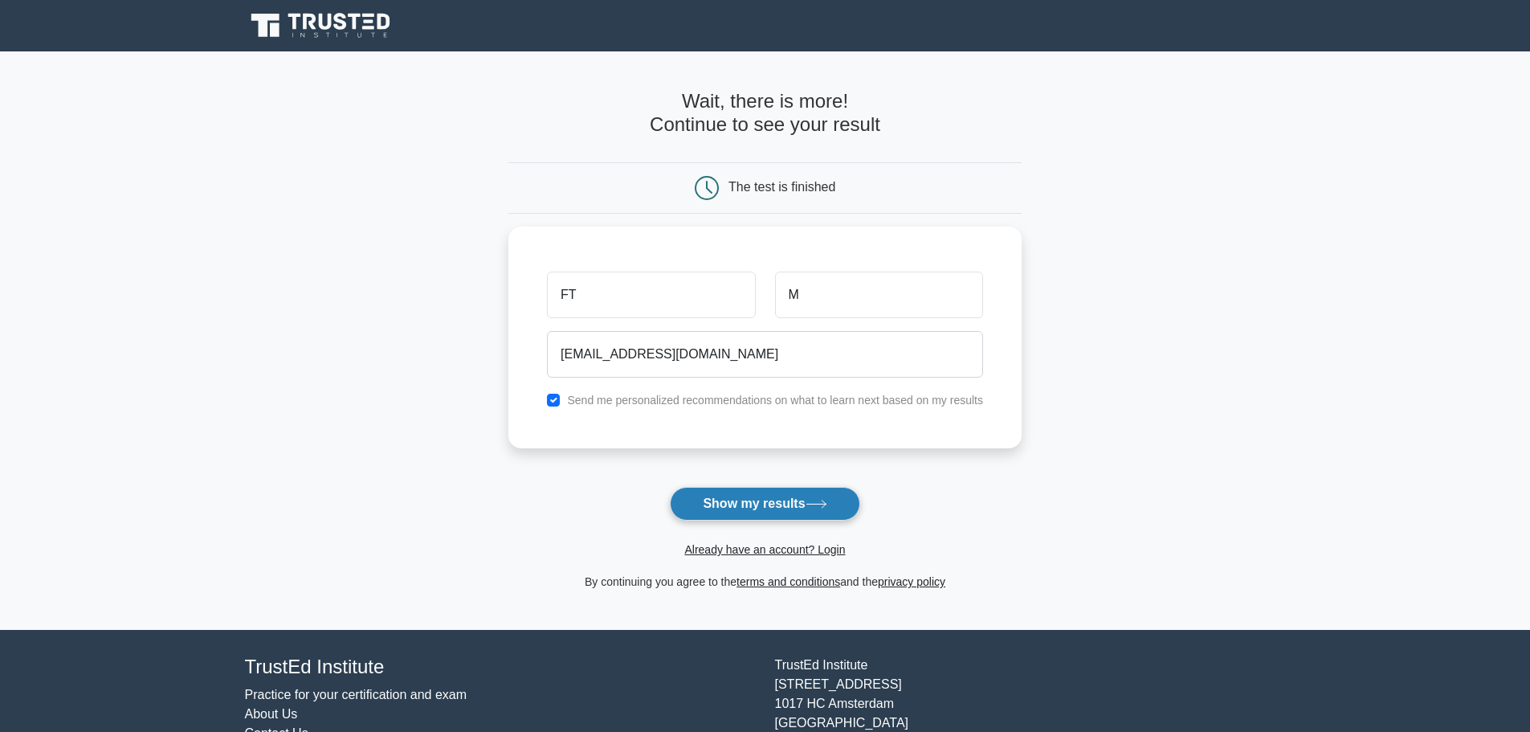
click at [768, 509] on button "Show my results" at bounding box center [765, 504] width 190 height 34
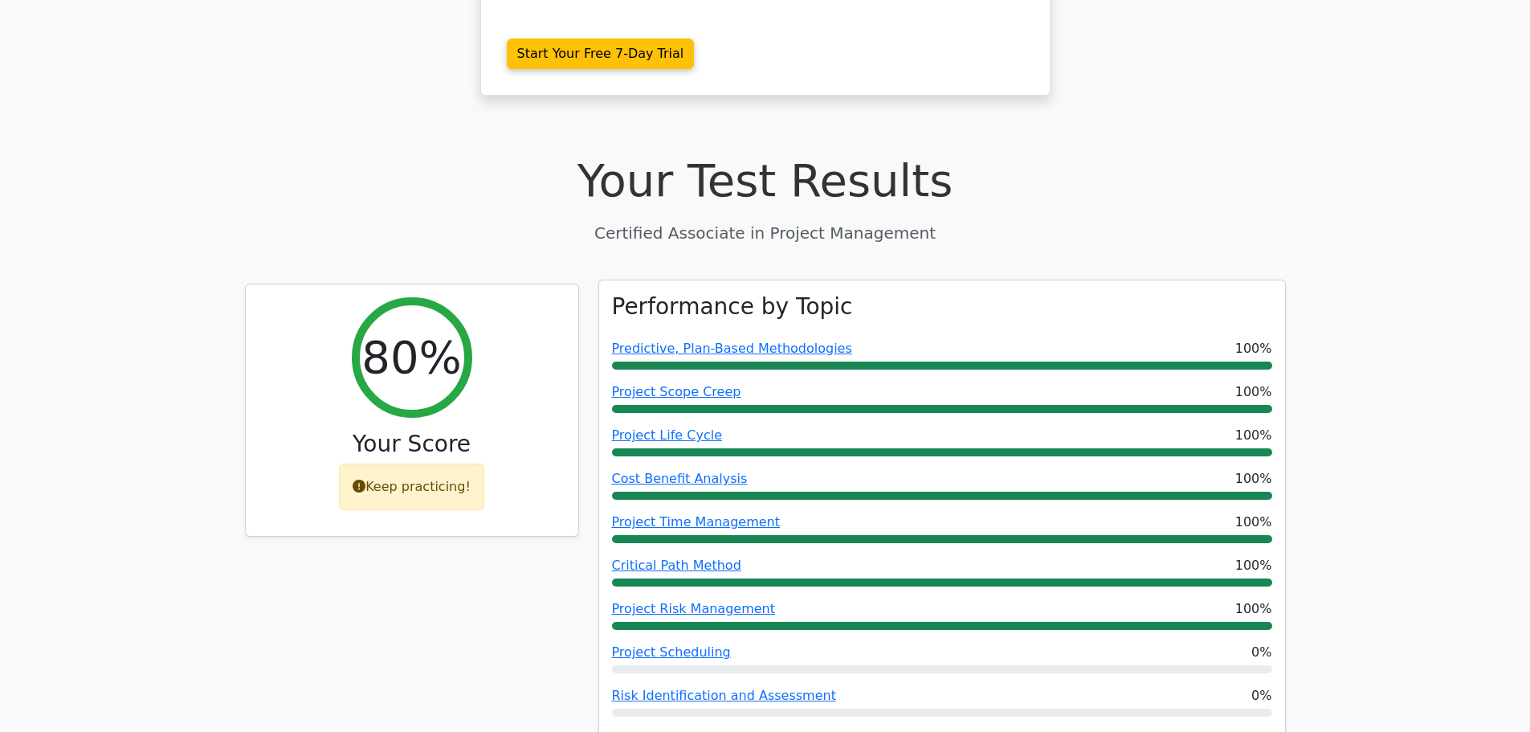
scroll to position [482, 0]
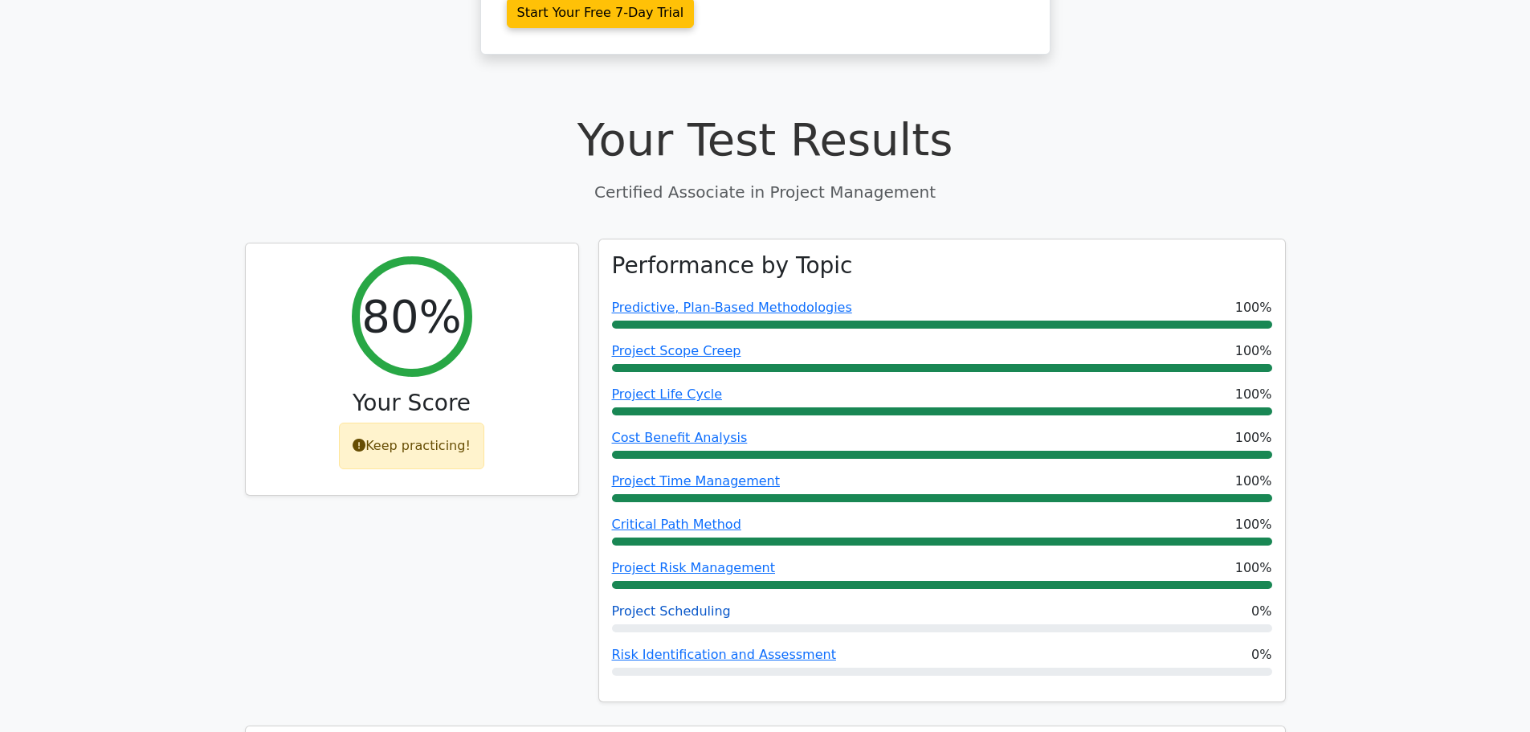
click at [676, 603] on link "Project Scheduling" at bounding box center [671, 610] width 119 height 15
click at [707, 646] on link "Risk Identification and Assessment" at bounding box center [724, 653] width 224 height 15
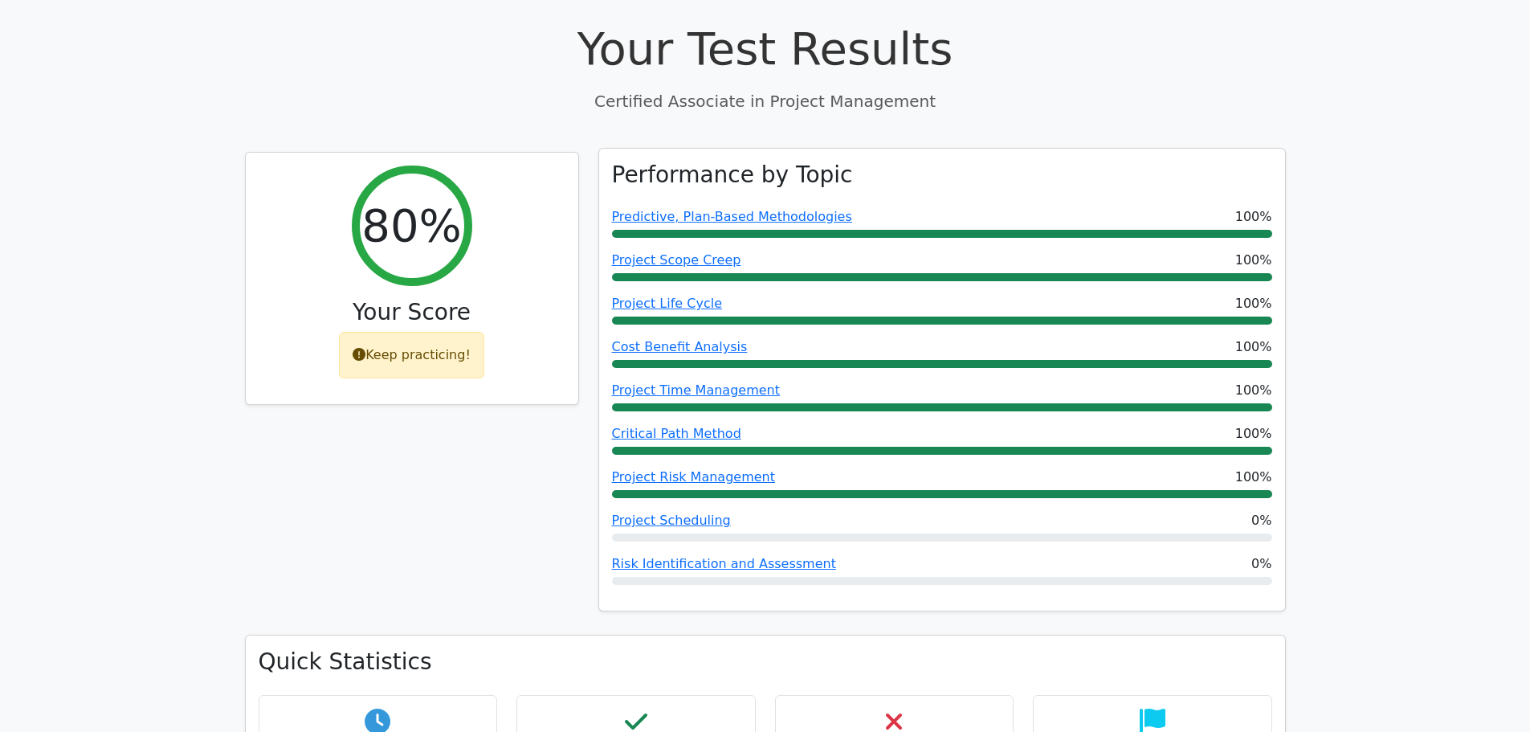
scroll to position [562, 0]
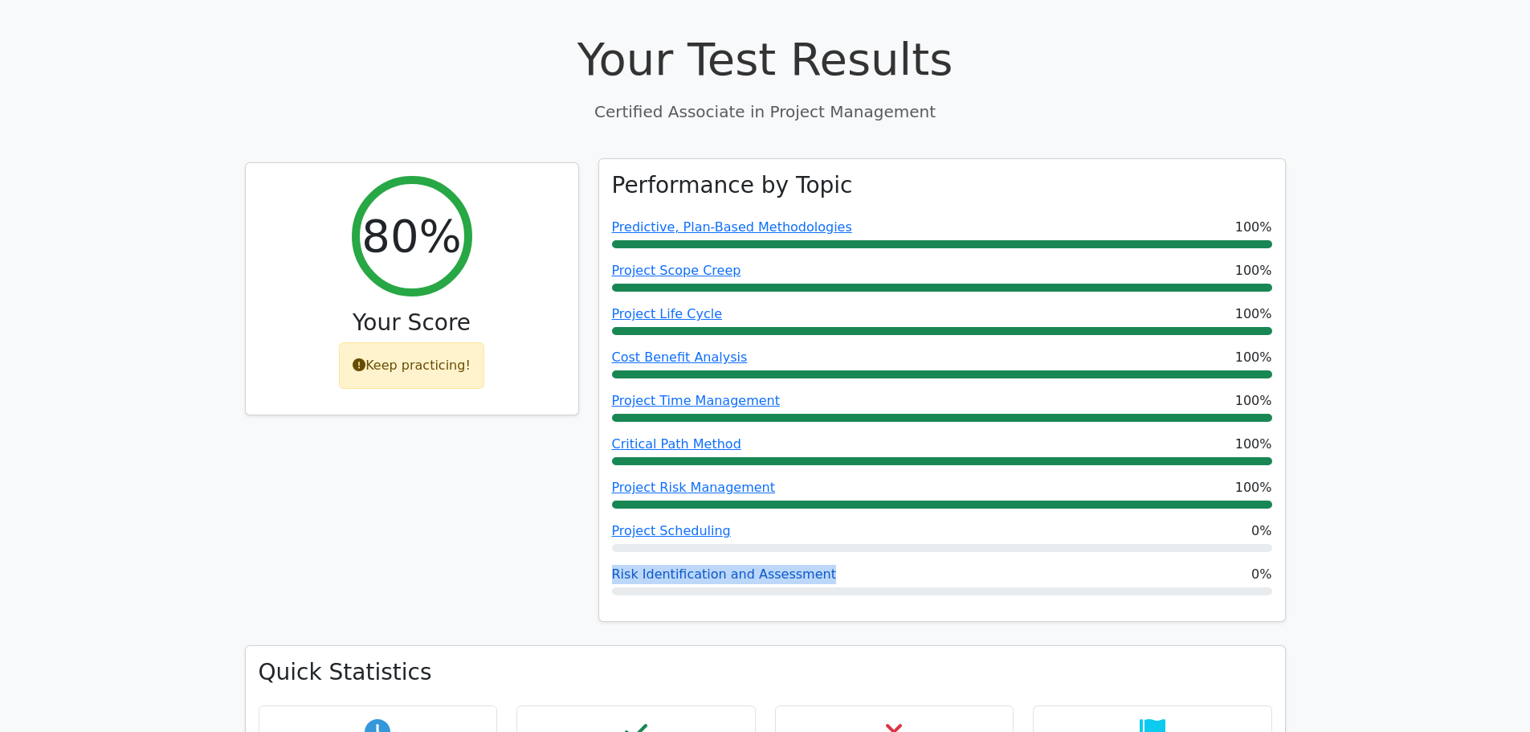
drag, startPoint x: 850, startPoint y: 499, endPoint x: 617, endPoint y: 502, distance: 233.7
click at [616, 565] on div "Risk Identification and Assessment 0%" at bounding box center [942, 574] width 660 height 19
click at [640, 566] on link "Risk Identification and Assessment" at bounding box center [724, 573] width 224 height 15
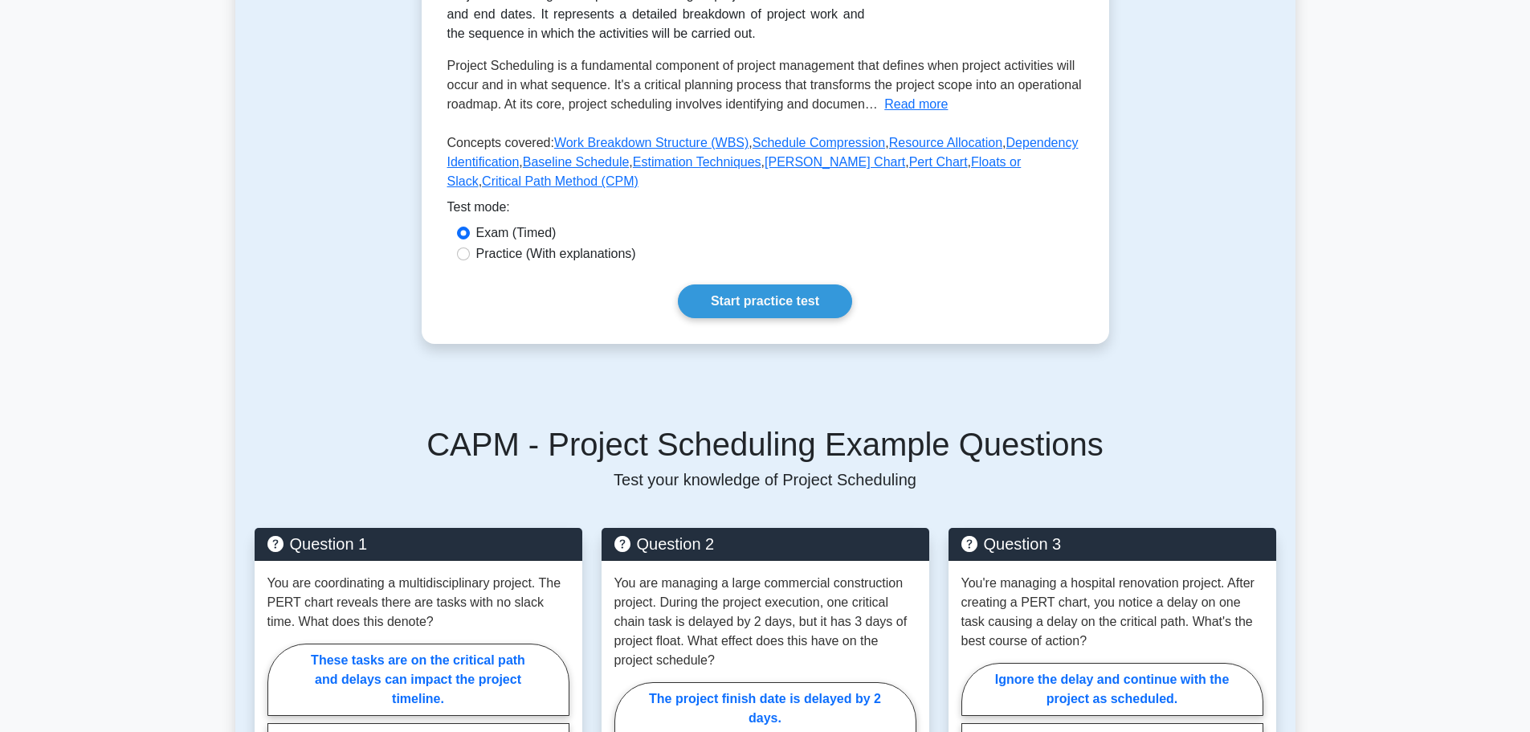
scroll to position [80, 0]
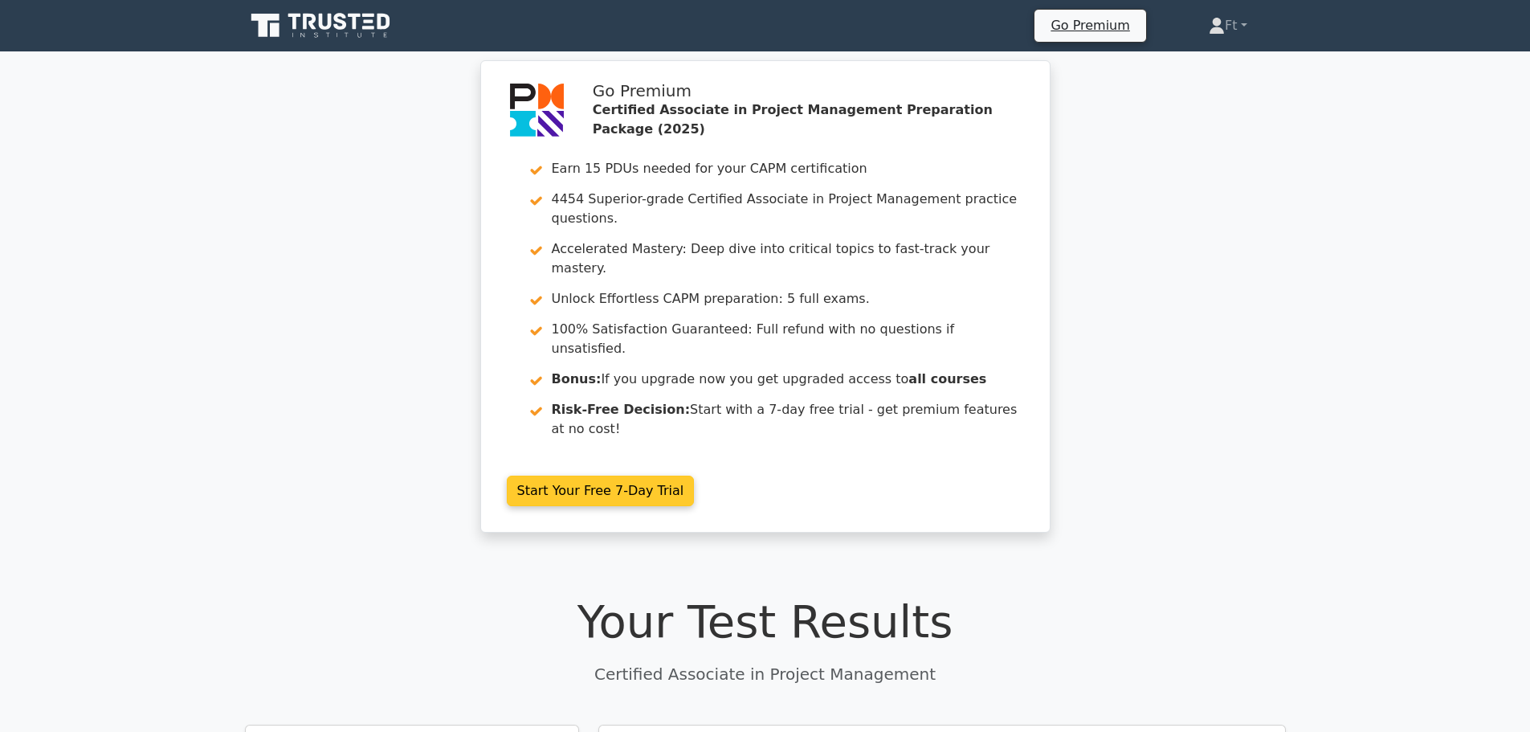
click at [658, 475] on link "Start Your Free 7-Day Trial" at bounding box center [601, 490] width 188 height 31
